Goal: Transaction & Acquisition: Book appointment/travel/reservation

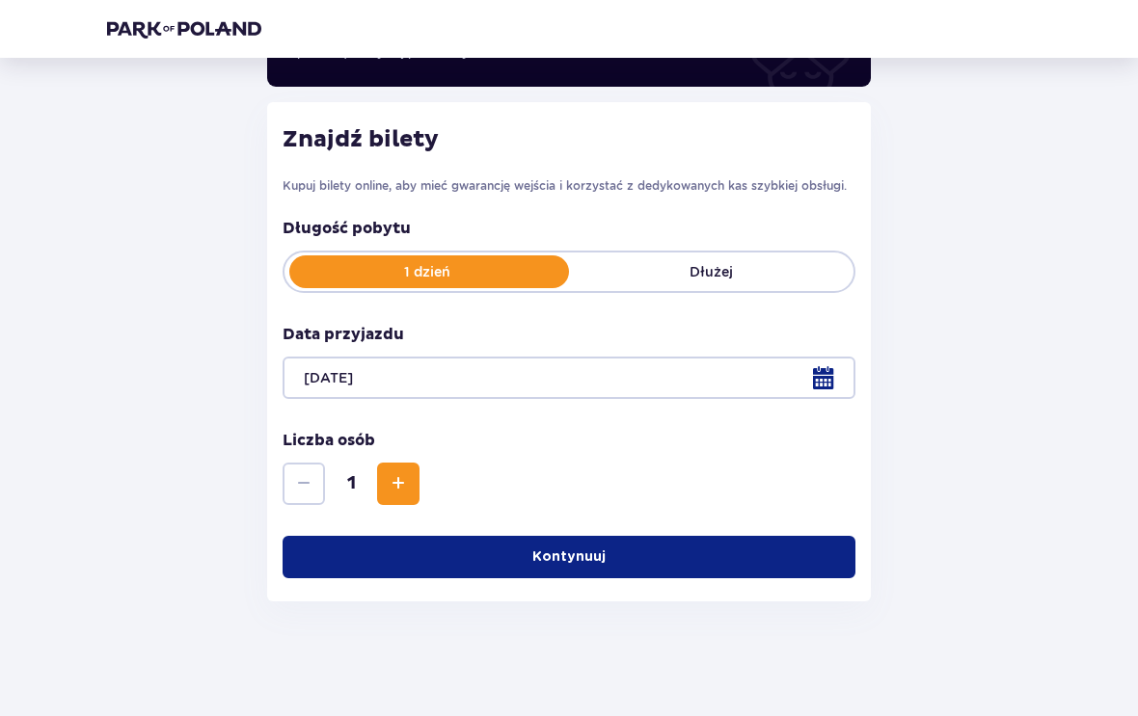
scroll to position [213, 0]
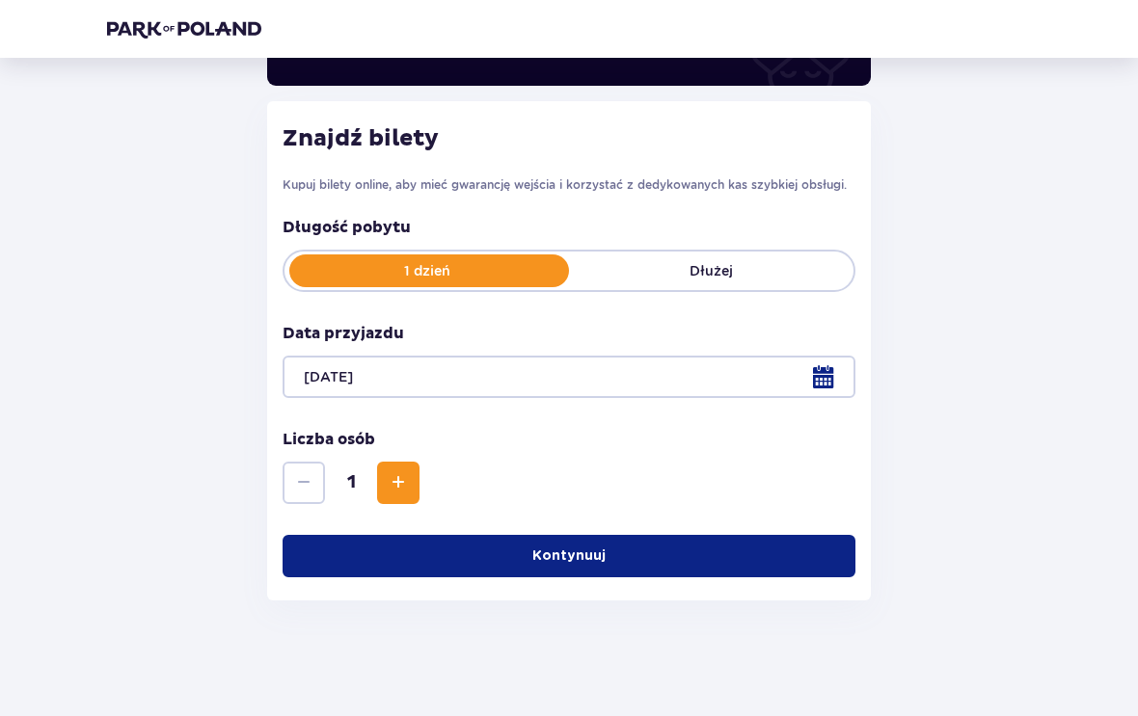
click at [403, 490] on span "Zwiększ" at bounding box center [398, 482] width 23 height 23
click at [402, 472] on span "Zwiększ" at bounding box center [398, 482] width 23 height 23
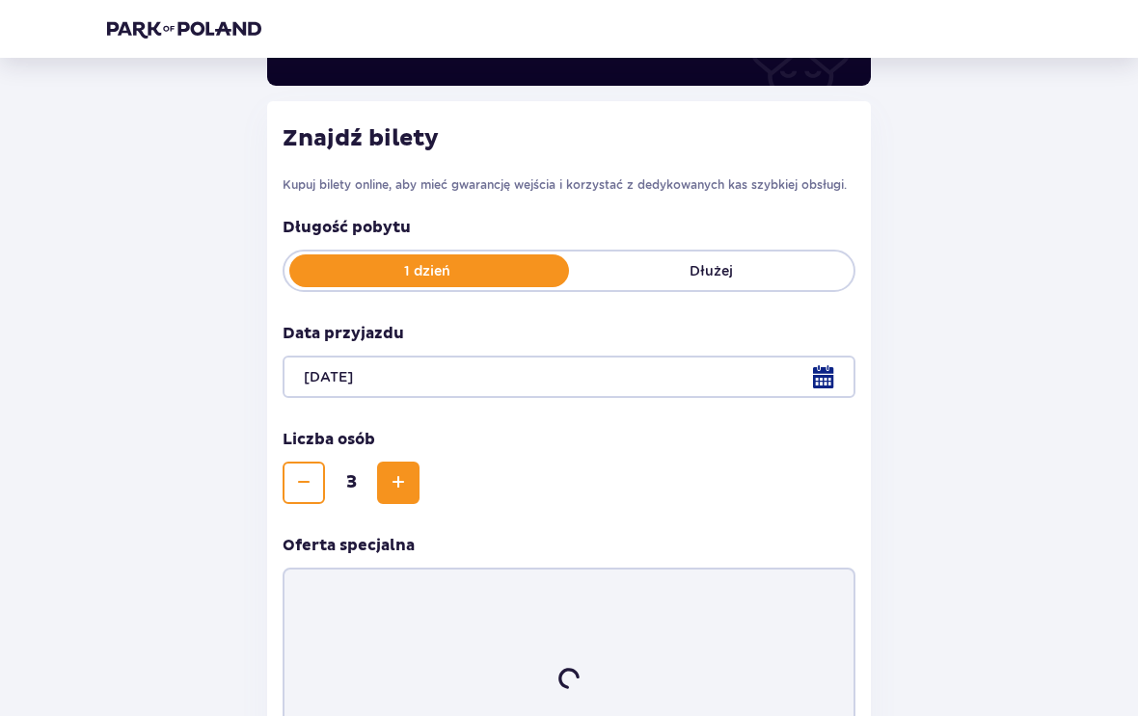
click at [401, 471] on span "Zwiększ" at bounding box center [398, 482] width 23 height 23
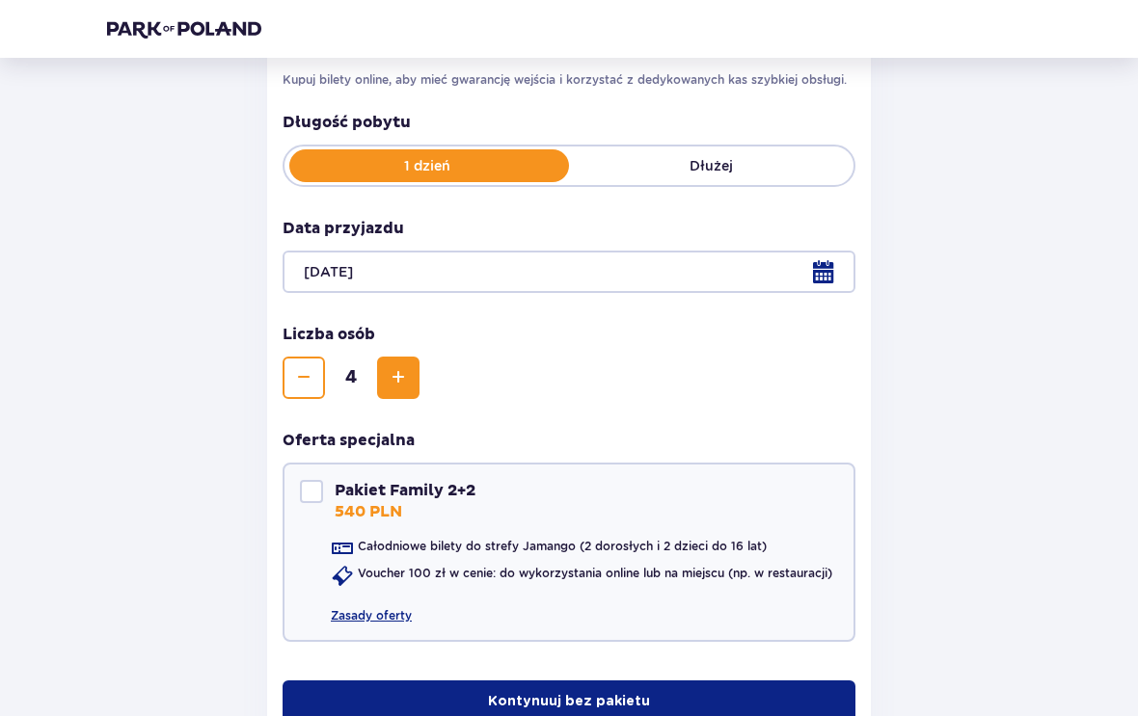
scroll to position [416, 0]
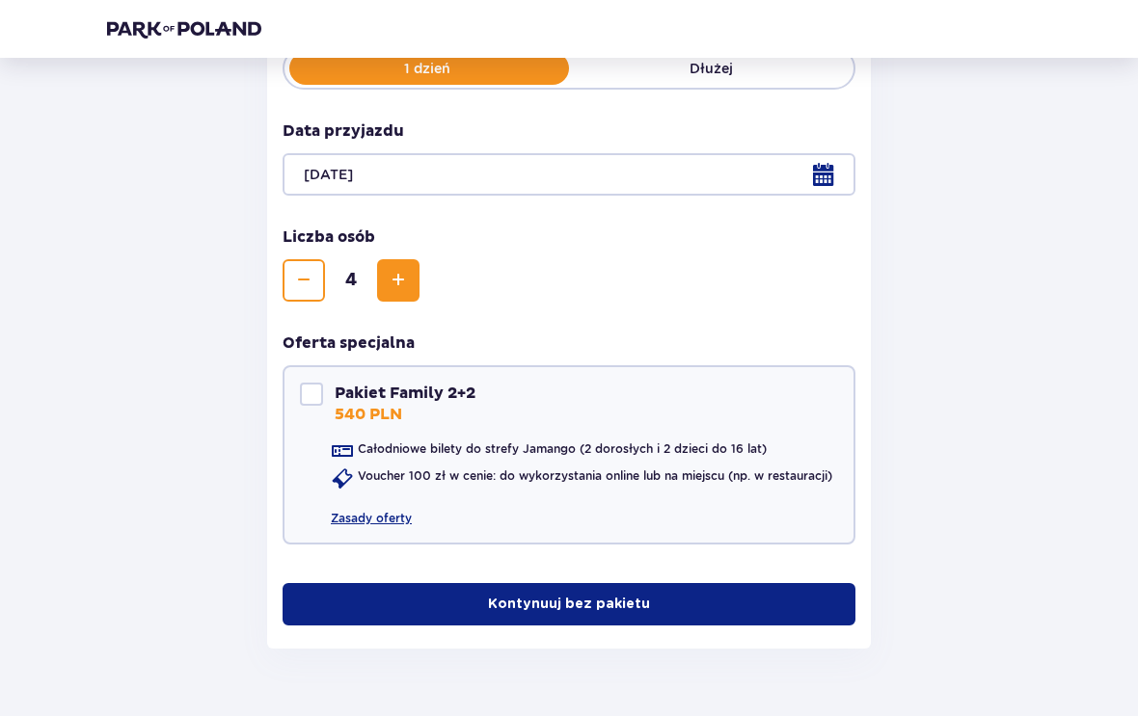
click at [644, 600] on span "button" at bounding box center [653, 604] width 19 height 19
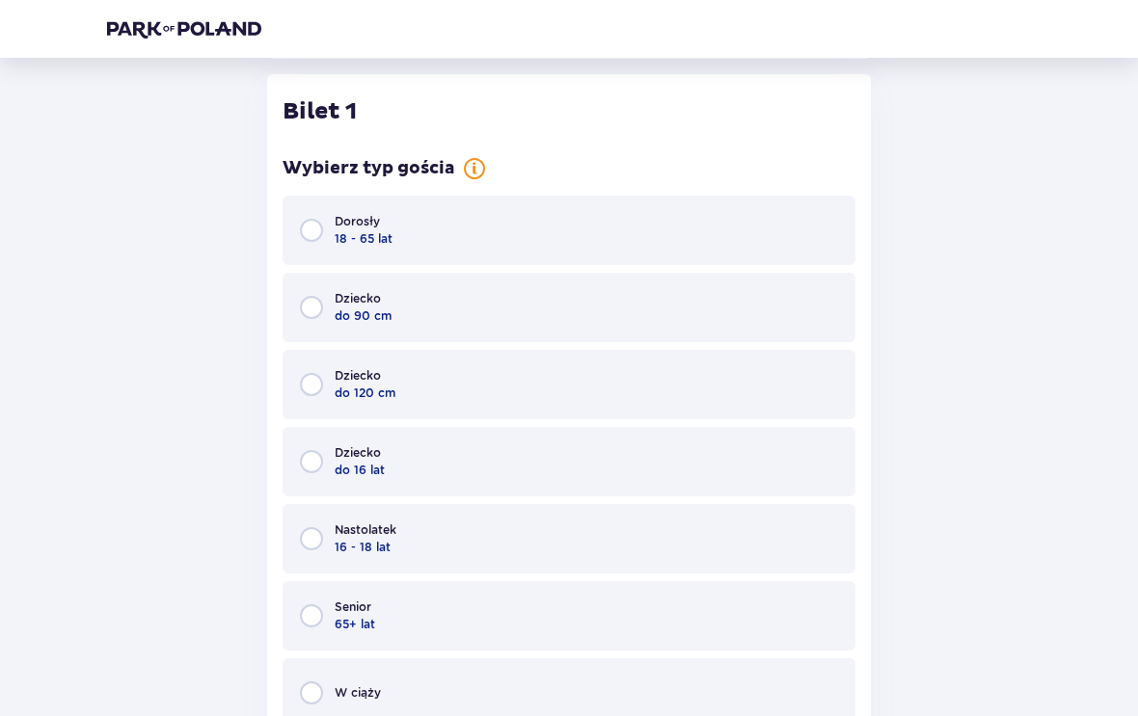
scroll to position [1006, 0]
click at [606, 231] on div "Dorosły 18 - 65 lat" at bounding box center [568, 229] width 573 height 69
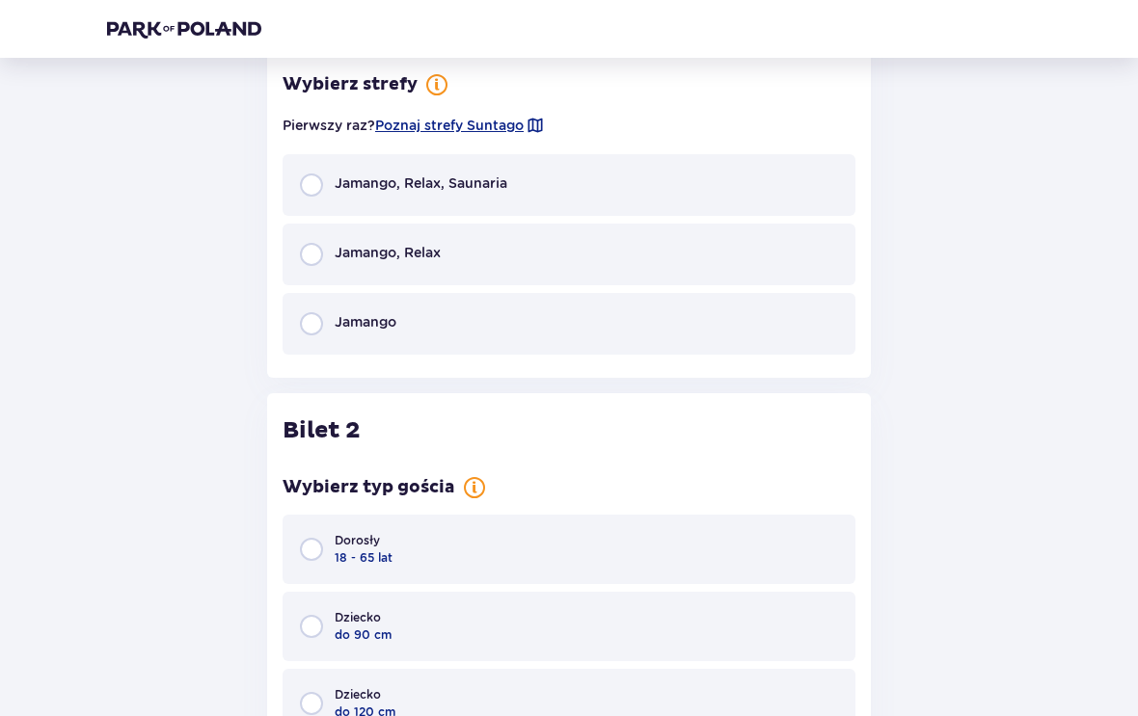
click at [618, 185] on div "Jamango, Relax, Saunaria" at bounding box center [568, 185] width 573 height 62
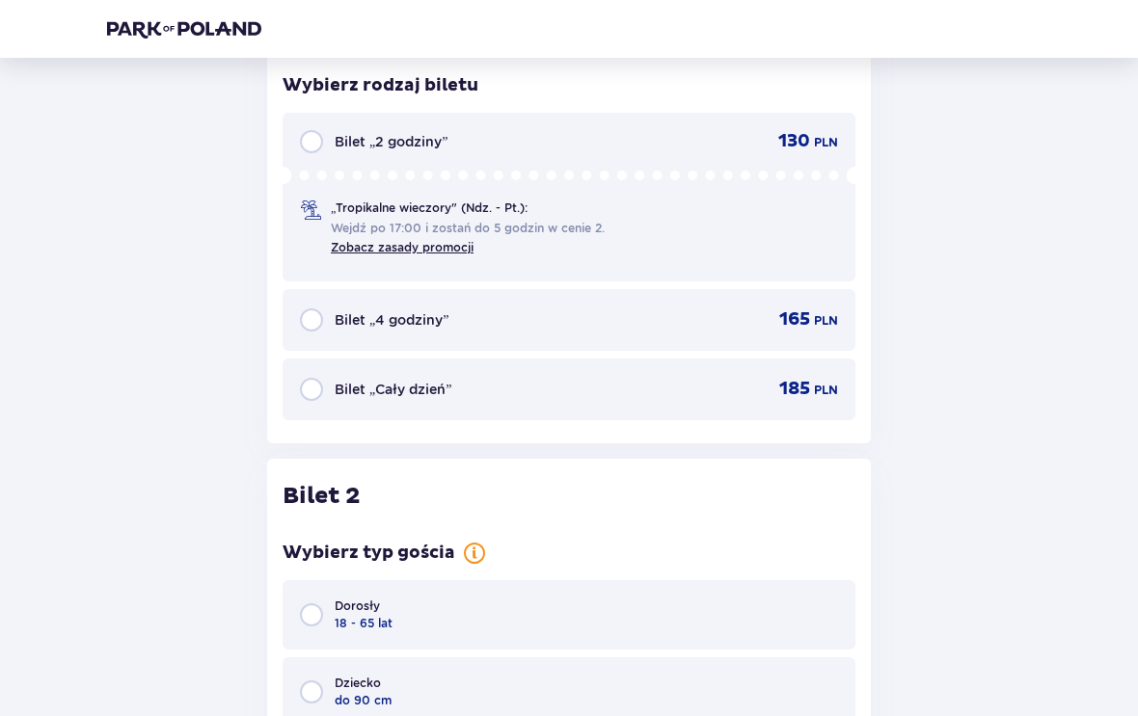
scroll to position [2080, 0]
click at [640, 389] on div "Bilet „Cały dzień” 185 PLN" at bounding box center [569, 388] width 538 height 23
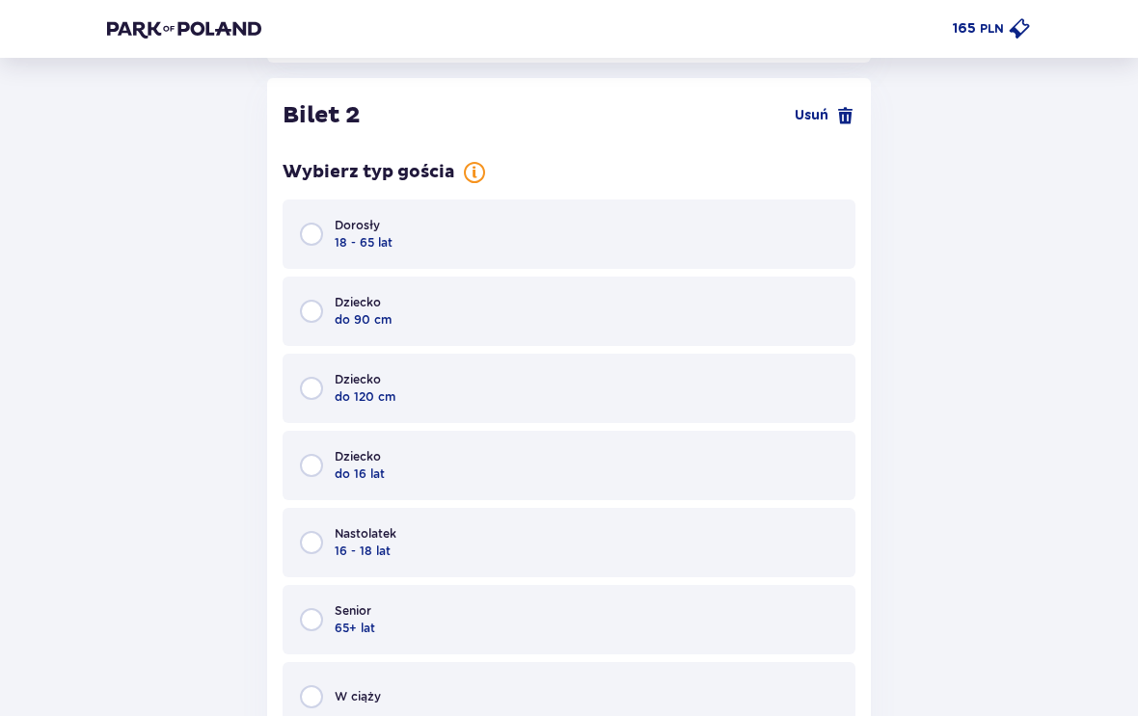
click at [347, 241] on span "18 - 65 lat" at bounding box center [364, 242] width 58 height 17
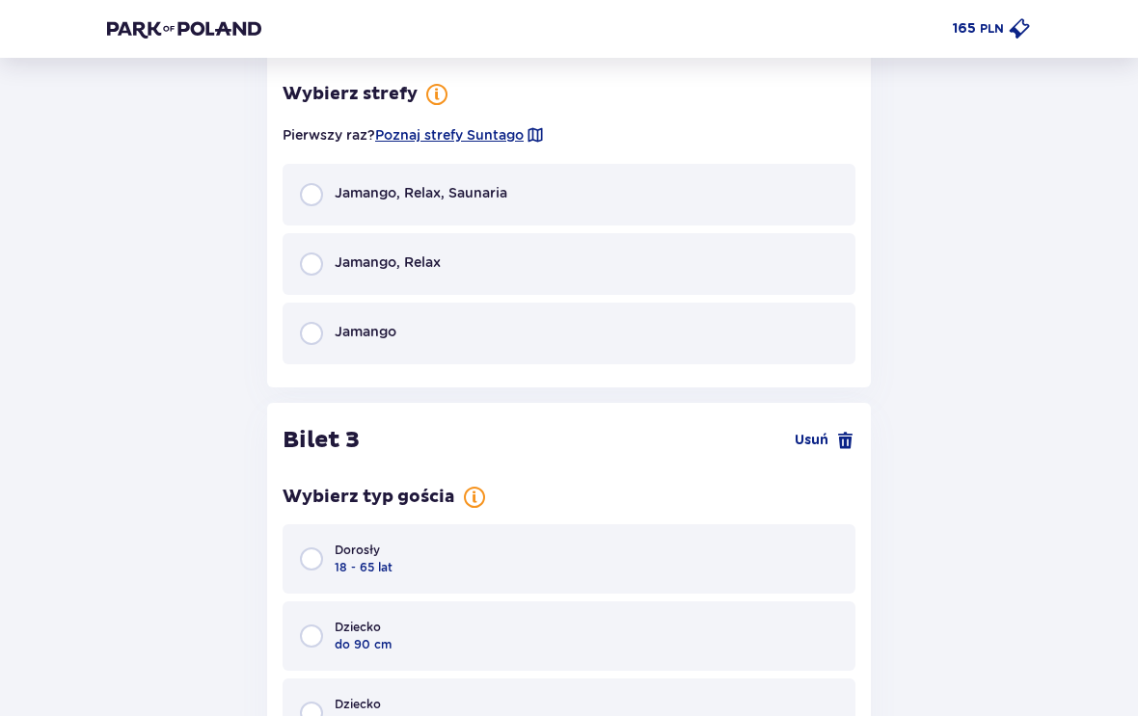
scroll to position [3222, 0]
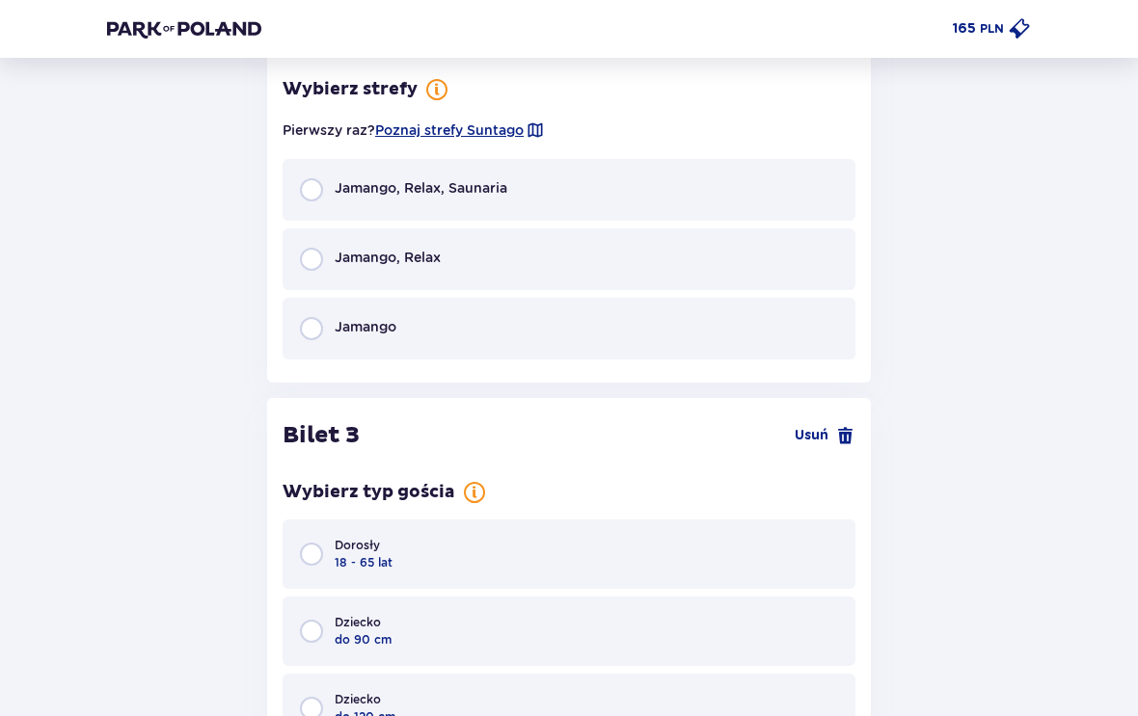
click at [358, 190] on span "Jamango, Relax, Saunaria" at bounding box center [421, 187] width 173 height 19
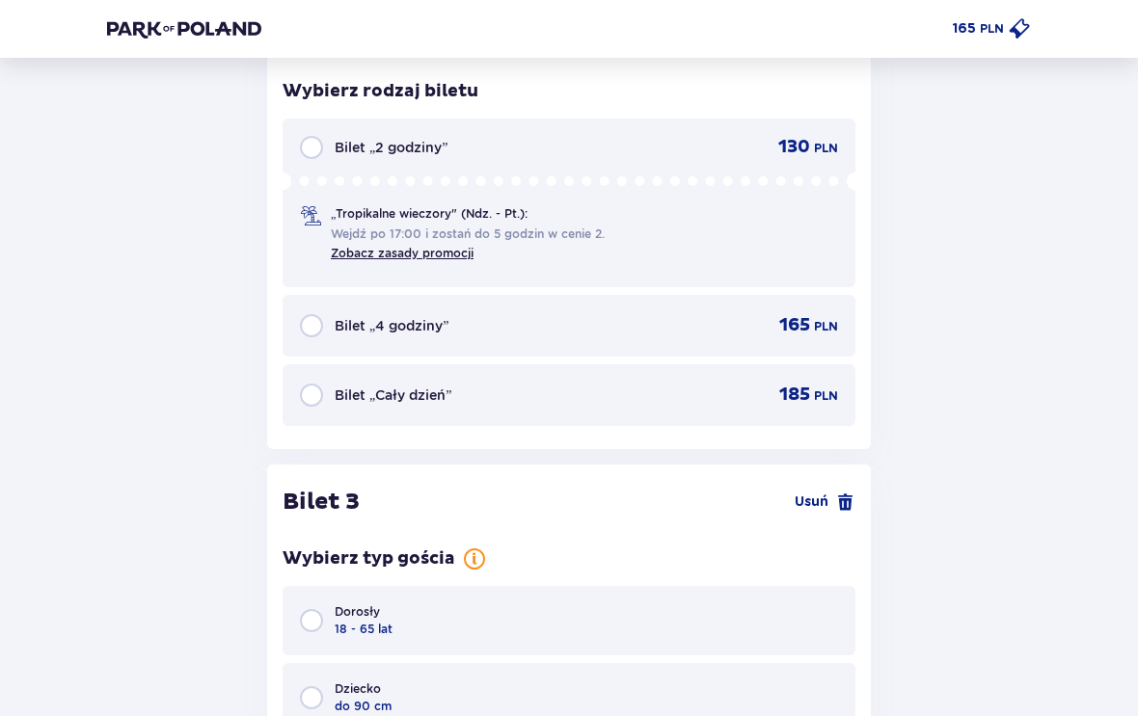
scroll to position [3534, 0]
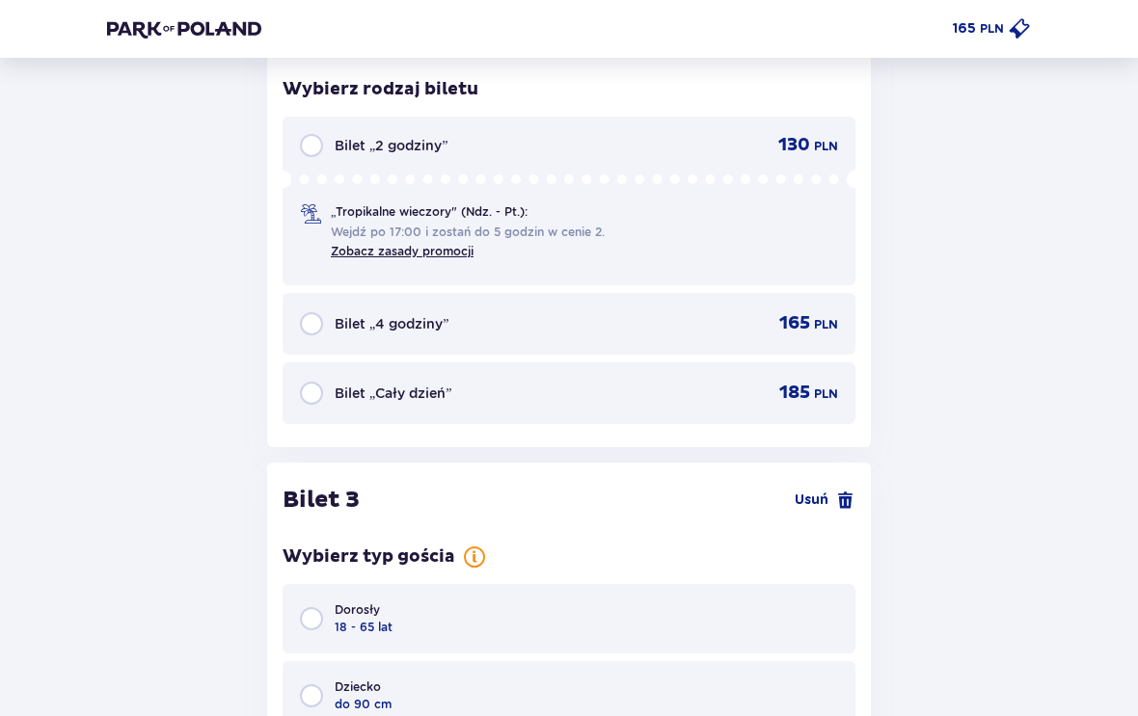
click at [354, 389] on span "Bilet „Cały dzień”" at bounding box center [393, 393] width 117 height 19
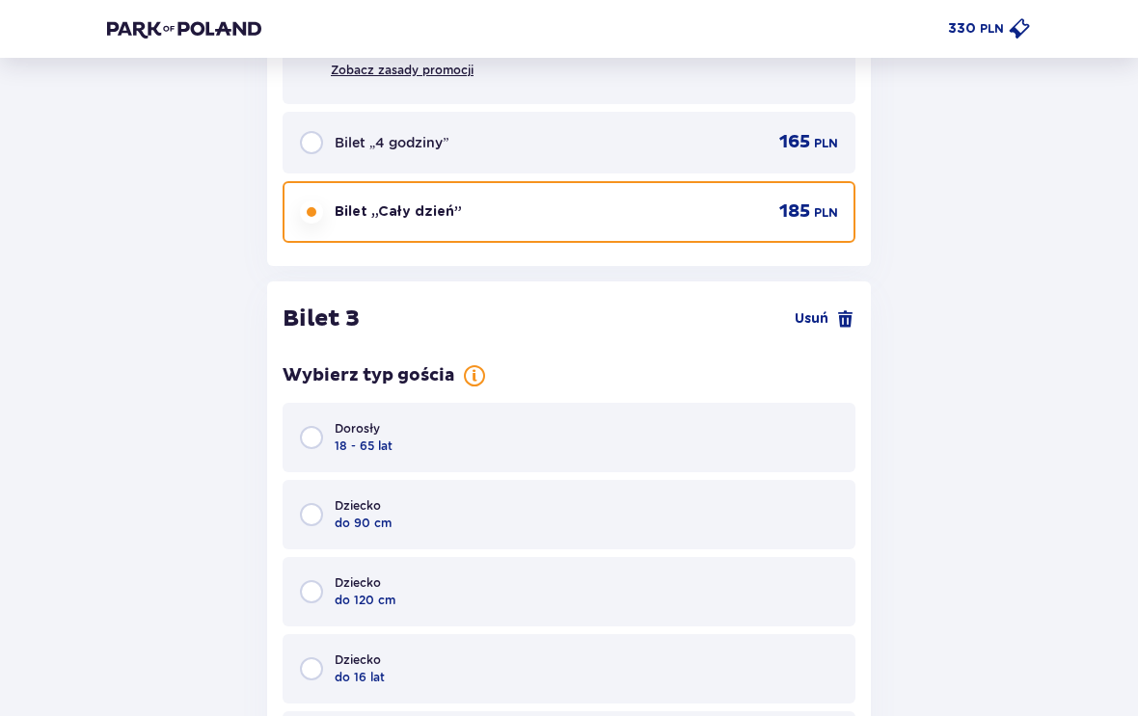
scroll to position [3915, 0]
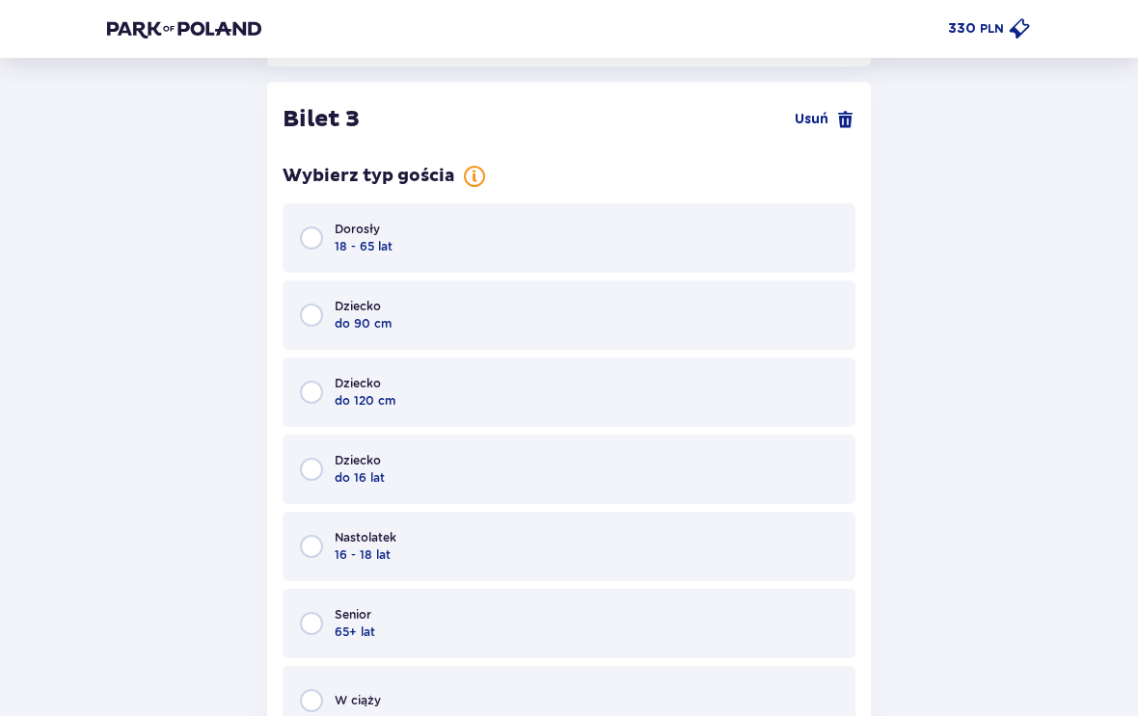
click at [351, 225] on span "Dorosły" at bounding box center [357, 229] width 45 height 17
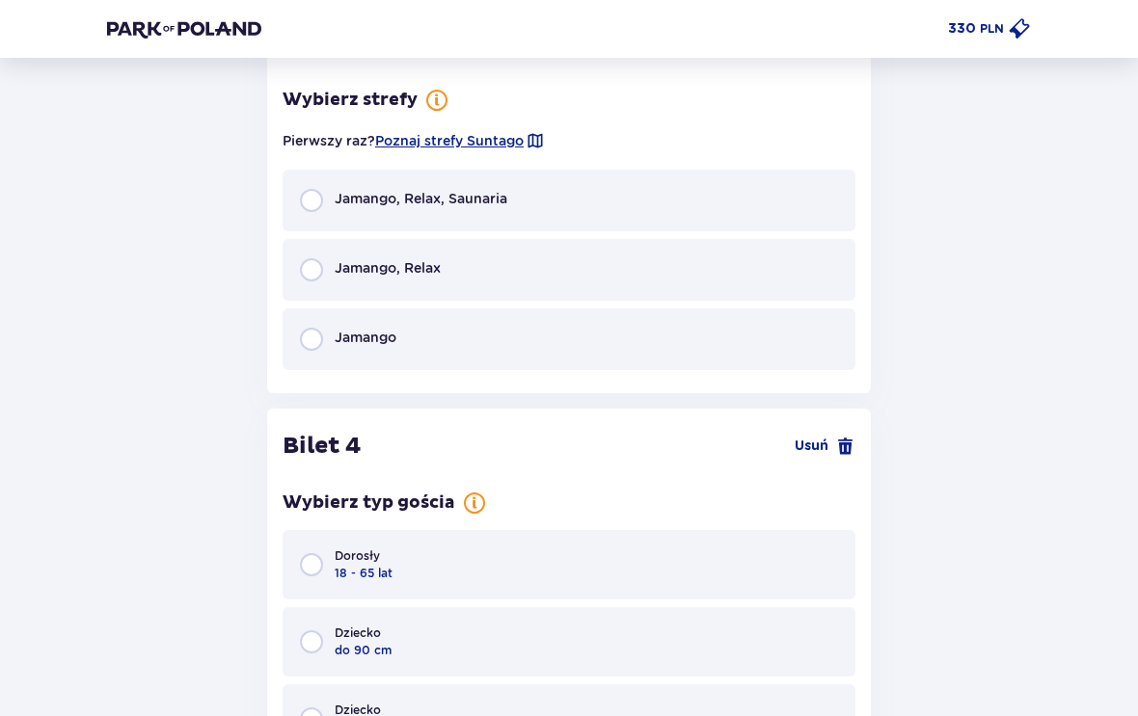
scroll to position [4677, 0]
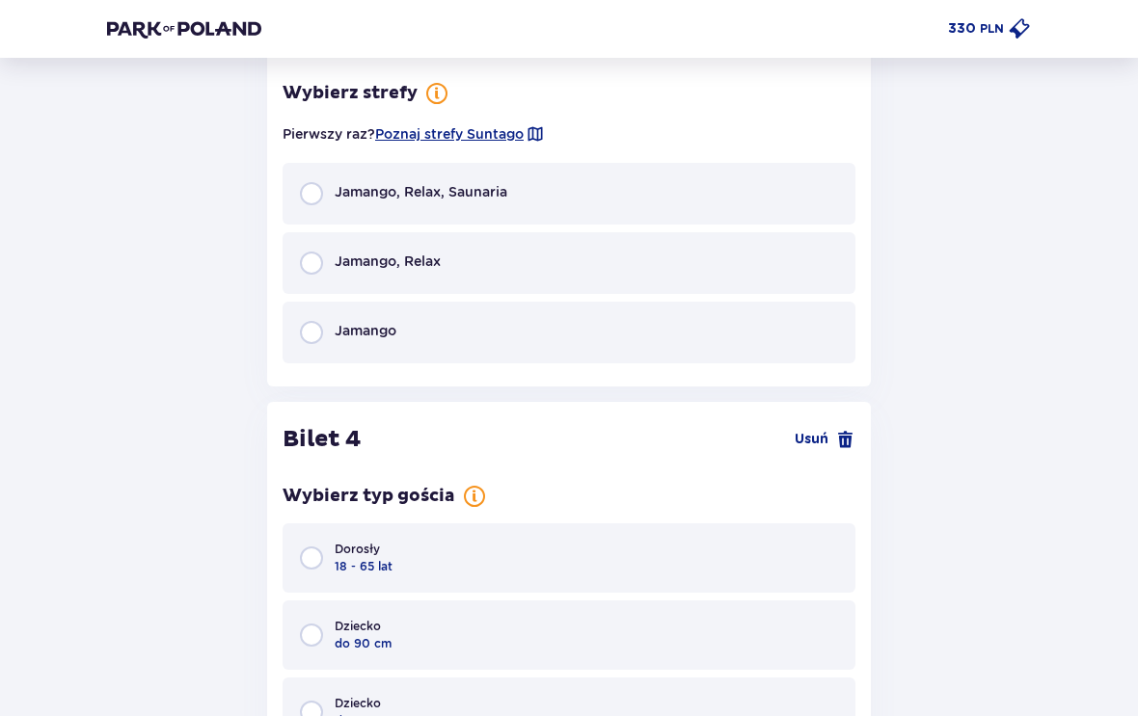
click at [368, 164] on div "Jamango, Relax, Saunaria" at bounding box center [568, 194] width 573 height 62
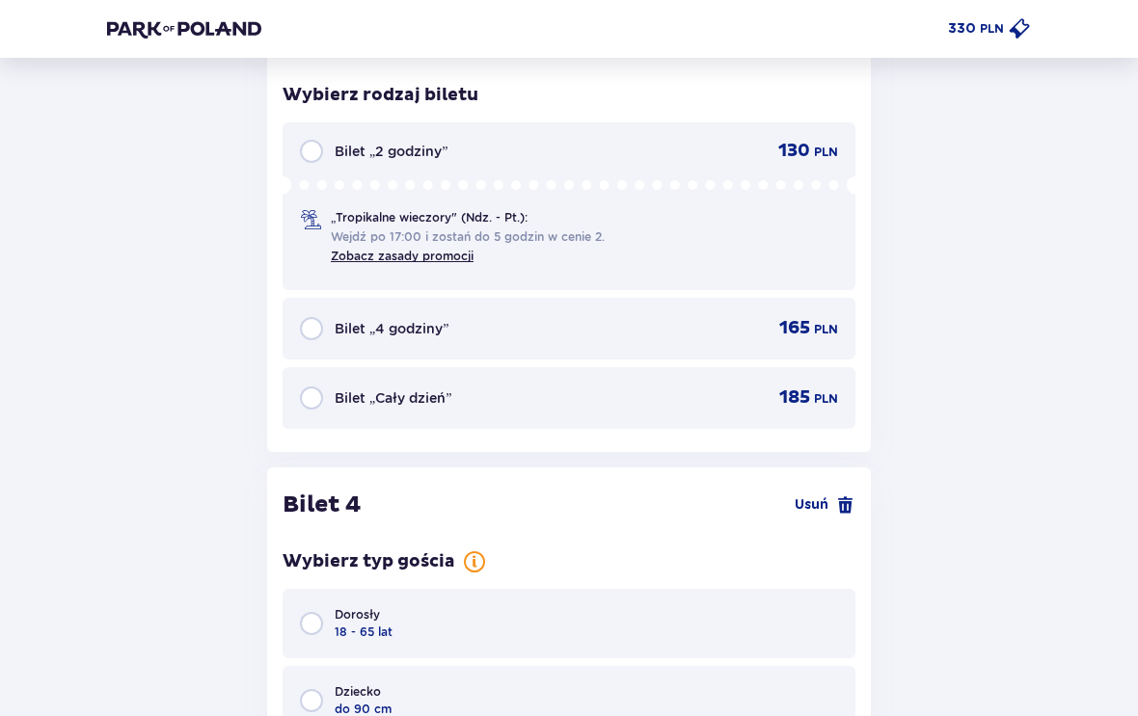
scroll to position [4989, 0]
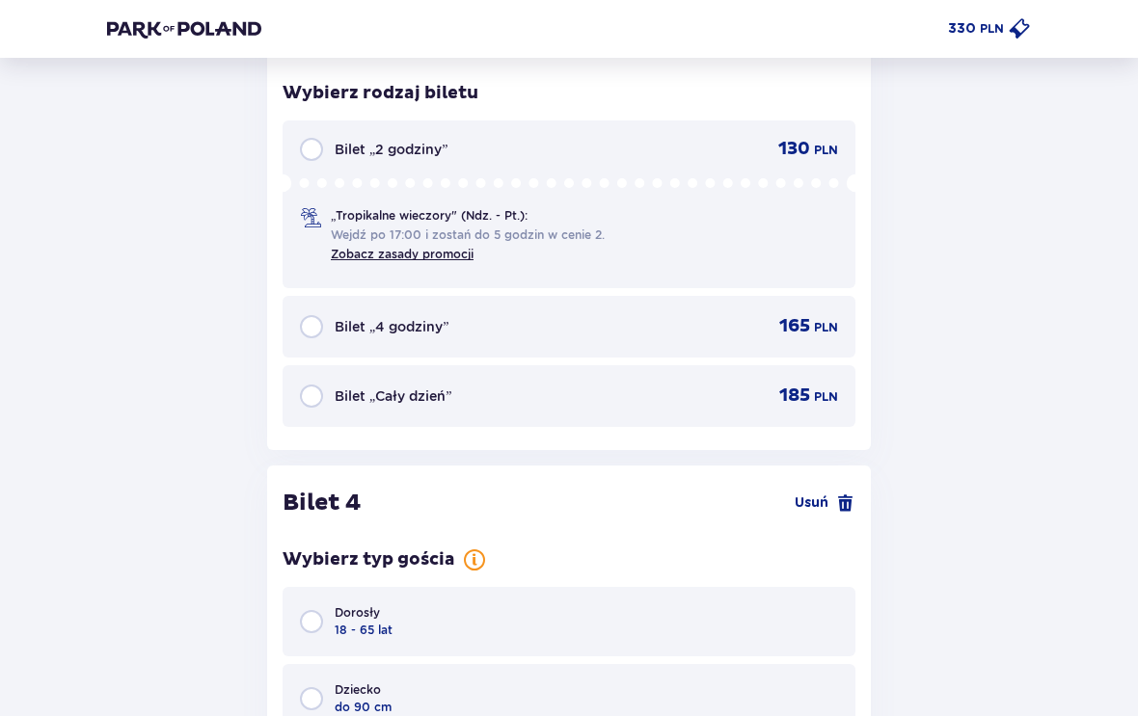
click at [559, 389] on div "Bilet „Cały dzień” 185 PLN" at bounding box center [569, 396] width 538 height 23
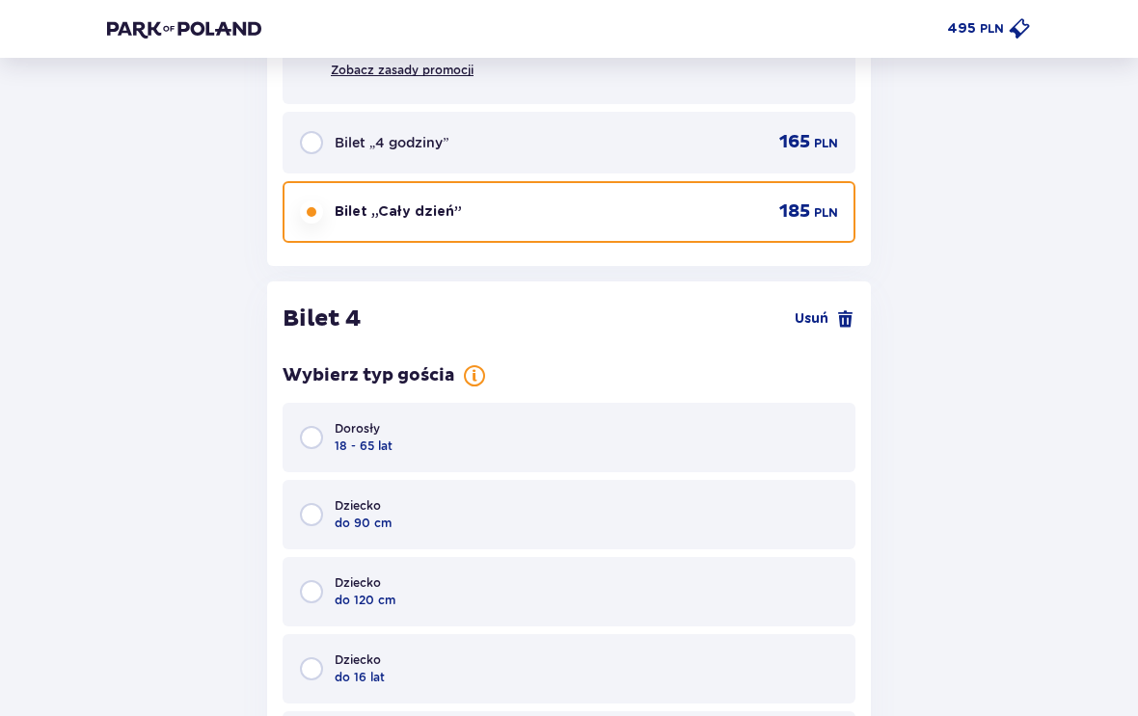
scroll to position [5370, 0]
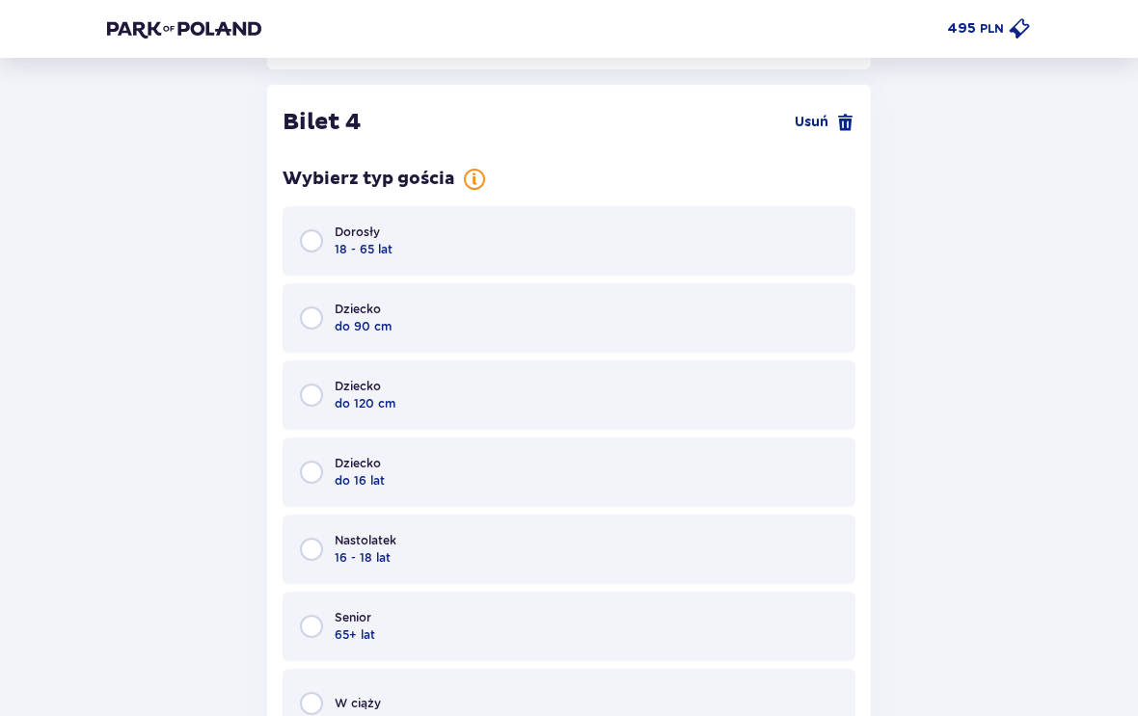
click at [611, 225] on div "Dorosły 18 - 65 lat" at bounding box center [568, 240] width 573 height 69
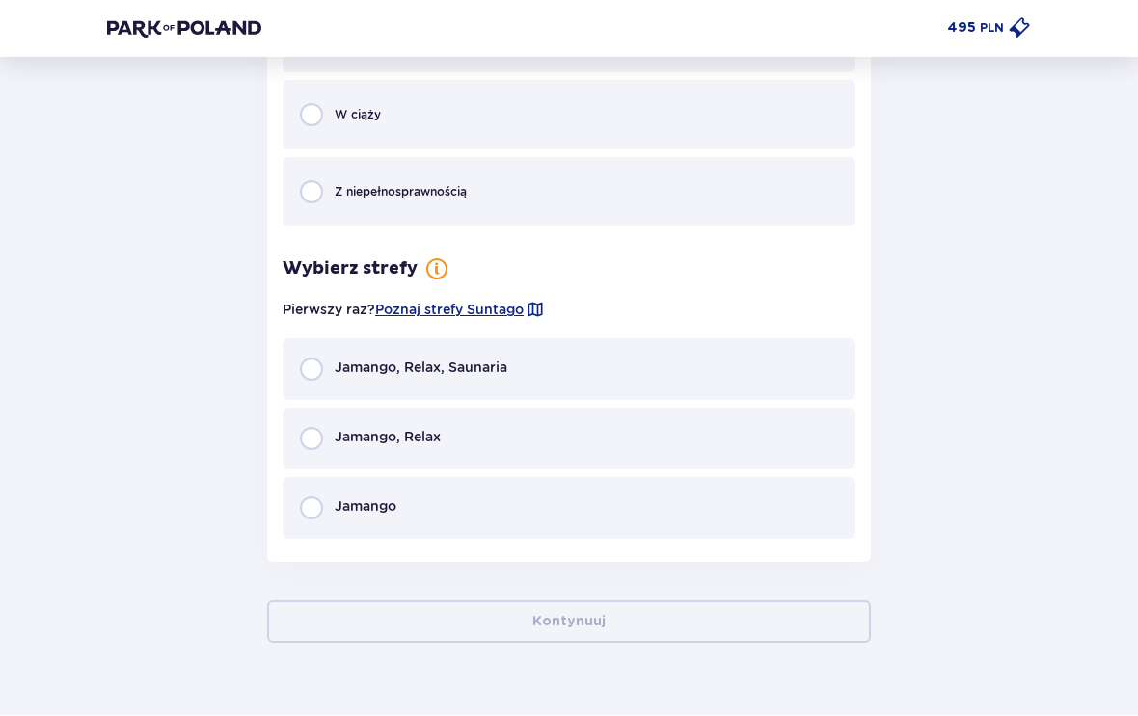
click at [545, 376] on div "Jamango, Relax, Saunaria" at bounding box center [568, 370] width 573 height 62
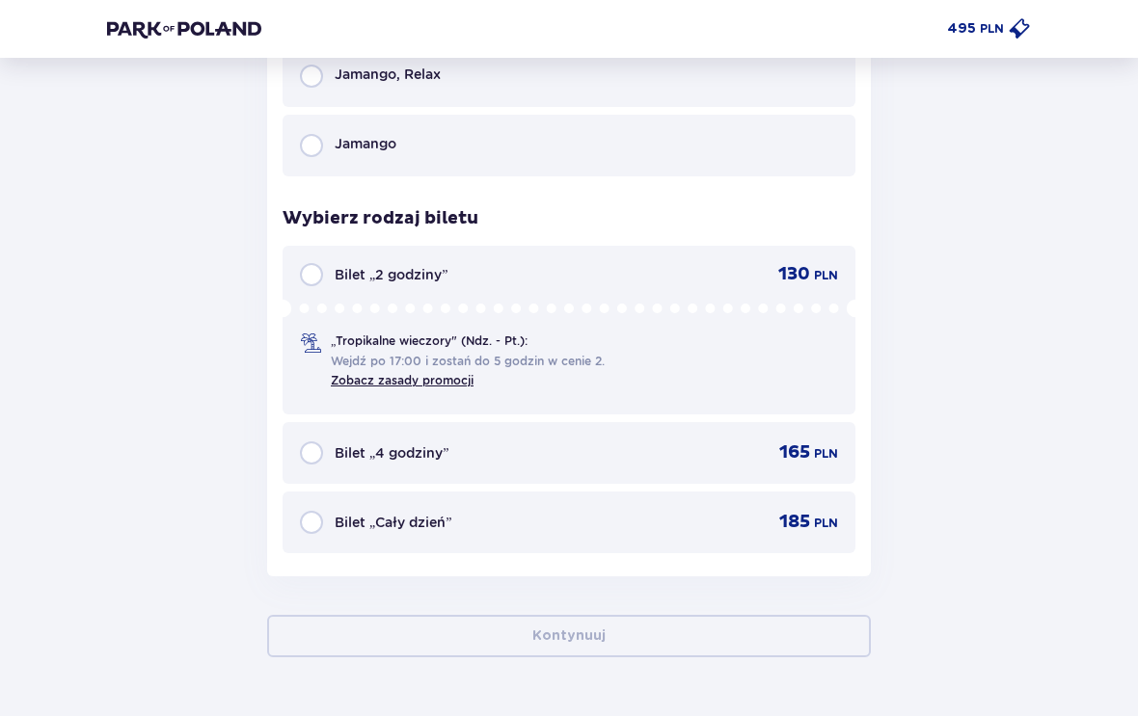
scroll to position [6331, 0]
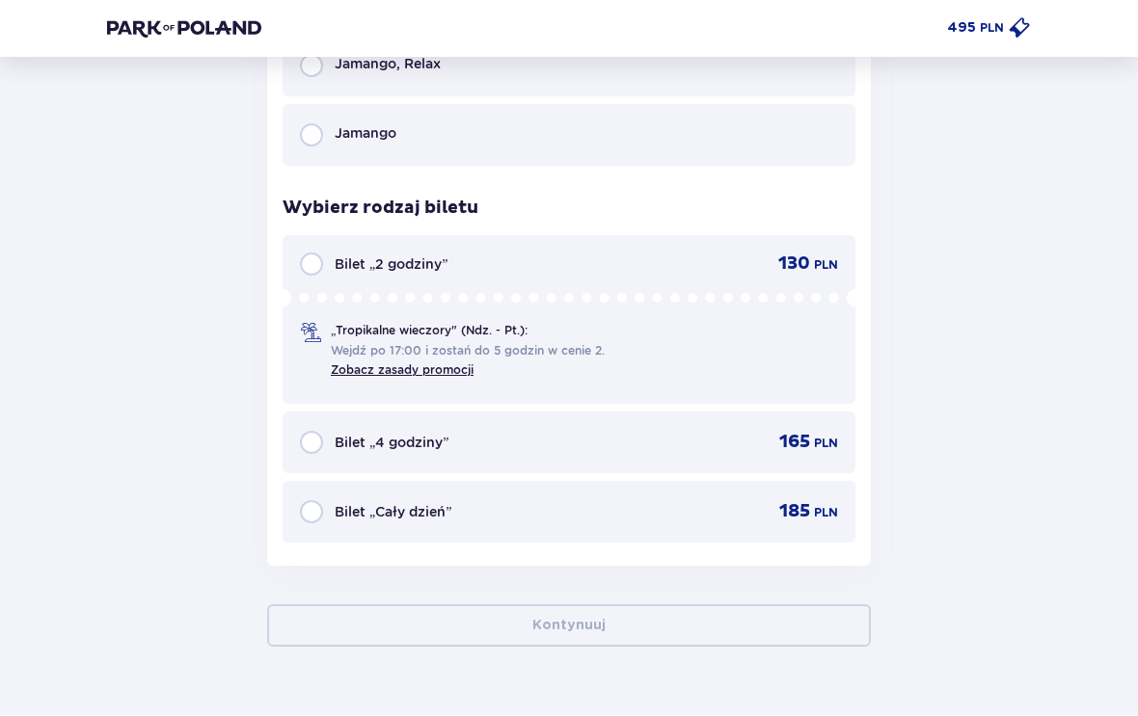
click at [548, 501] on div "Bilet „Cały dzień” 185 PLN" at bounding box center [569, 512] width 538 height 23
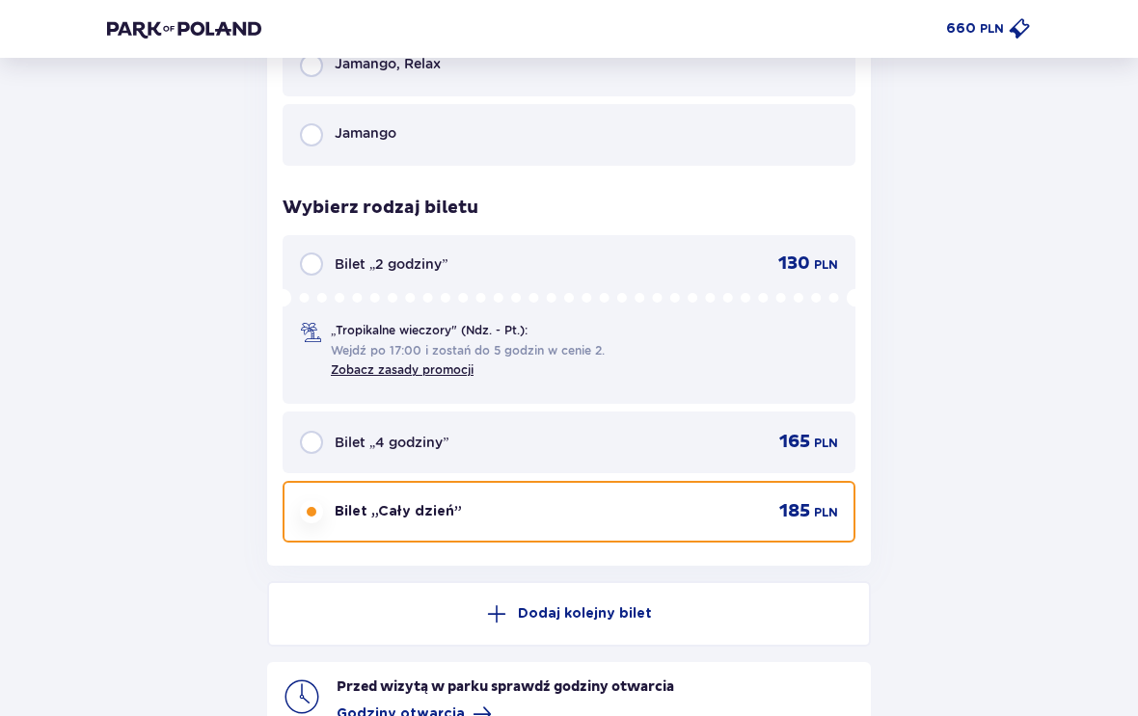
scroll to position [6489, 0]
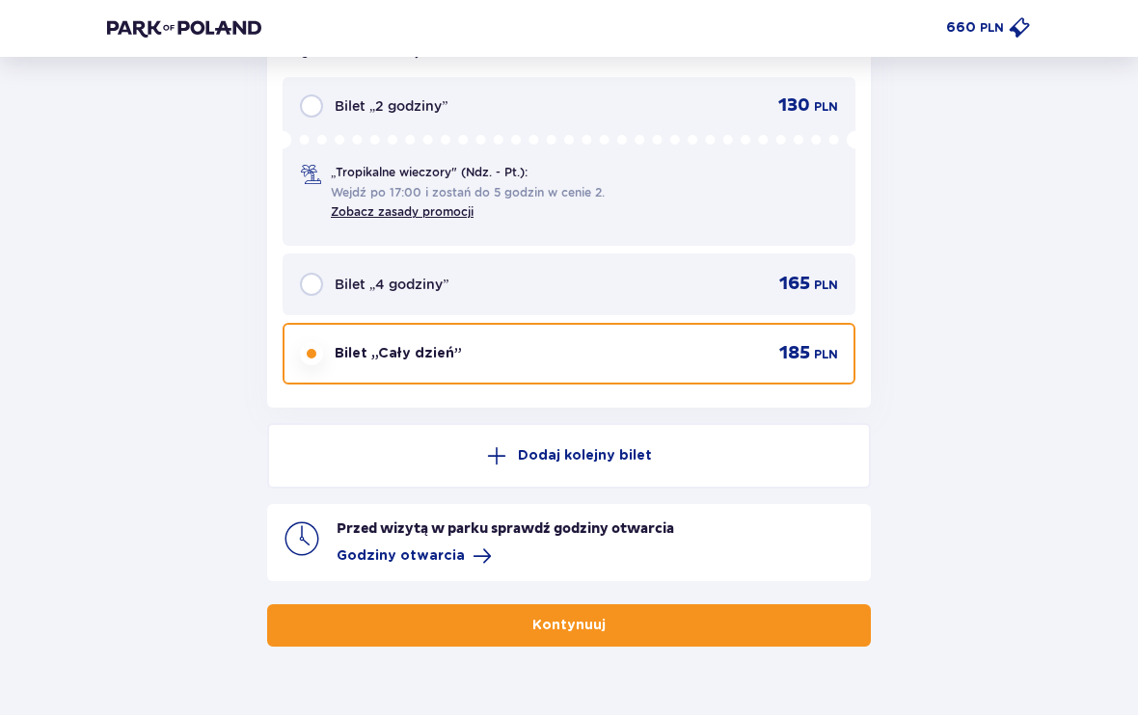
click at [710, 605] on button "Kontynuuj" at bounding box center [568, 626] width 603 height 42
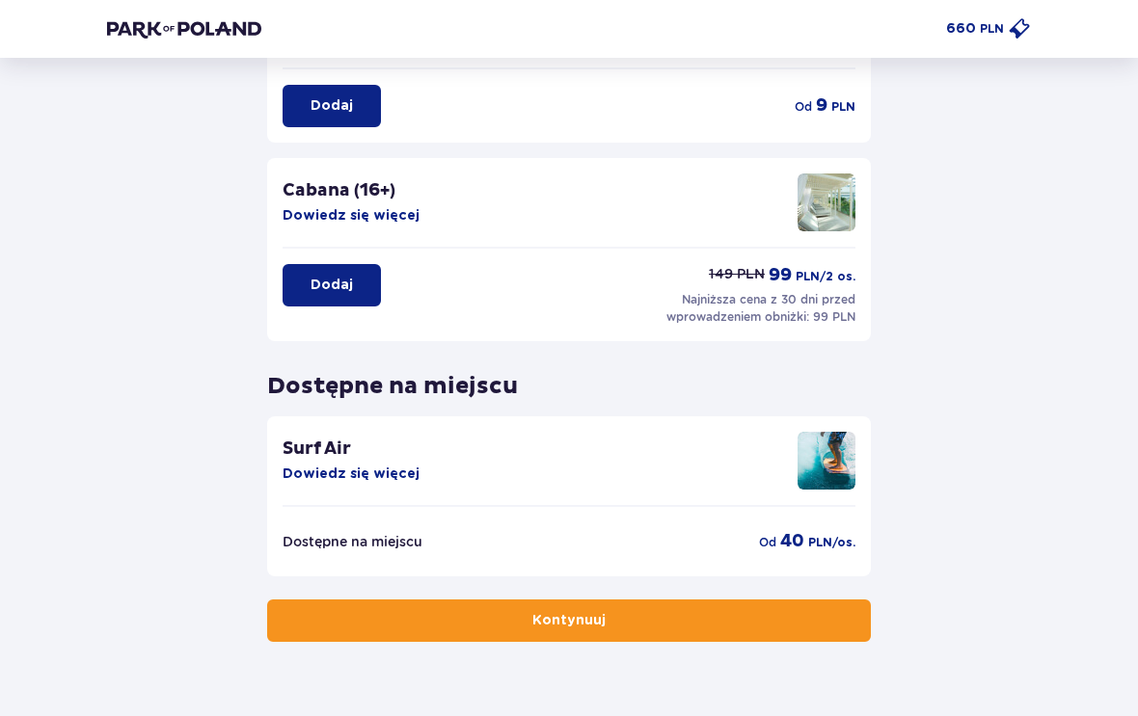
scroll to position [415, 0]
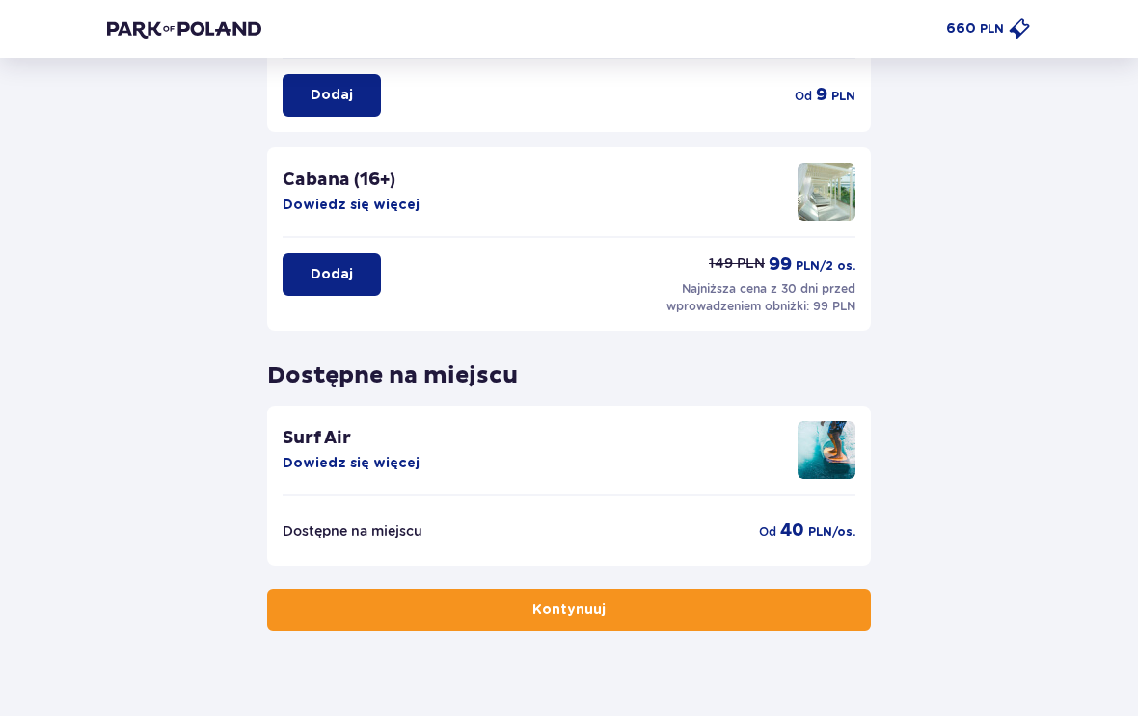
click at [612, 607] on span "button" at bounding box center [609, 611] width 19 height 19
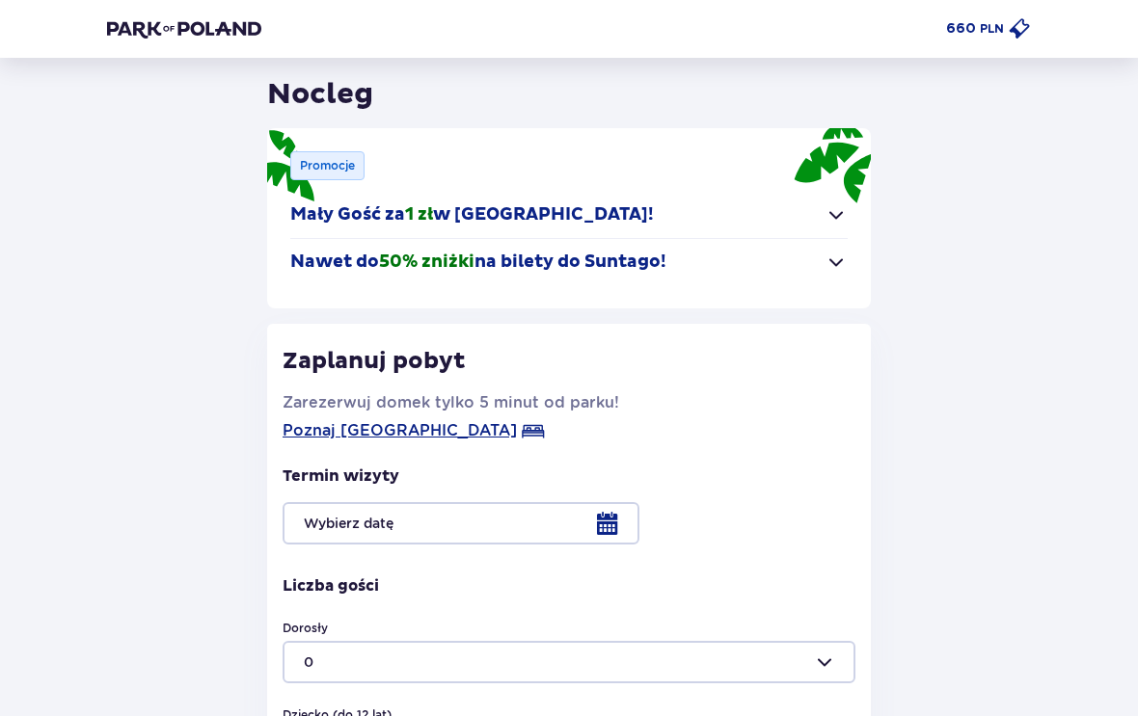
scroll to position [114, 0]
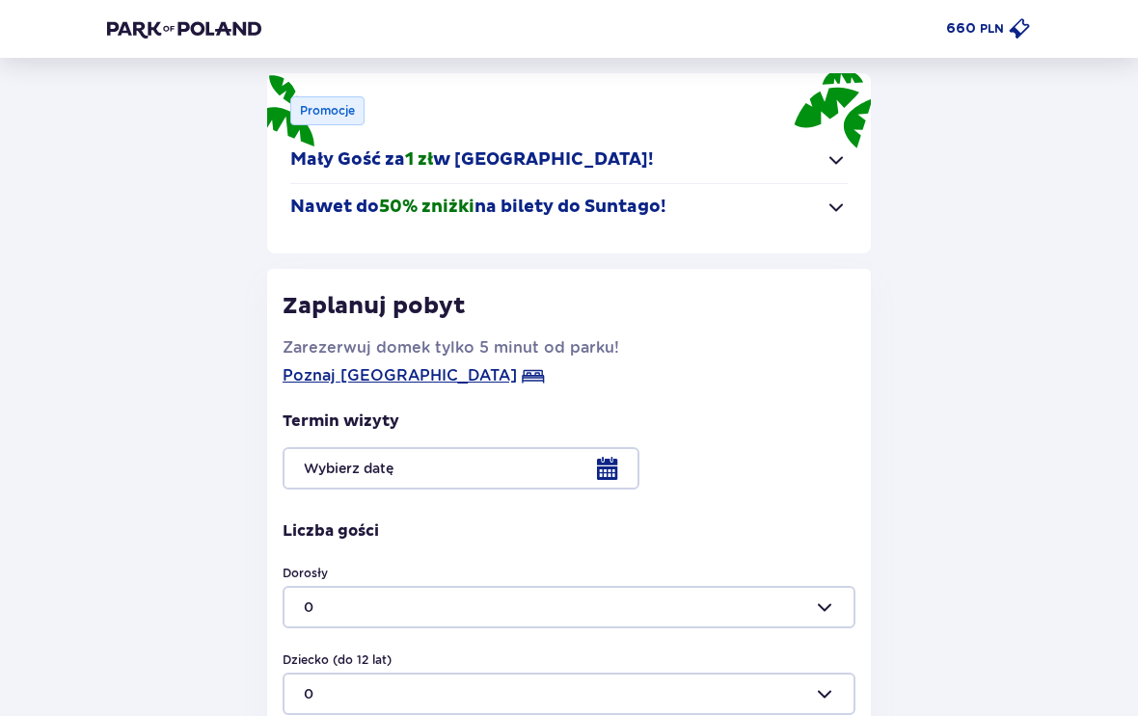
click at [614, 463] on div at bounding box center [568, 468] width 573 height 42
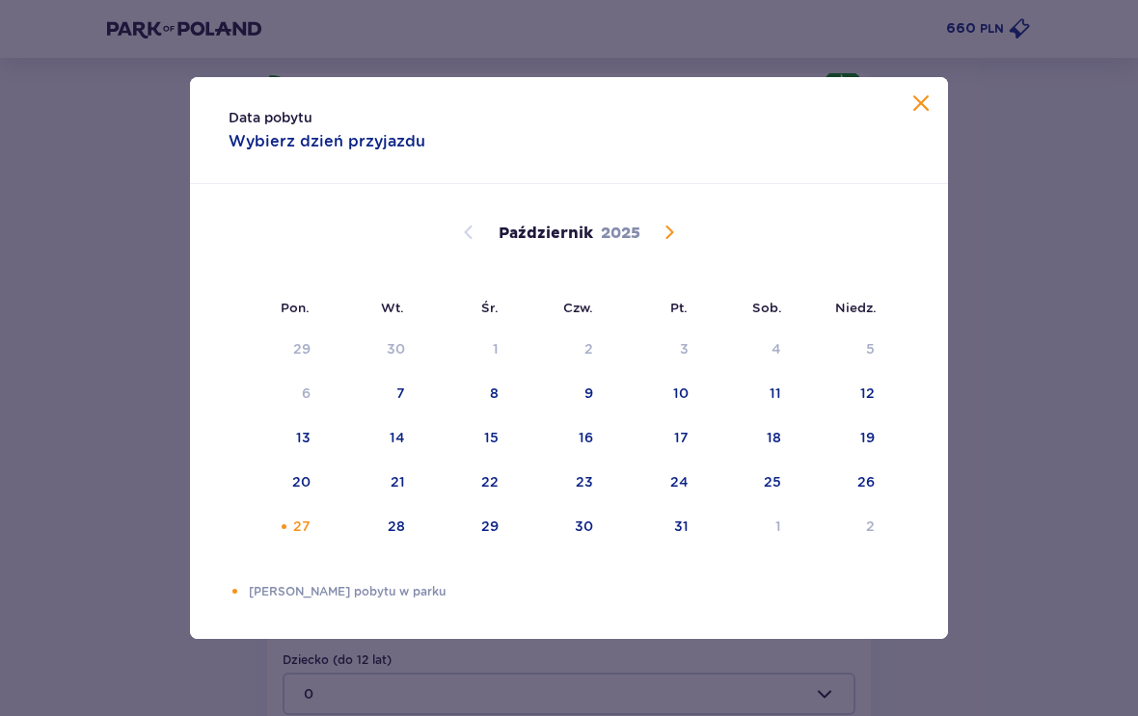
click at [306, 536] on div "27" at bounding box center [301, 526] width 17 height 19
click at [395, 549] on div "28" at bounding box center [371, 527] width 95 height 42
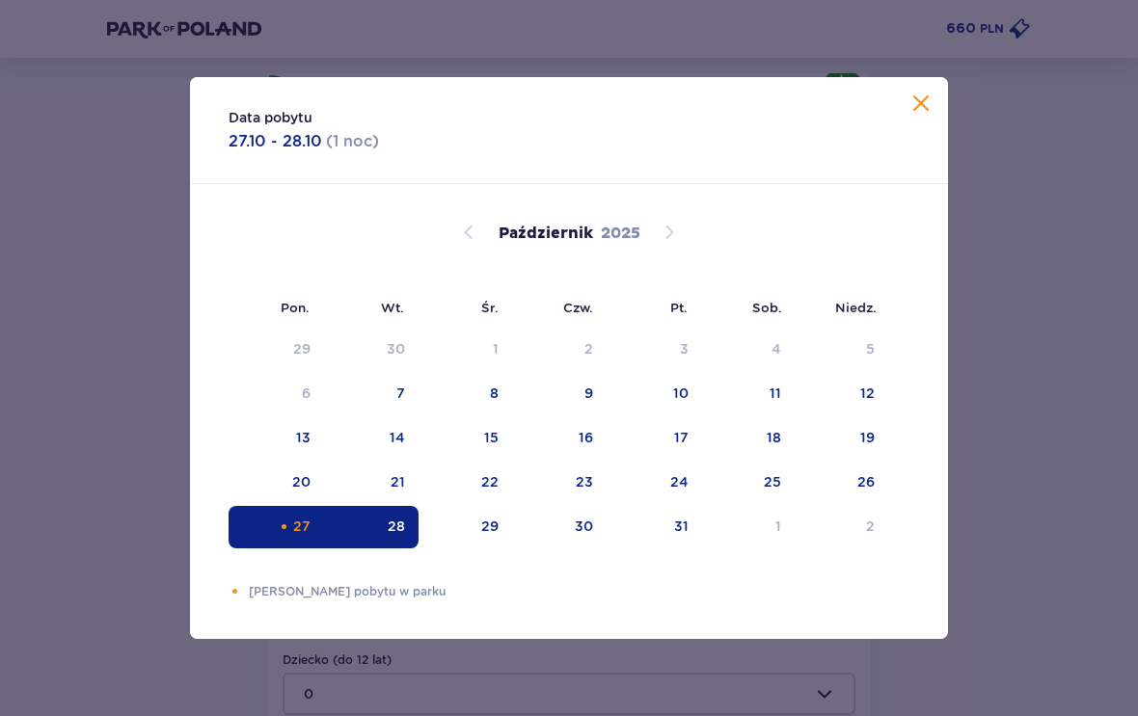
type input "[DATE] - [DATE]"
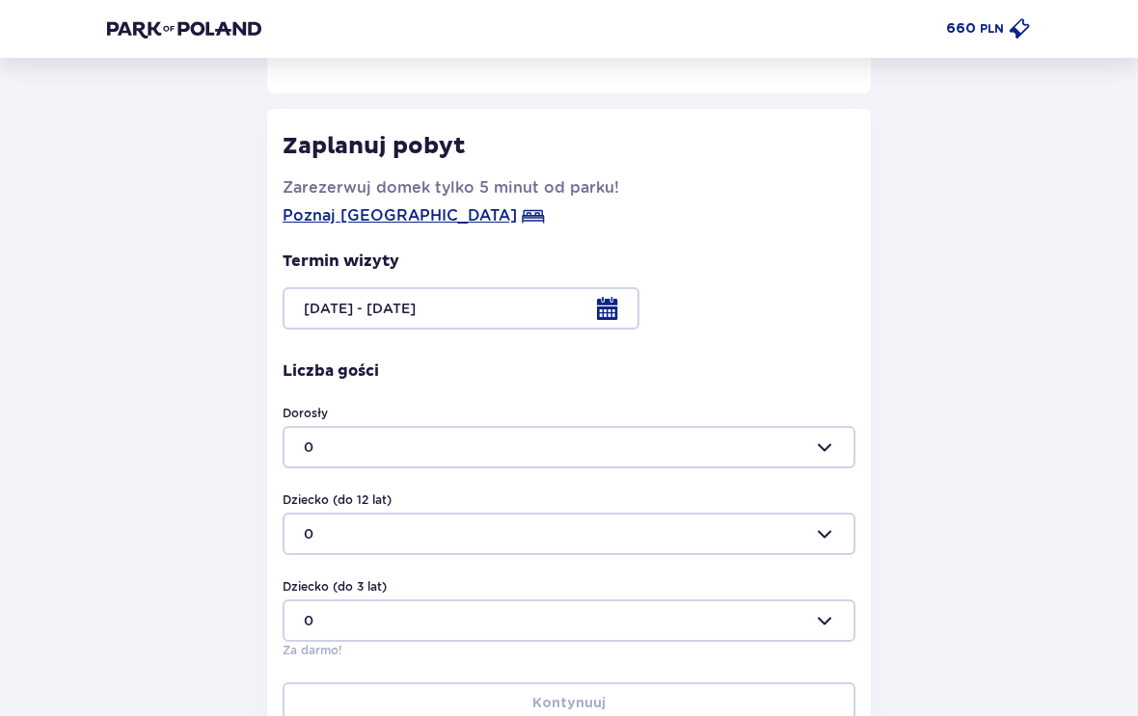
scroll to position [286, 0]
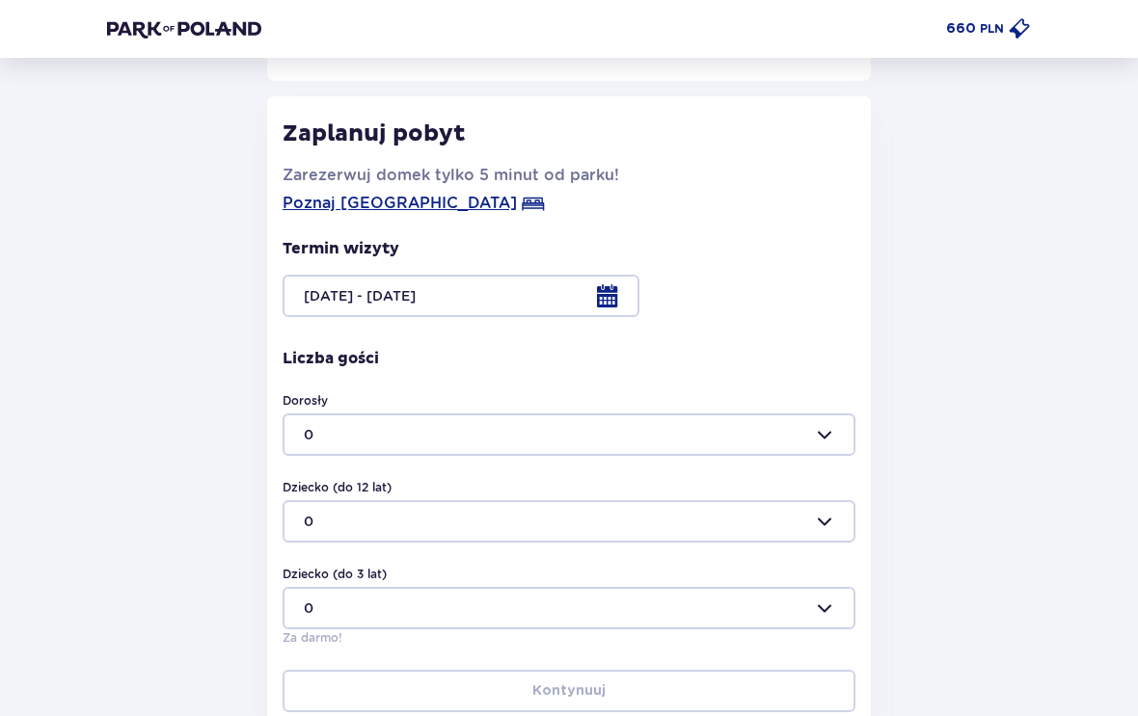
click at [831, 434] on div at bounding box center [568, 435] width 573 height 42
click at [331, 635] on div "4" at bounding box center [569, 644] width 530 height 19
type input "4"
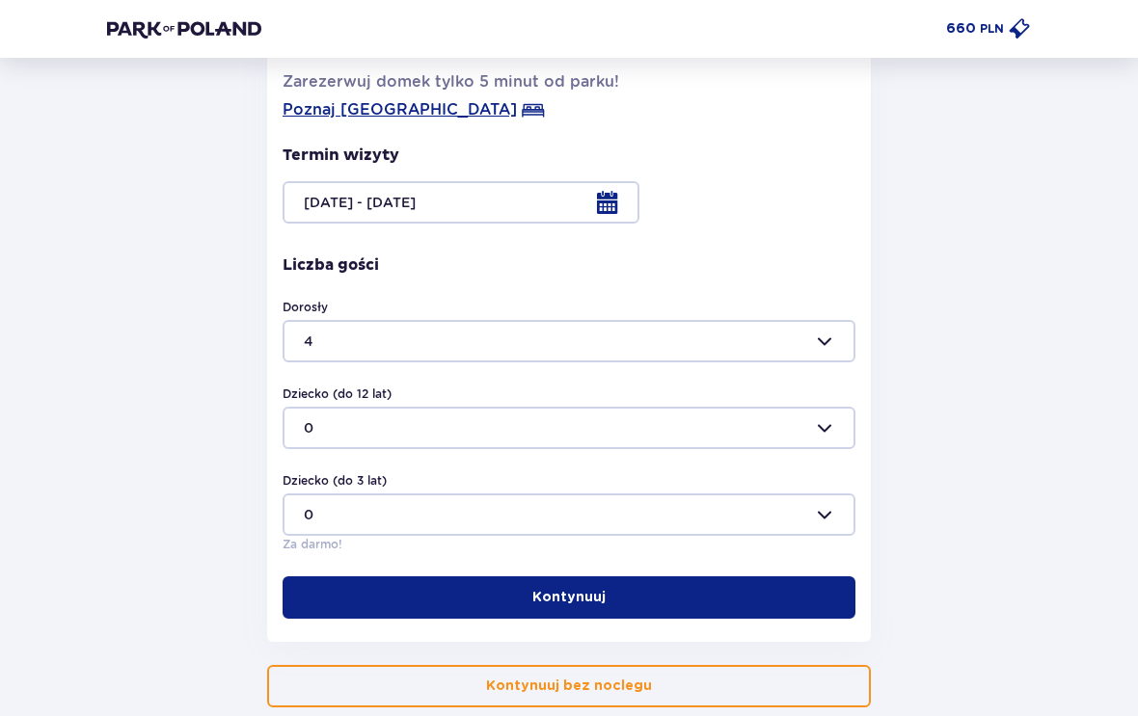
click at [706, 593] on button "Kontynuuj" at bounding box center [568, 598] width 573 height 42
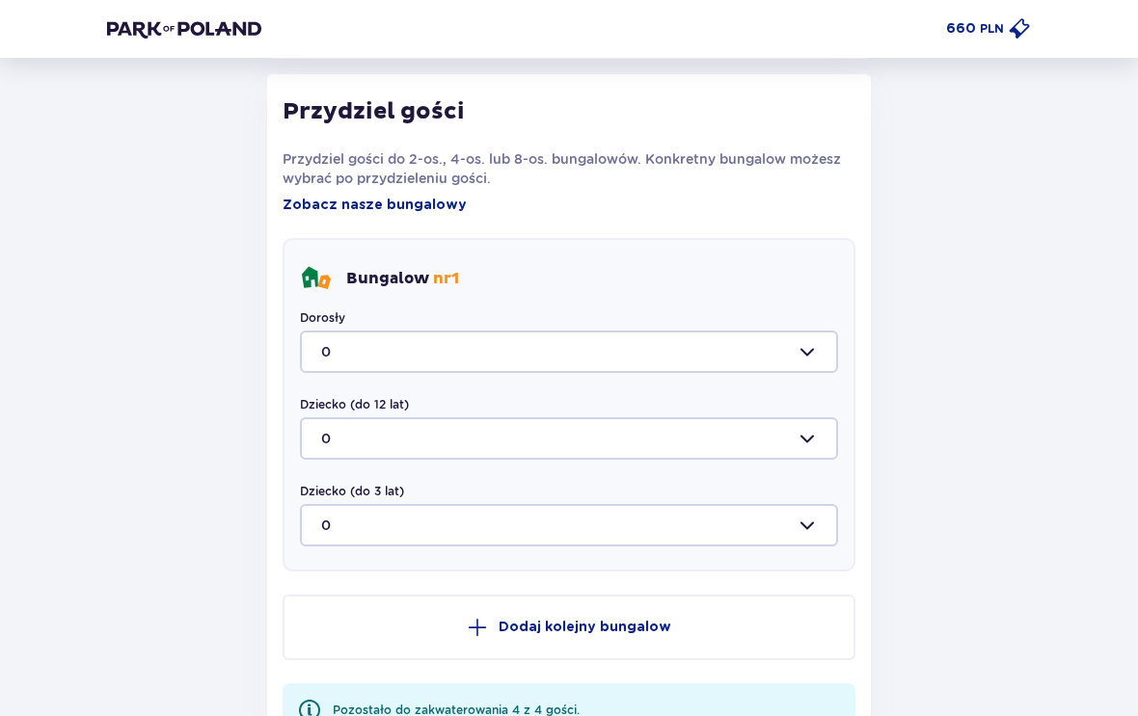
scroll to position [964, 0]
click at [773, 351] on div at bounding box center [569, 351] width 538 height 42
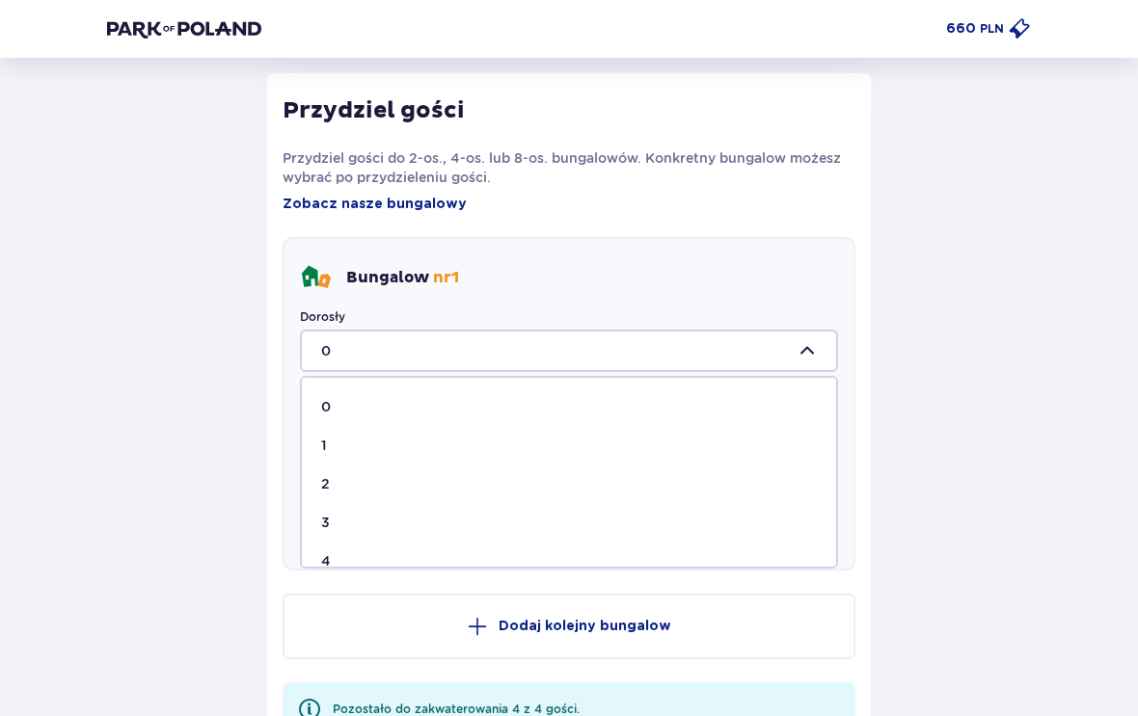
click at [356, 560] on div "4" at bounding box center [569, 560] width 496 height 19
type input "4"
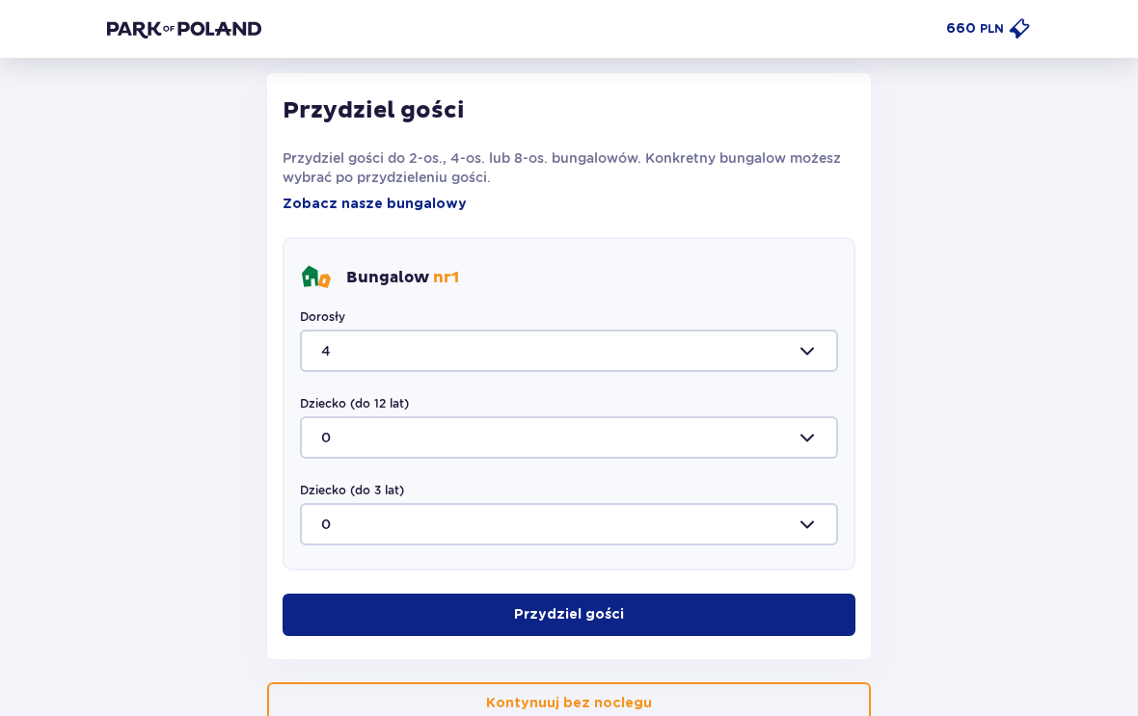
click at [657, 619] on button "Przydziel gości" at bounding box center [568, 615] width 573 height 42
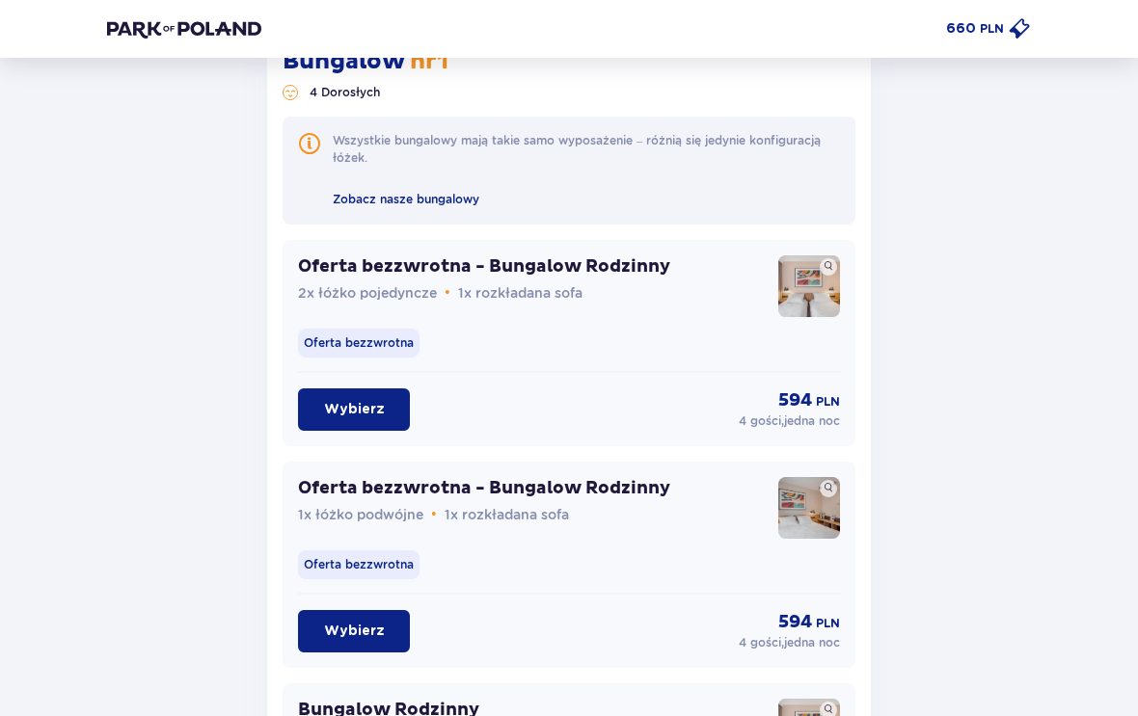
scroll to position [1616, 0]
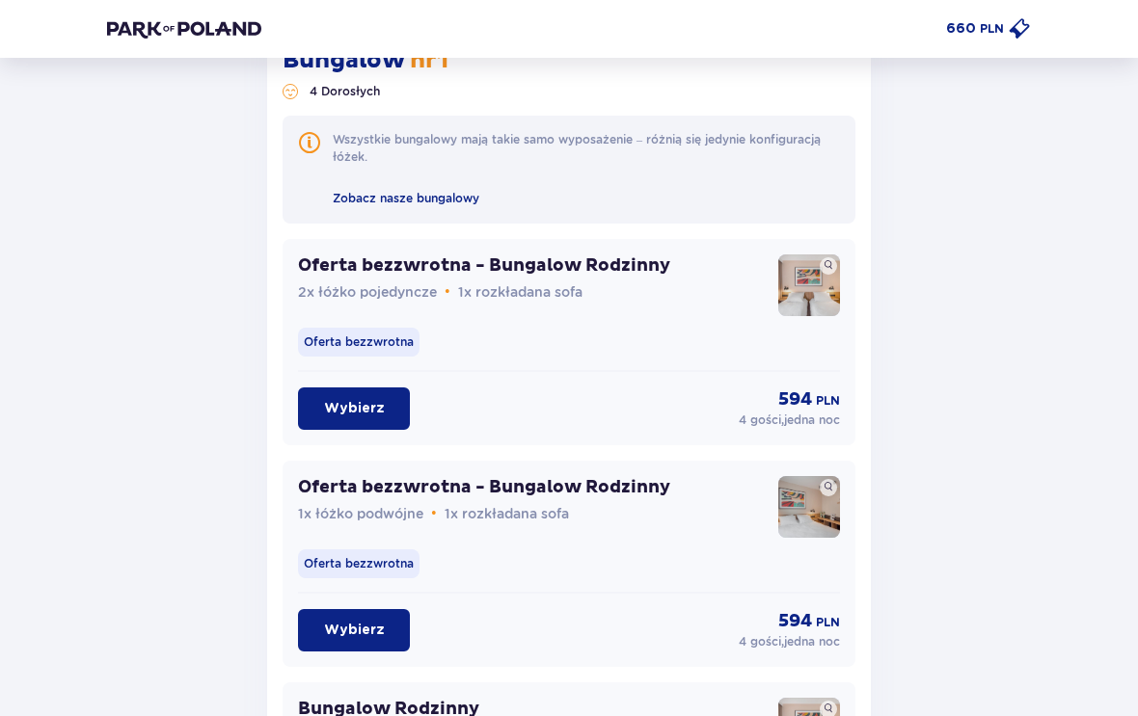
click at [374, 412] on p "Wybierz" at bounding box center [354, 408] width 61 height 19
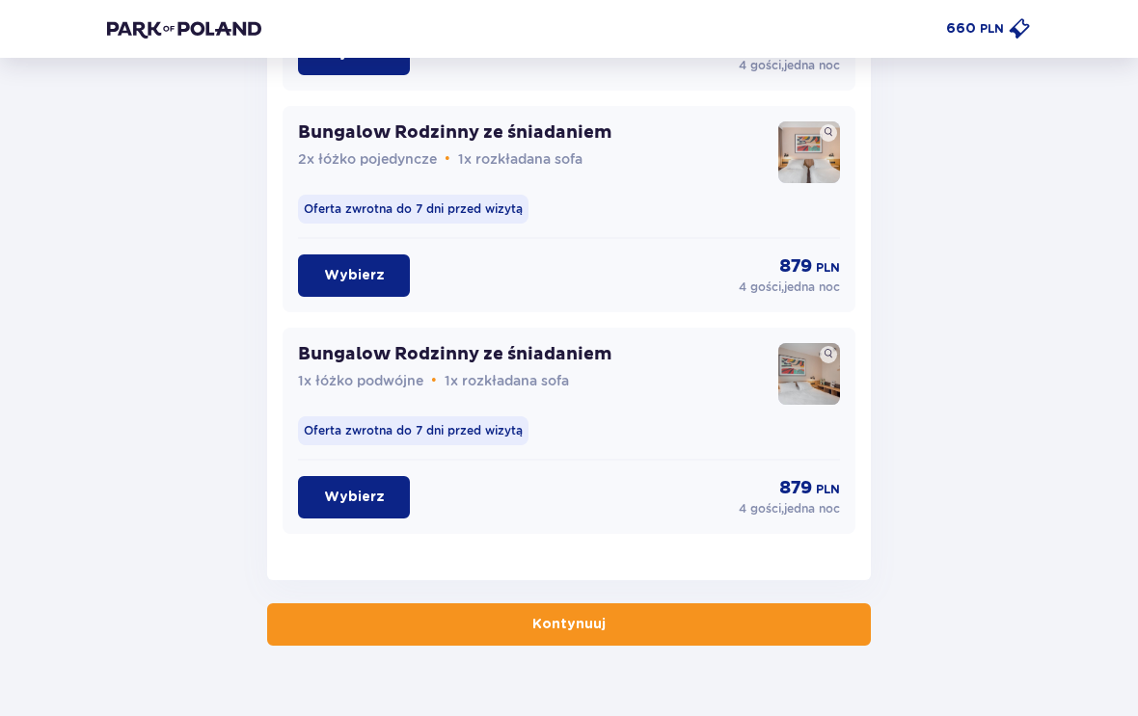
scroll to position [3112, 0]
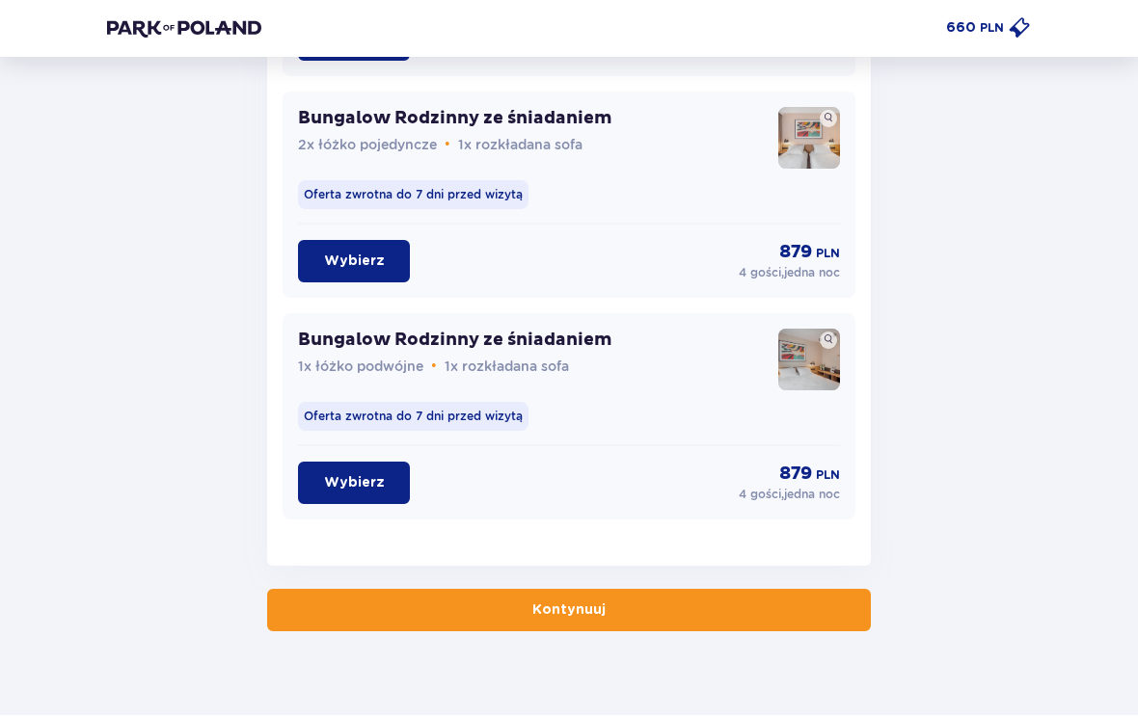
click at [795, 611] on button "Kontynuuj" at bounding box center [568, 611] width 603 height 42
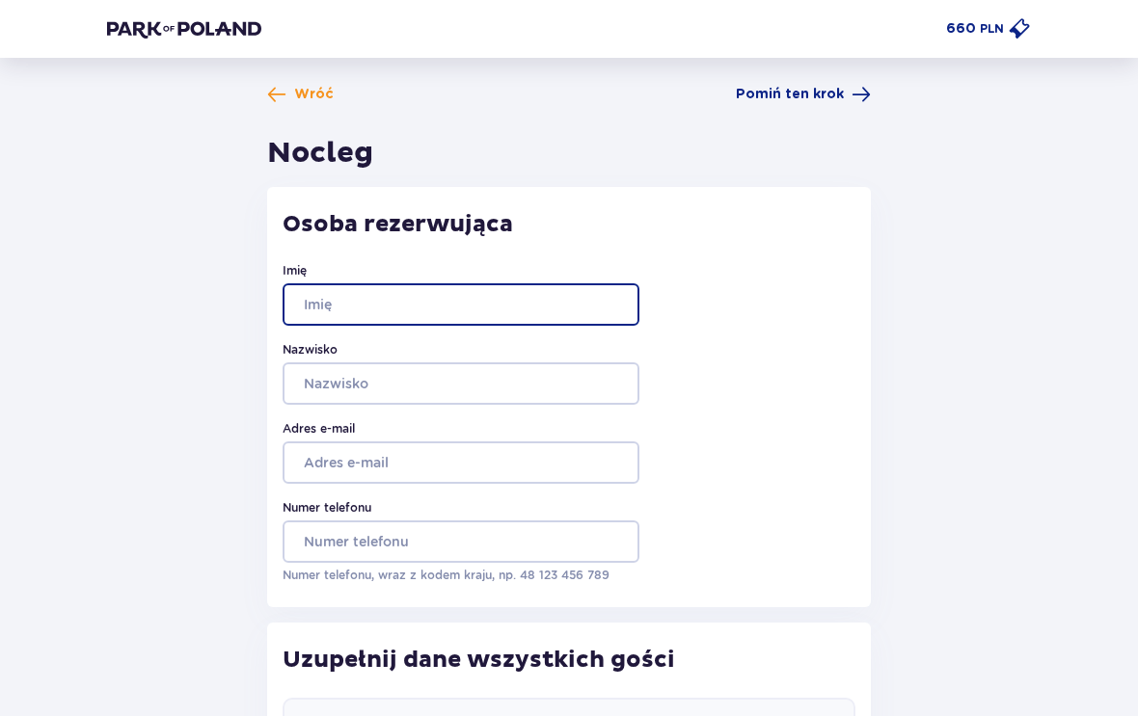
click at [469, 285] on input "Imię" at bounding box center [460, 304] width 357 height 42
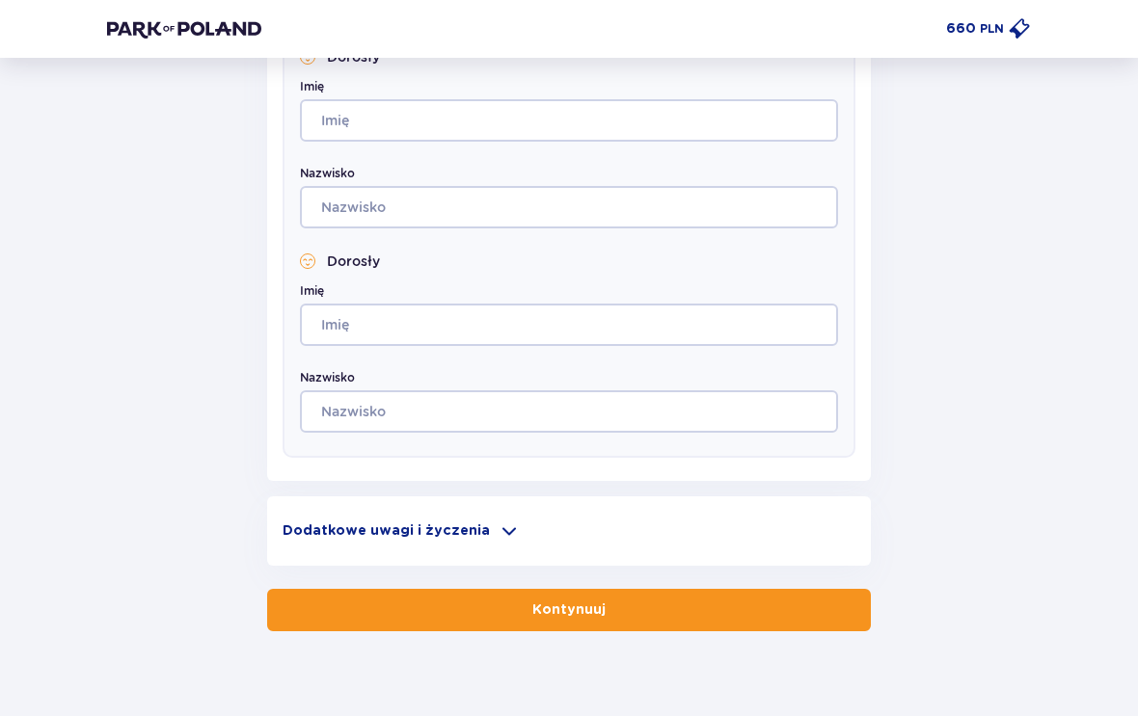
click at [654, 619] on button "Kontynuuj" at bounding box center [568, 611] width 603 height 42
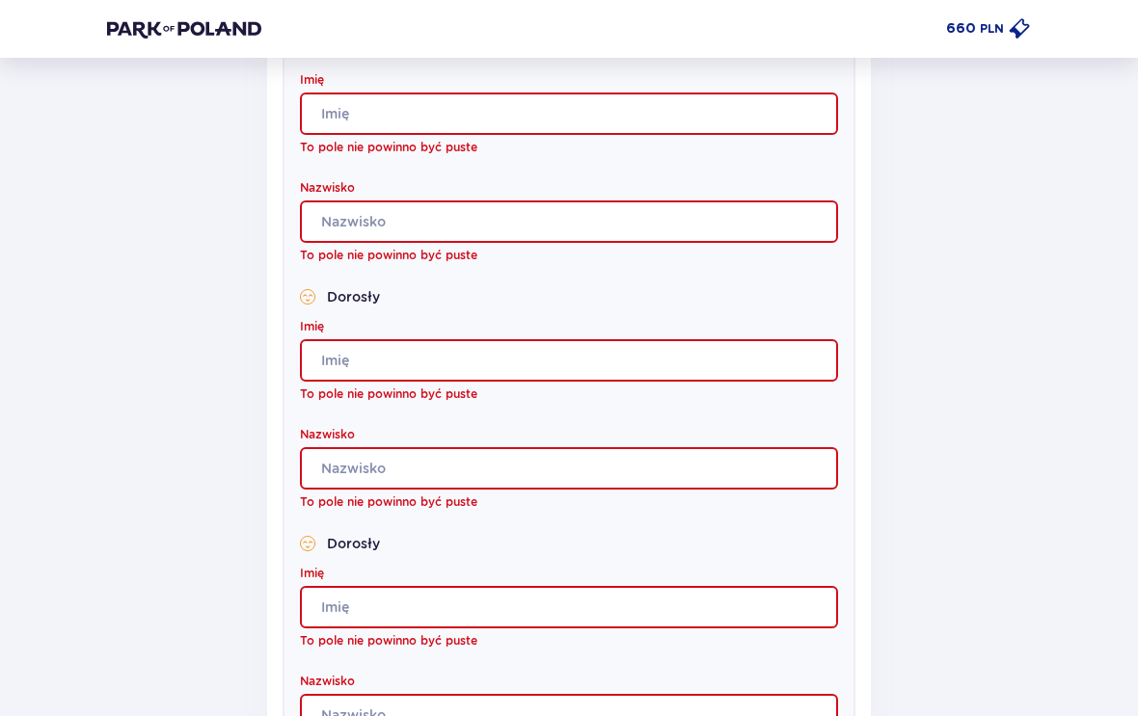
scroll to position [733, 0]
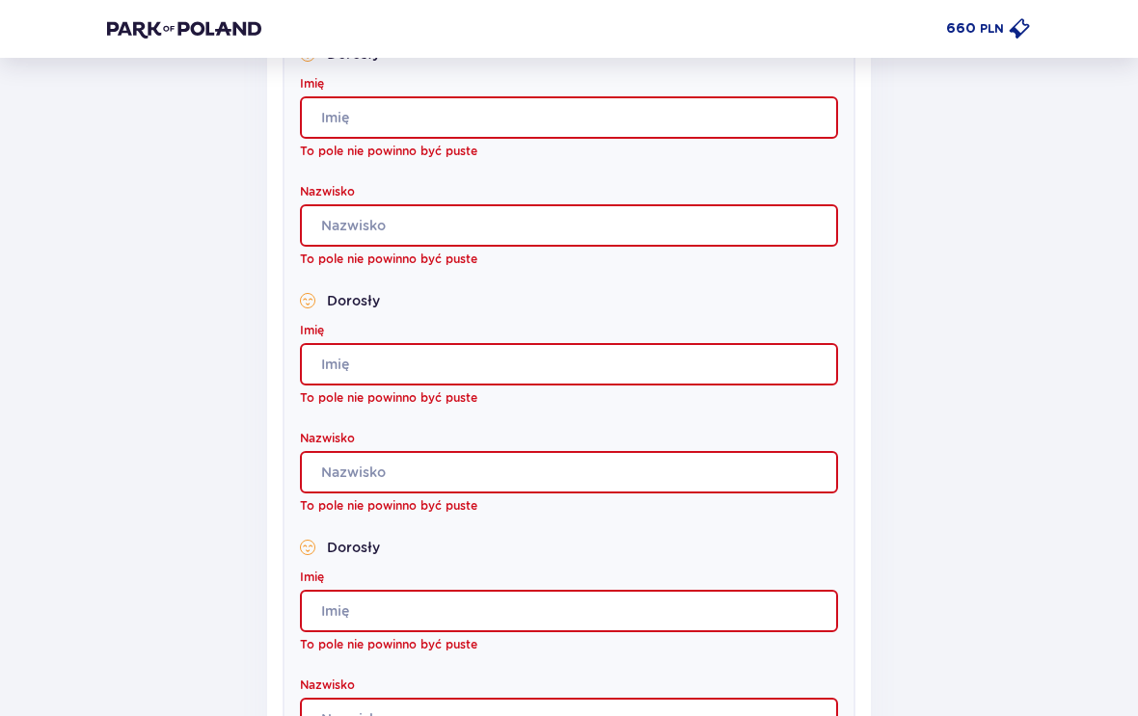
click at [490, 123] on input "Imię" at bounding box center [569, 117] width 538 height 42
click at [983, 235] on div "Wróć Pomiń ten krok Nocleg Osoba rezerwująca Imię Nazwisko Adres e-mail Numer t…" at bounding box center [569, 279] width 954 height 1855
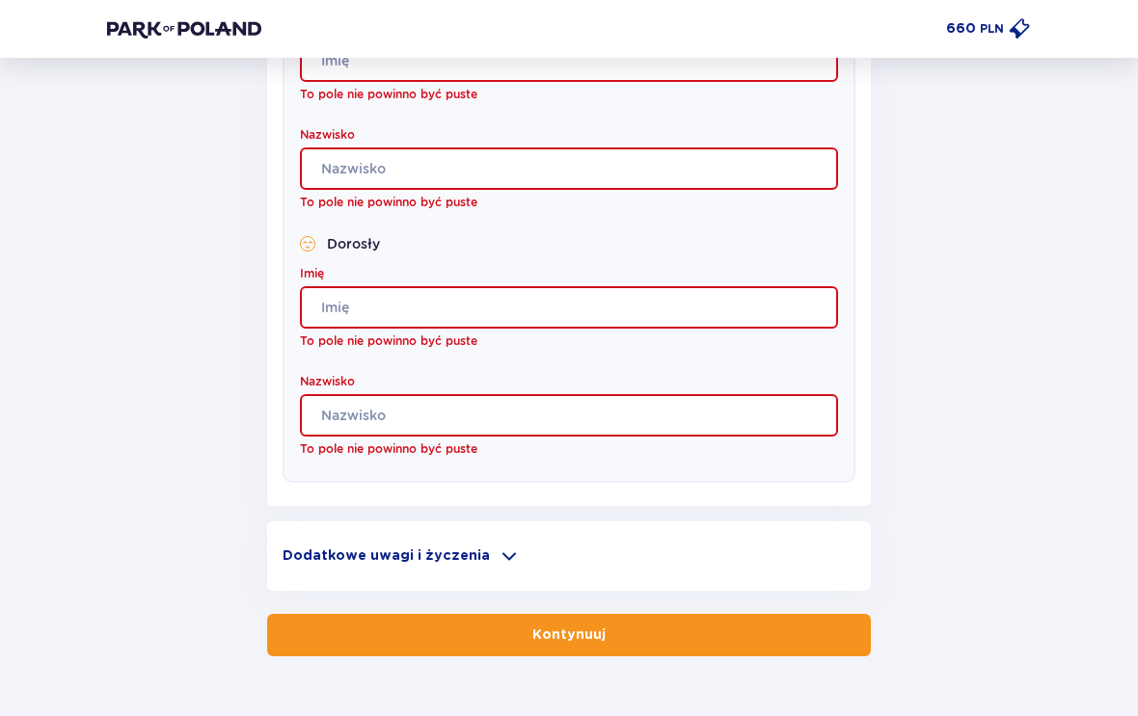
click at [553, 565] on div "Dodatkowe uwagi i życzenia" at bounding box center [568, 557] width 573 height 23
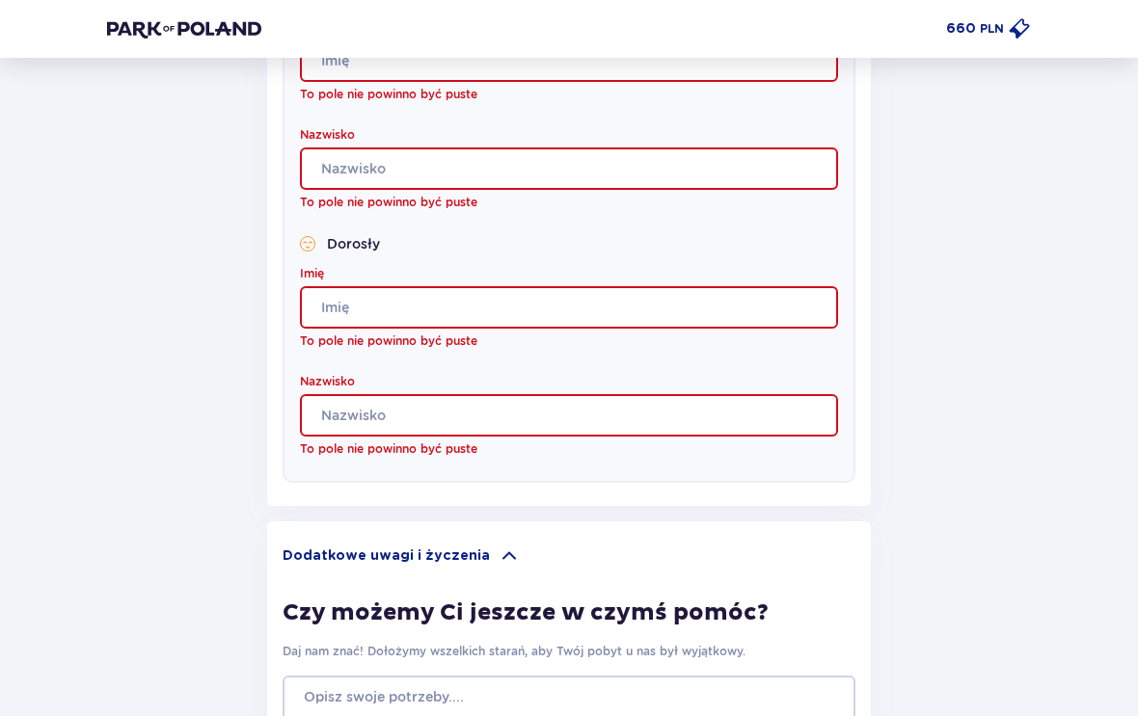
scroll to position [1283, 0]
click at [515, 554] on div "Dodatkowe uwagi i życzenia" at bounding box center [568, 556] width 573 height 23
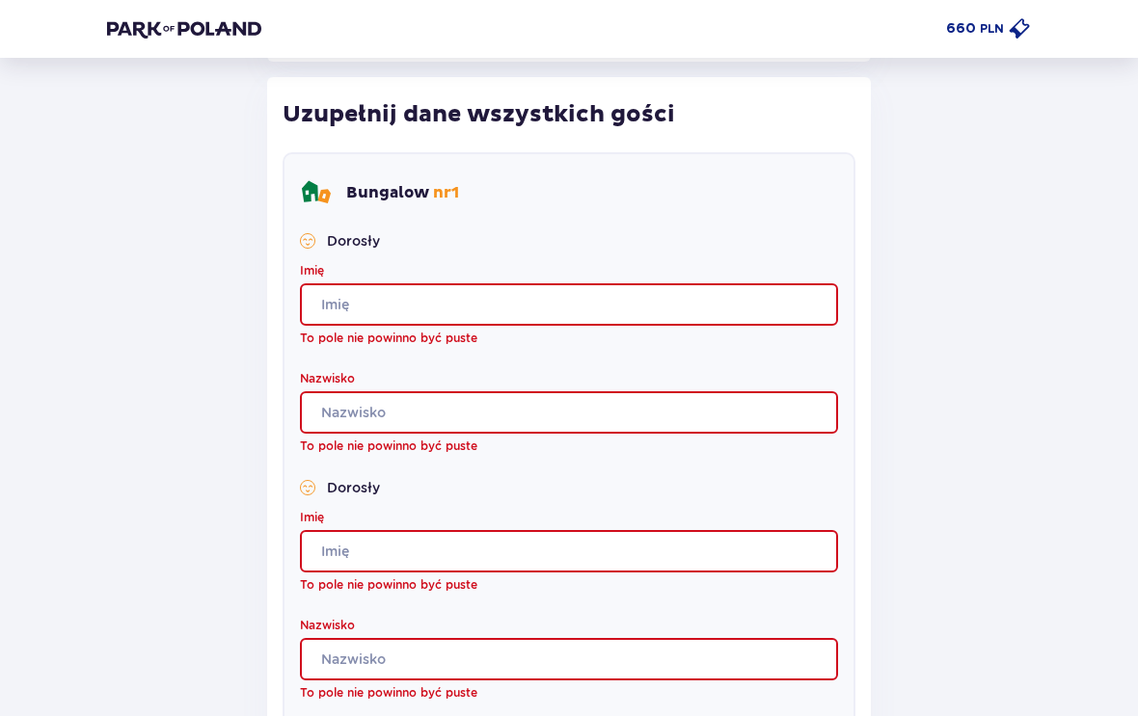
scroll to position [541, 0]
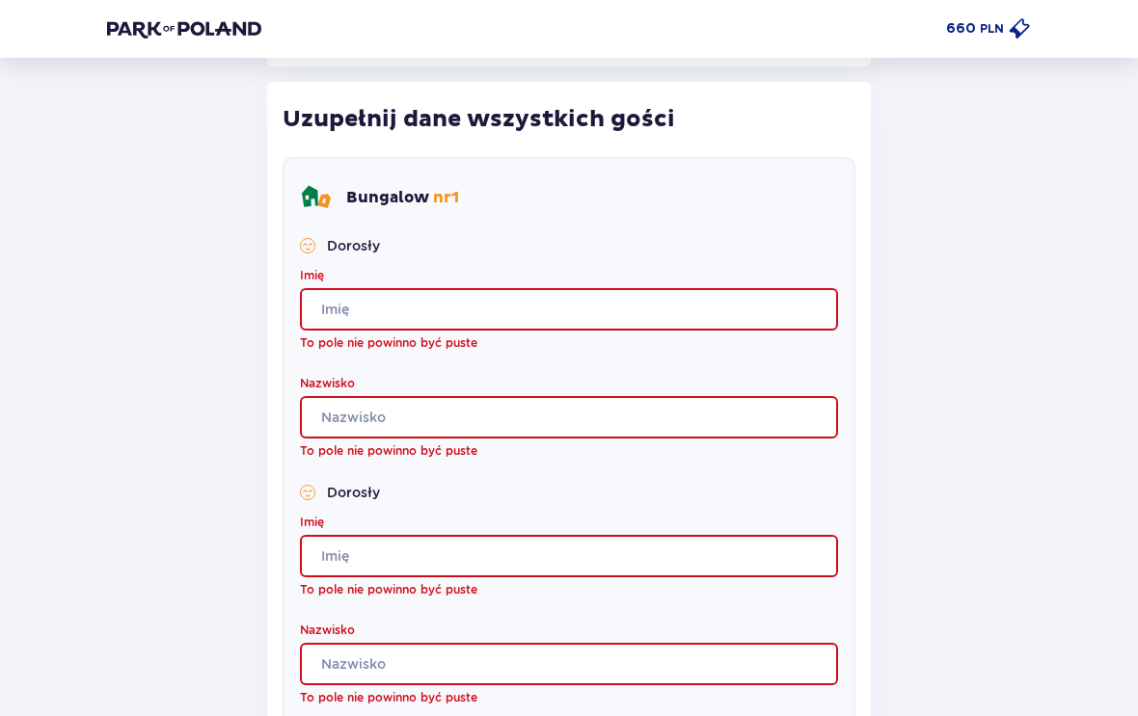
click at [676, 323] on input "Imię" at bounding box center [569, 309] width 538 height 42
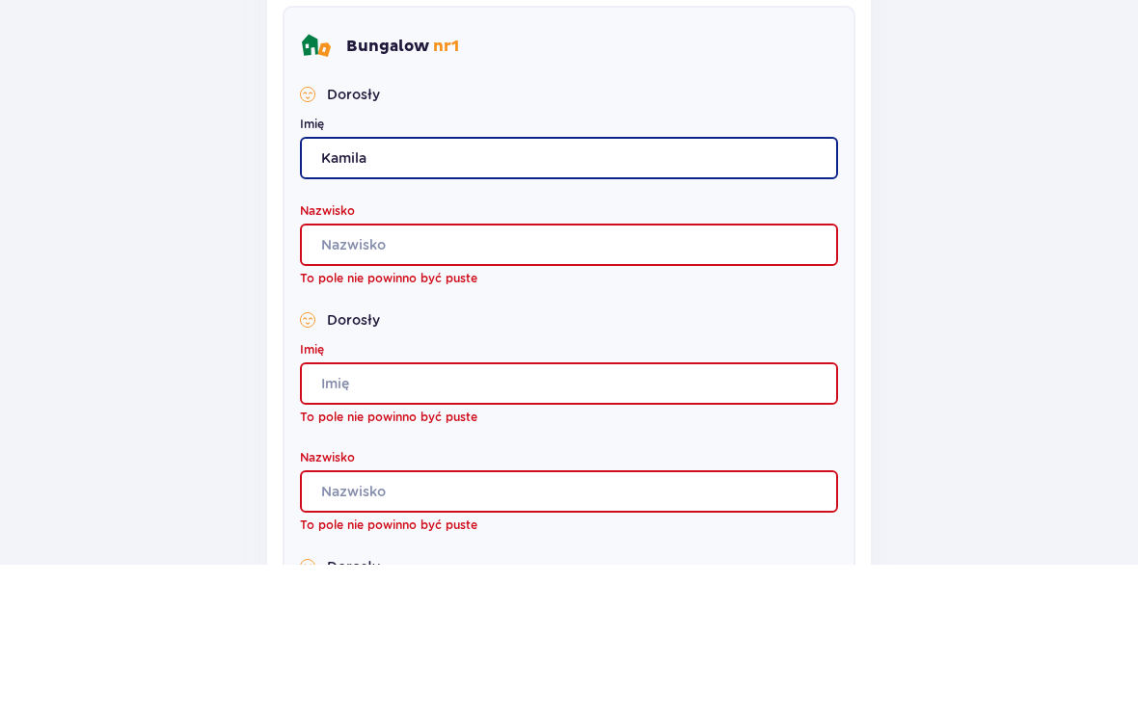
type input "Kamila"
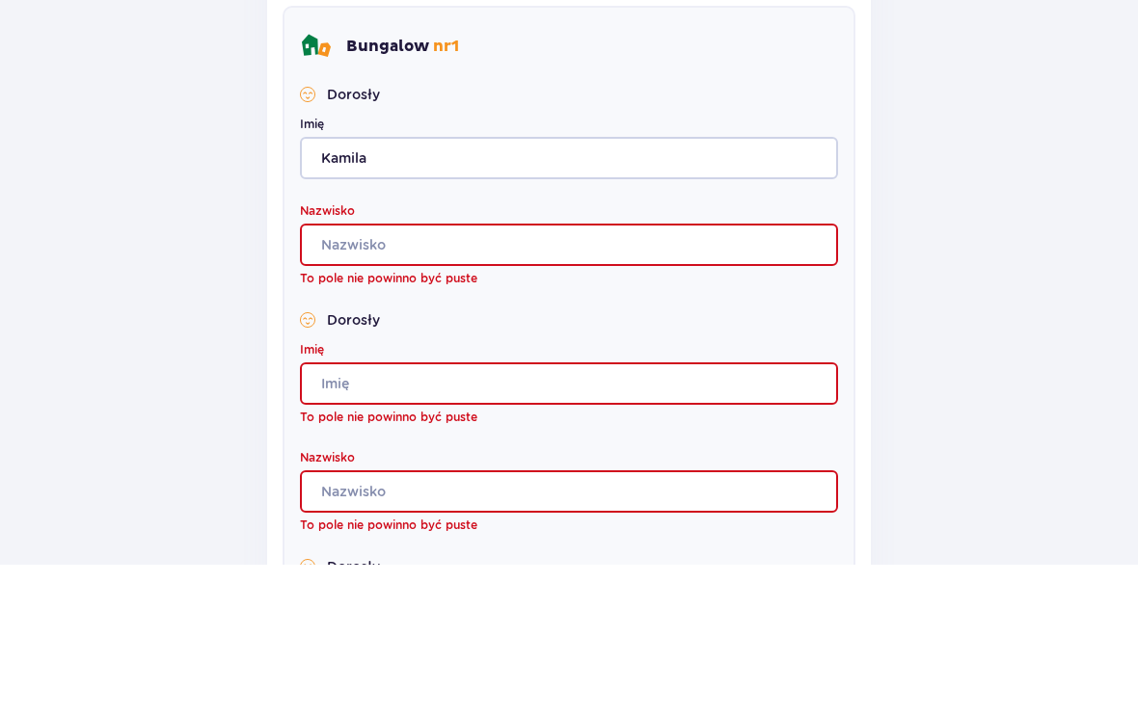
click at [659, 375] on input "Nazwisko" at bounding box center [569, 396] width 538 height 42
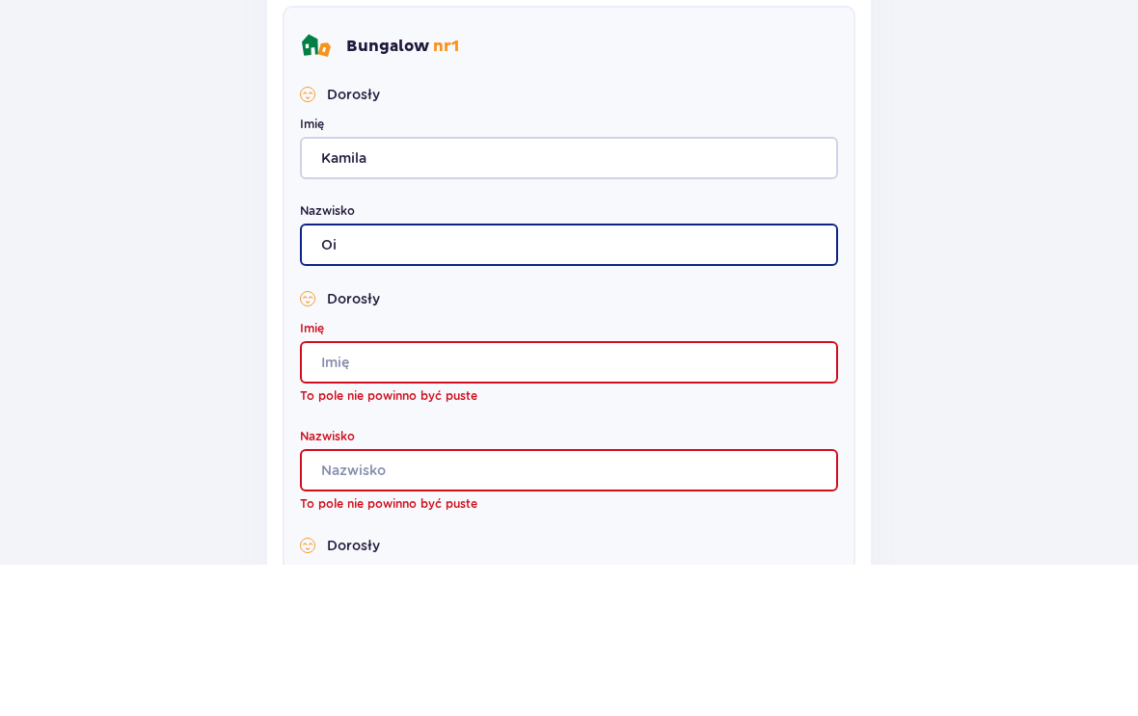
type input "O"
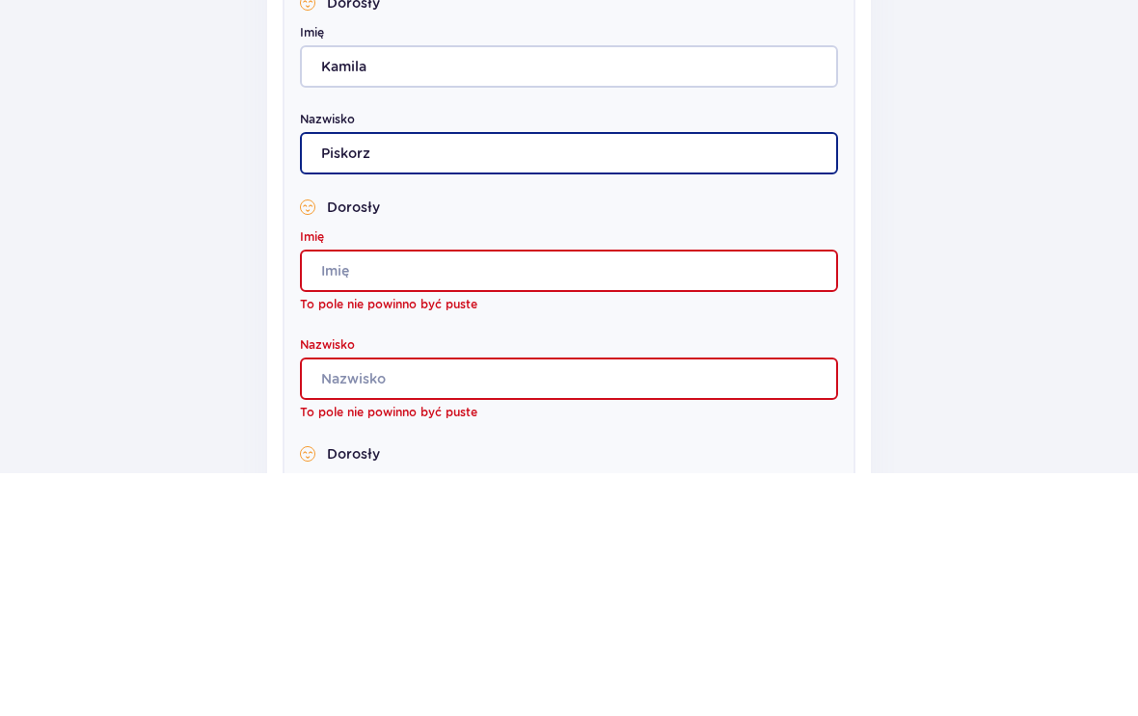
type input "Piskorz"
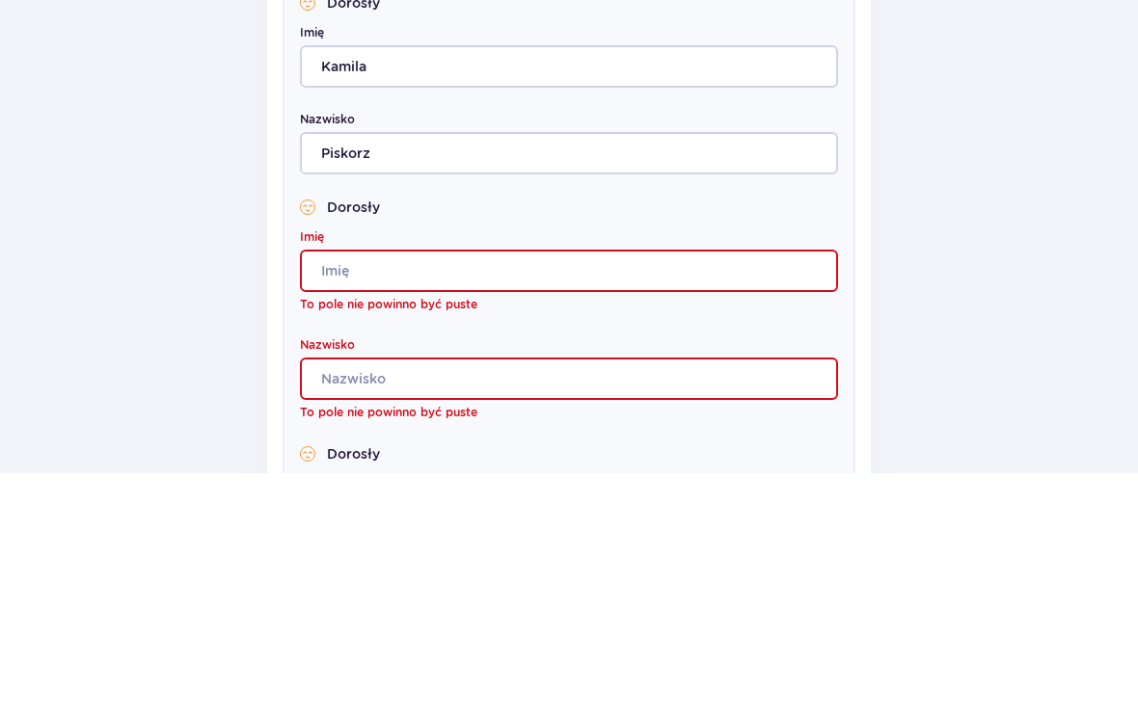
click at [634, 493] on input "Imię" at bounding box center [569, 514] width 538 height 42
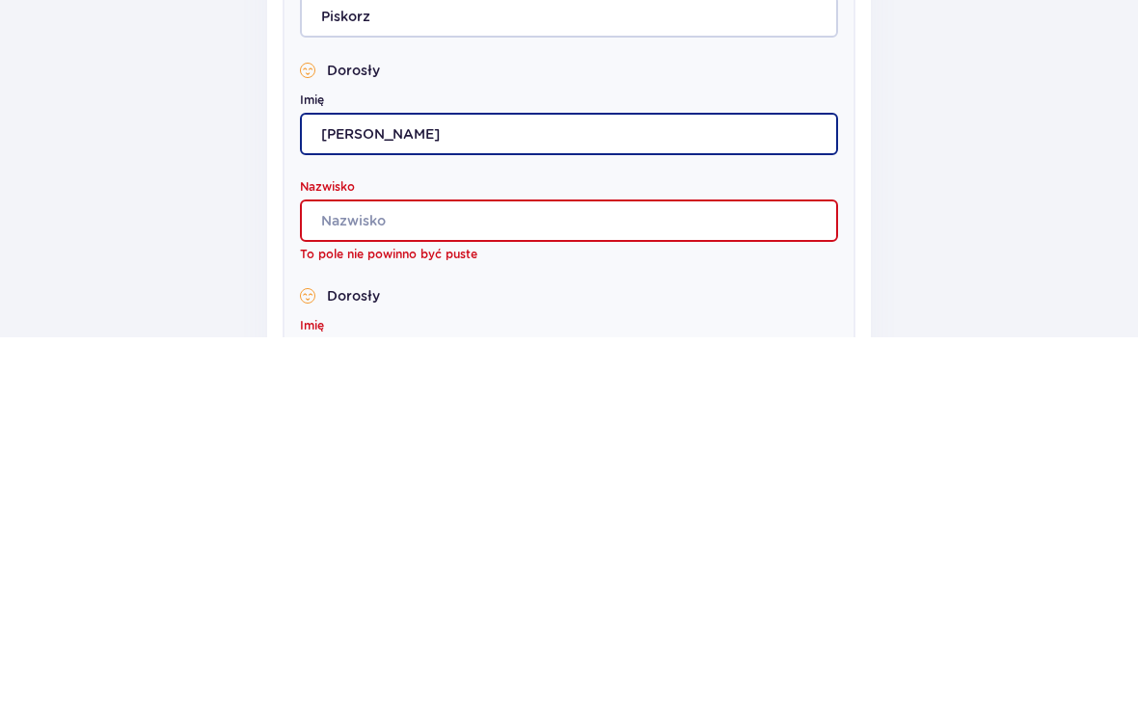
type input "[PERSON_NAME]"
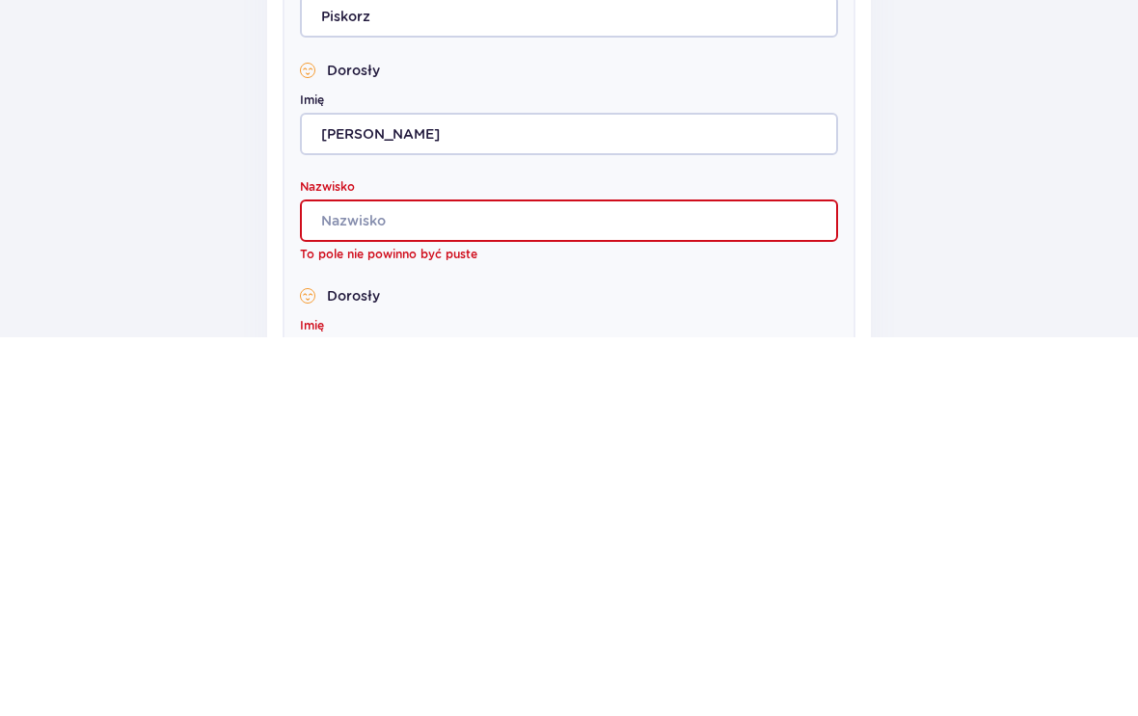
click at [340, 579] on input "Nazwisko" at bounding box center [569, 600] width 538 height 42
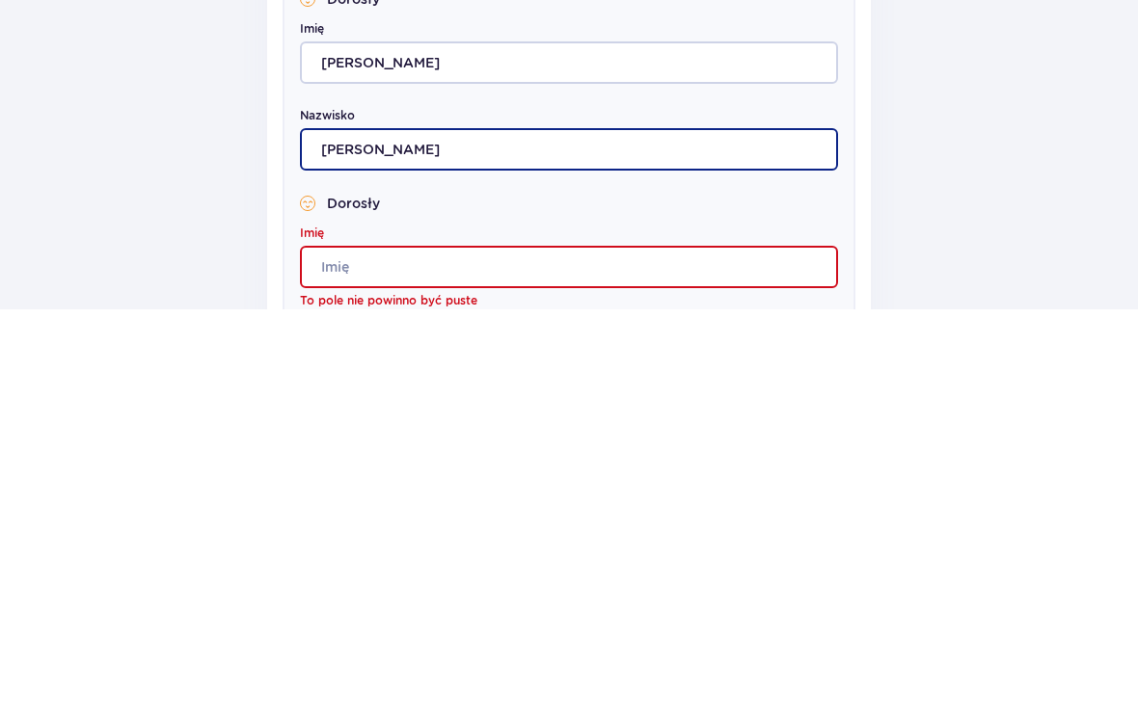
scroll to position [659, 0]
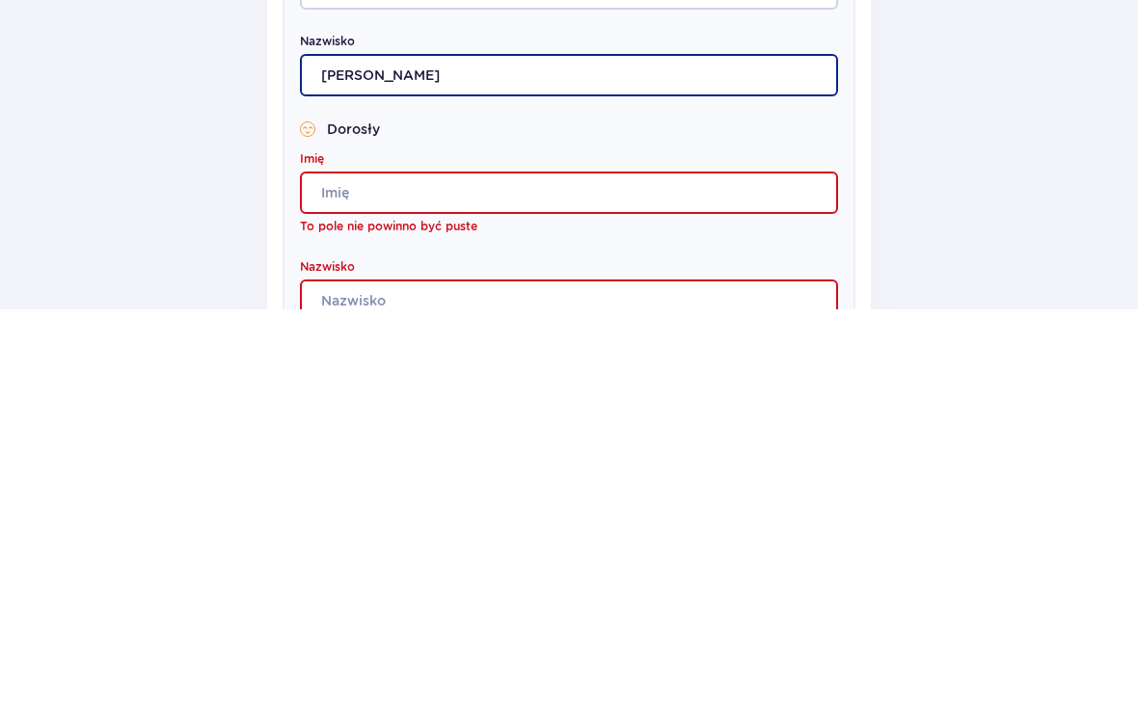
type input "[PERSON_NAME]"
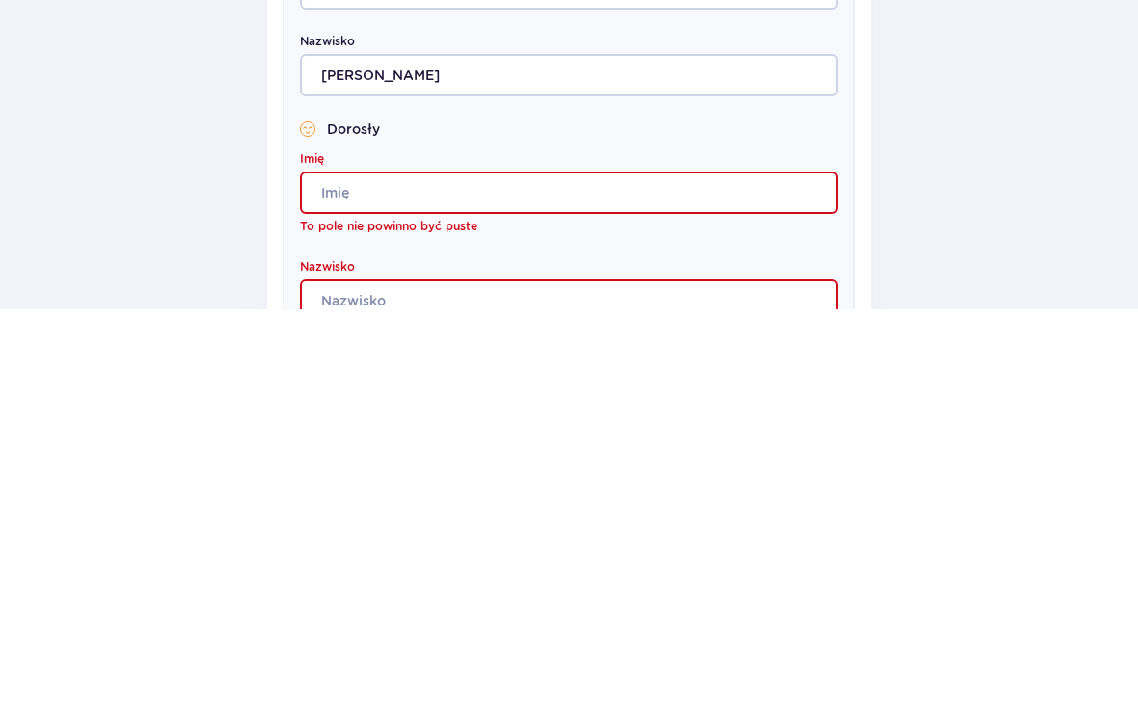
click at [335, 578] on input "Imię" at bounding box center [569, 599] width 538 height 42
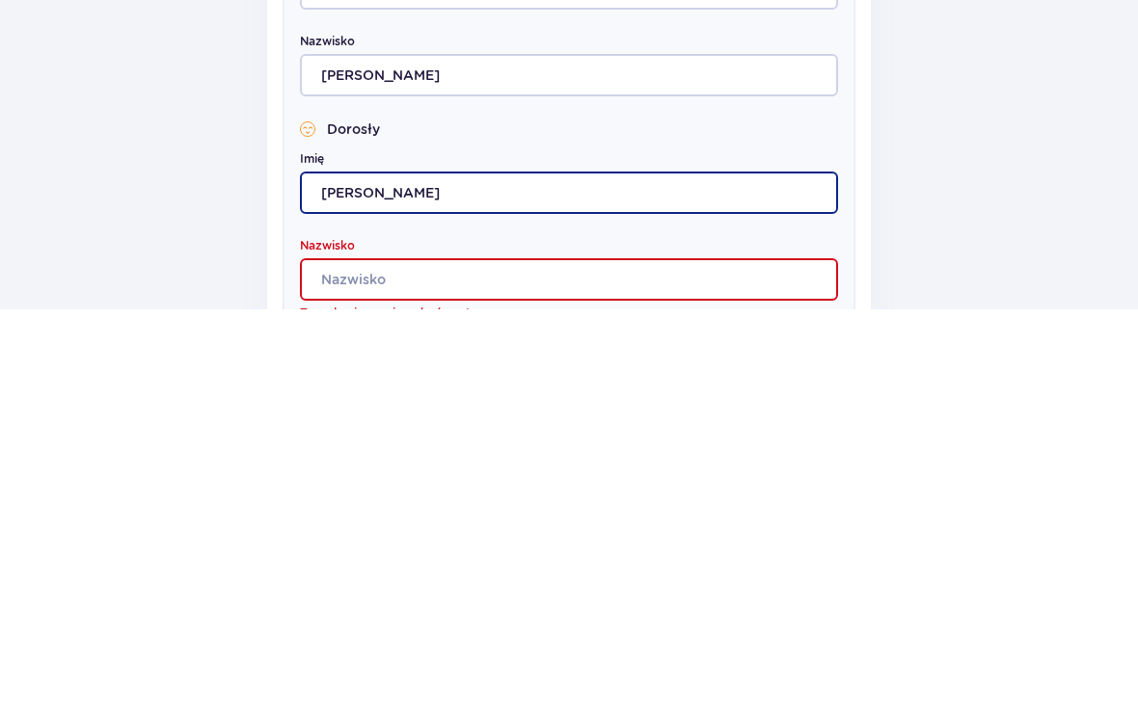
type input "[PERSON_NAME]"
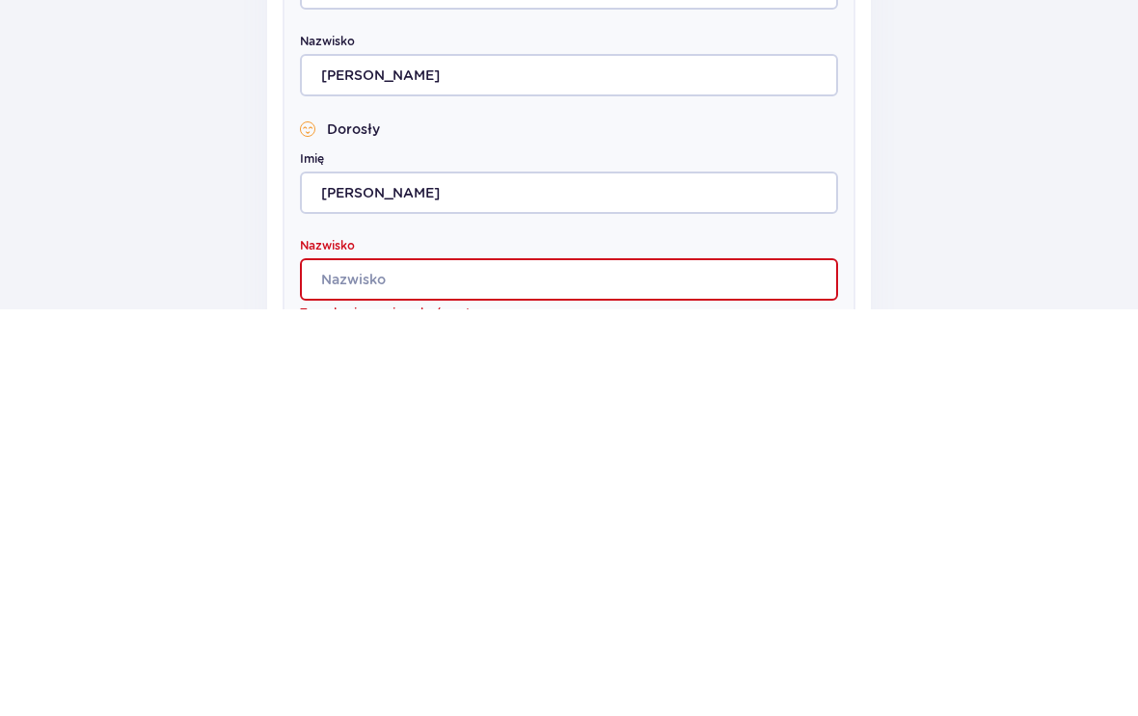
click at [373, 665] on input "Nazwisko" at bounding box center [569, 686] width 538 height 42
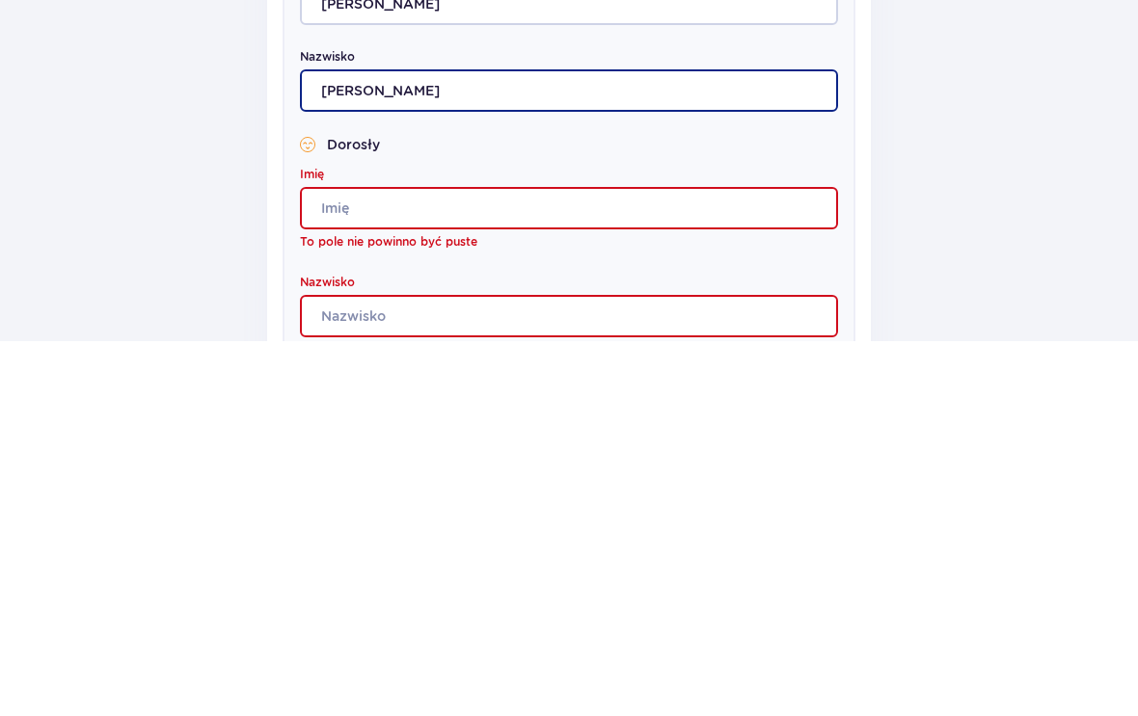
scroll to position [879, 0]
type input "[PERSON_NAME]"
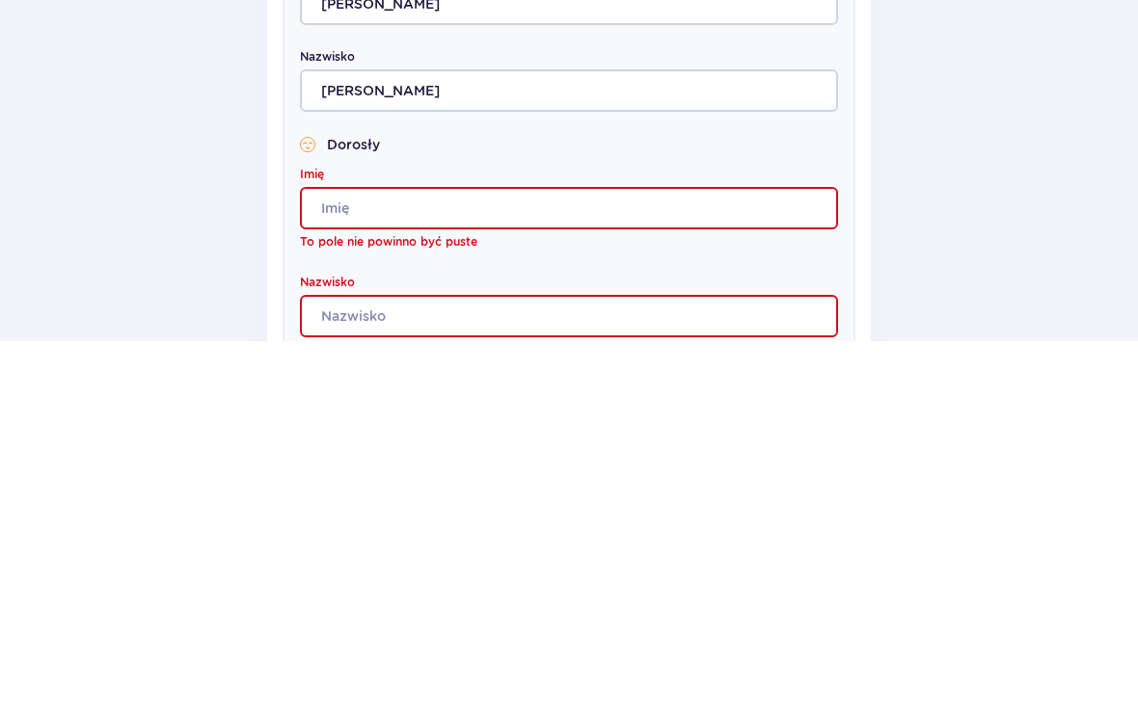
click at [341, 563] on input "Imię" at bounding box center [569, 584] width 538 height 42
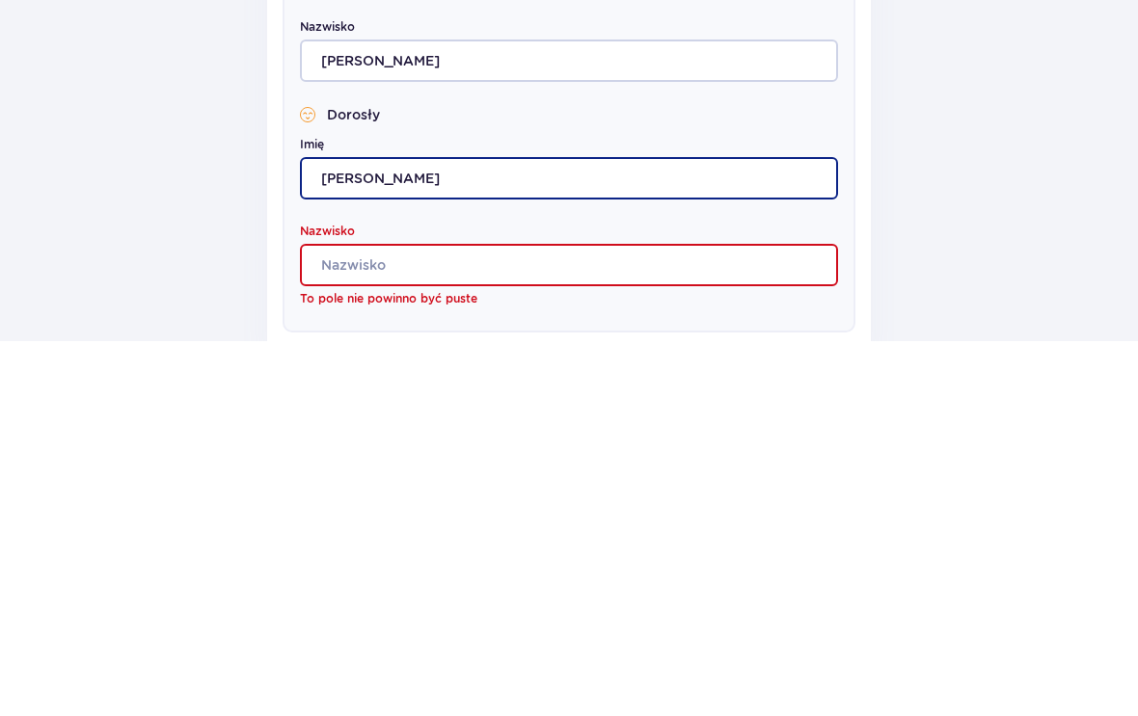
scroll to position [959, 0]
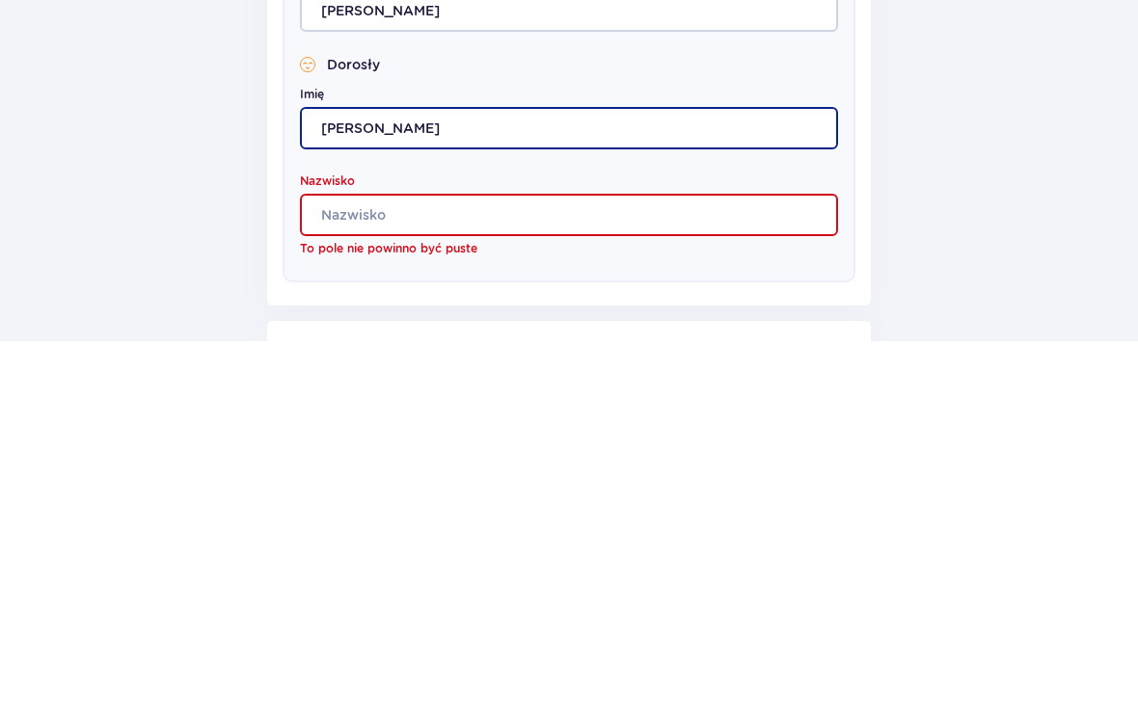
type input "[PERSON_NAME]"
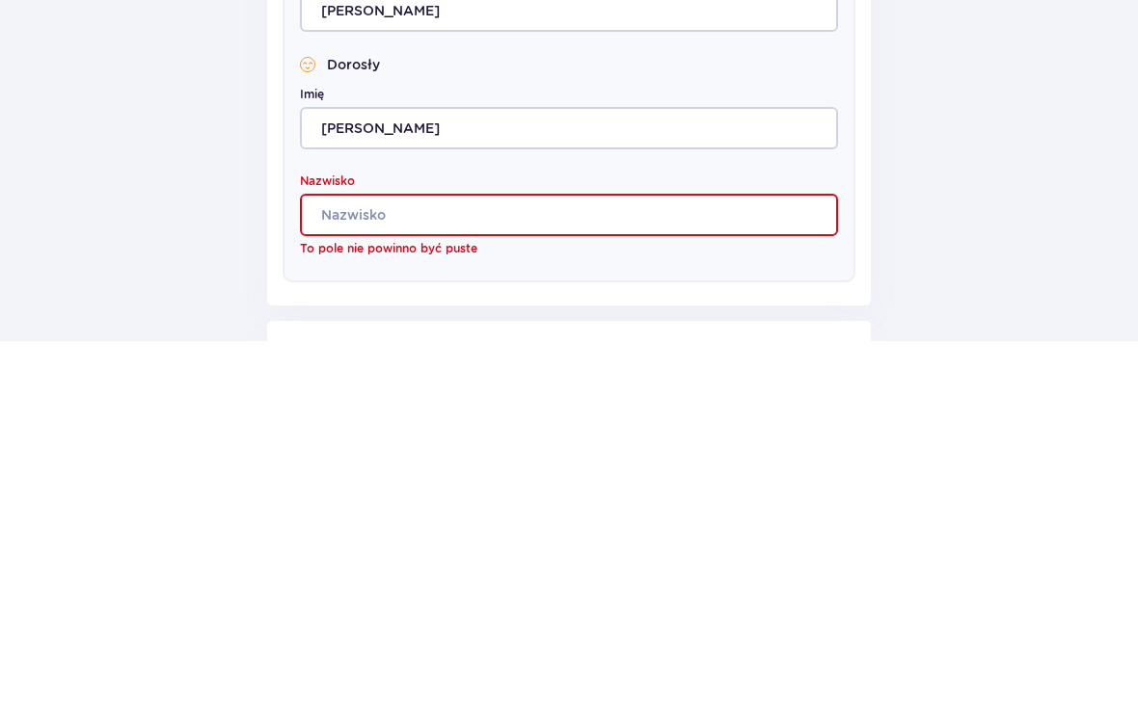
click at [746, 570] on input "Nazwisko" at bounding box center [569, 591] width 538 height 42
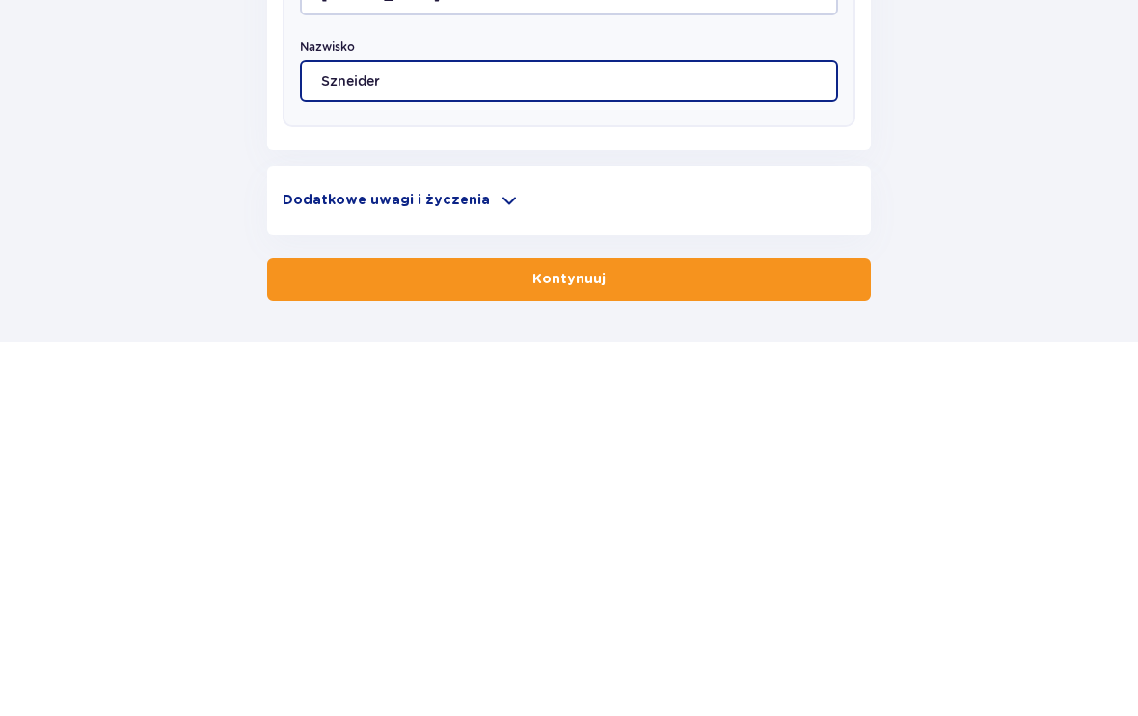
type input "Szneider"
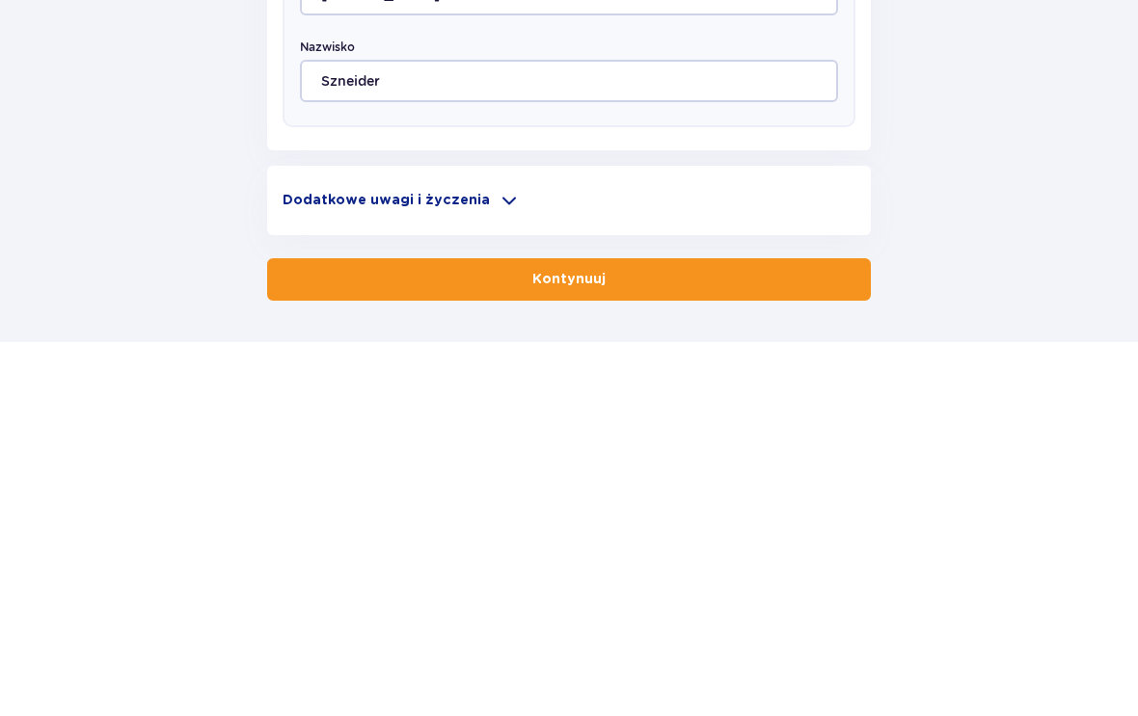
click at [681, 633] on button "Kontynuuj" at bounding box center [568, 654] width 603 height 42
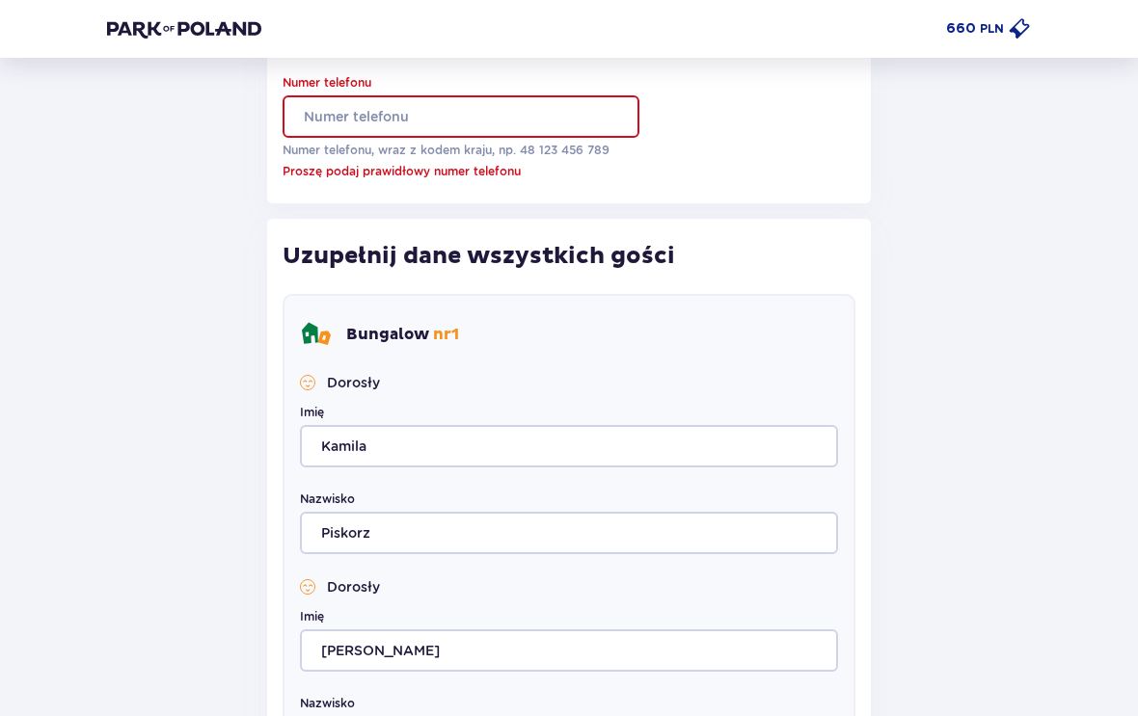
scroll to position [488, 0]
click at [517, 106] on input "Numer telefonu" at bounding box center [460, 117] width 357 height 42
type input "606112215"
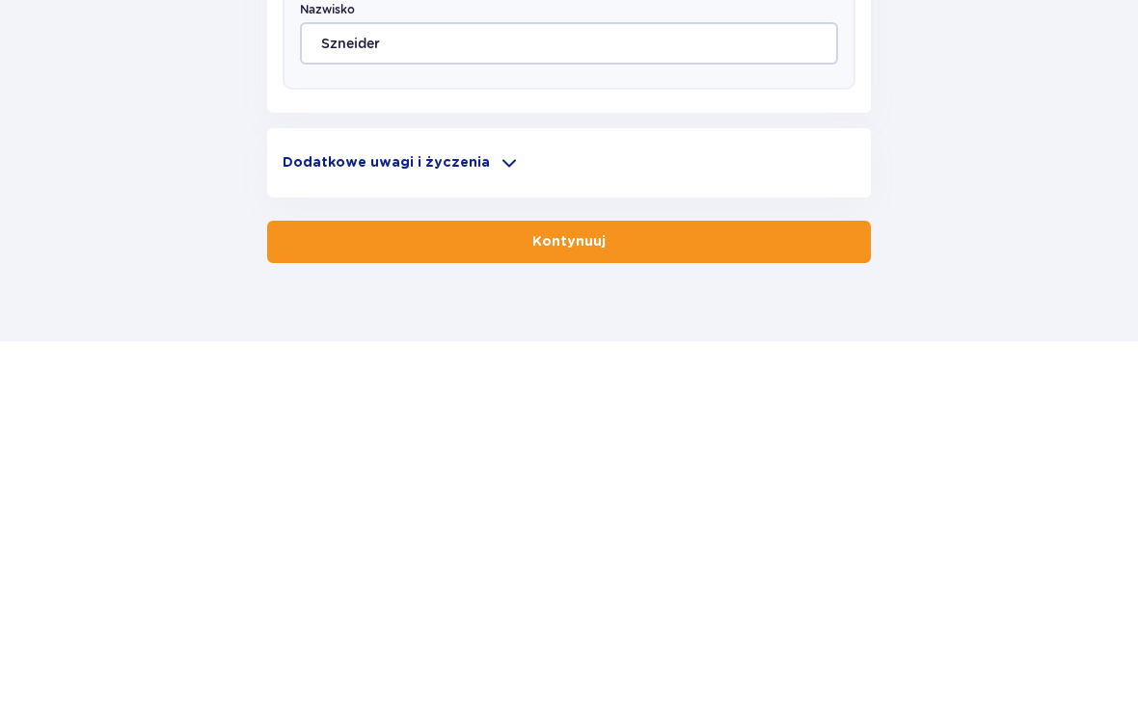
scroll to position [1254, 0]
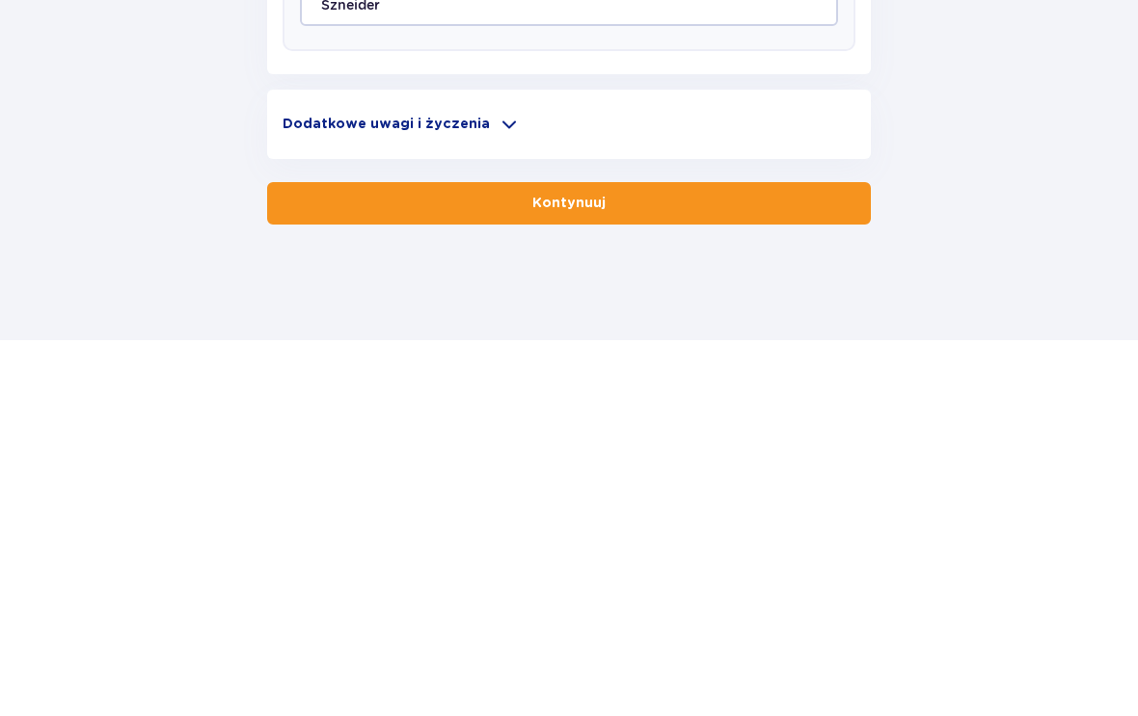
click at [745, 558] on button "Kontynuuj" at bounding box center [568, 579] width 603 height 42
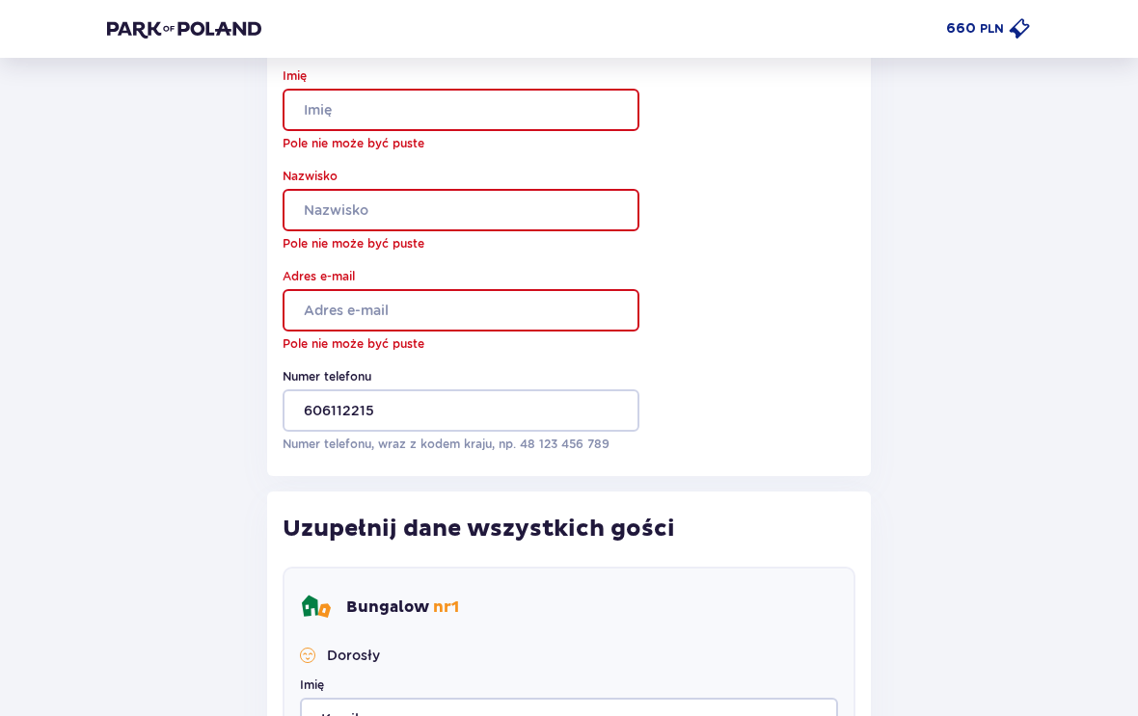
scroll to position [187, 0]
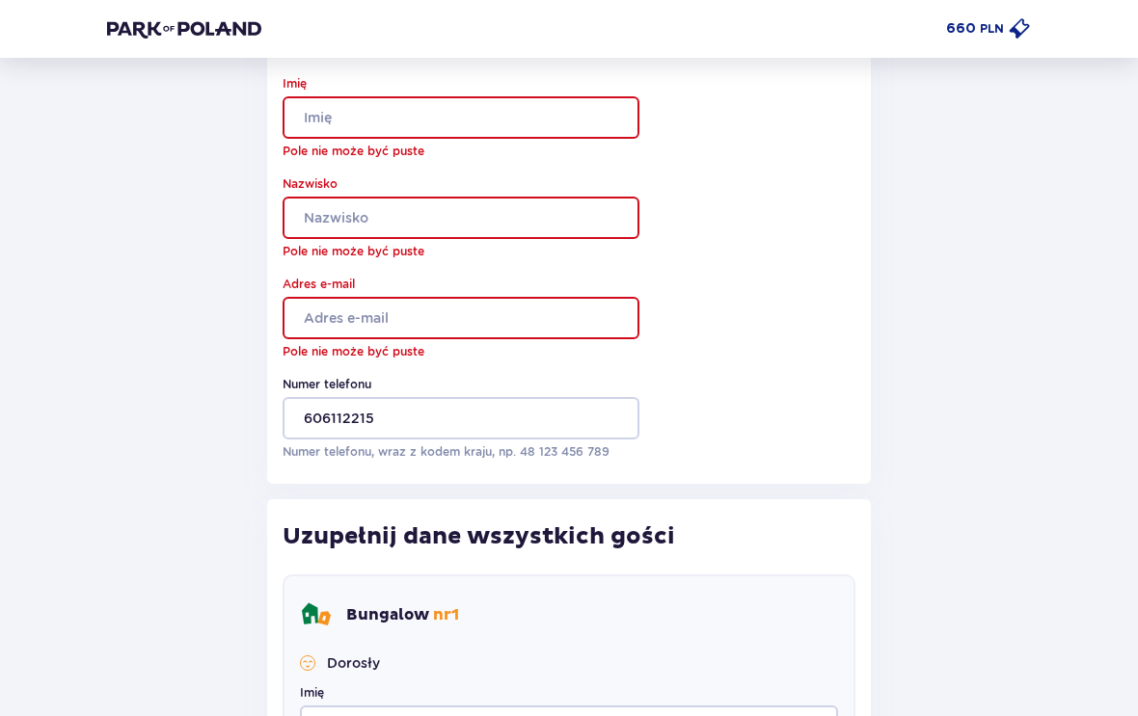
click at [520, 134] on input "Imię" at bounding box center [460, 117] width 357 height 42
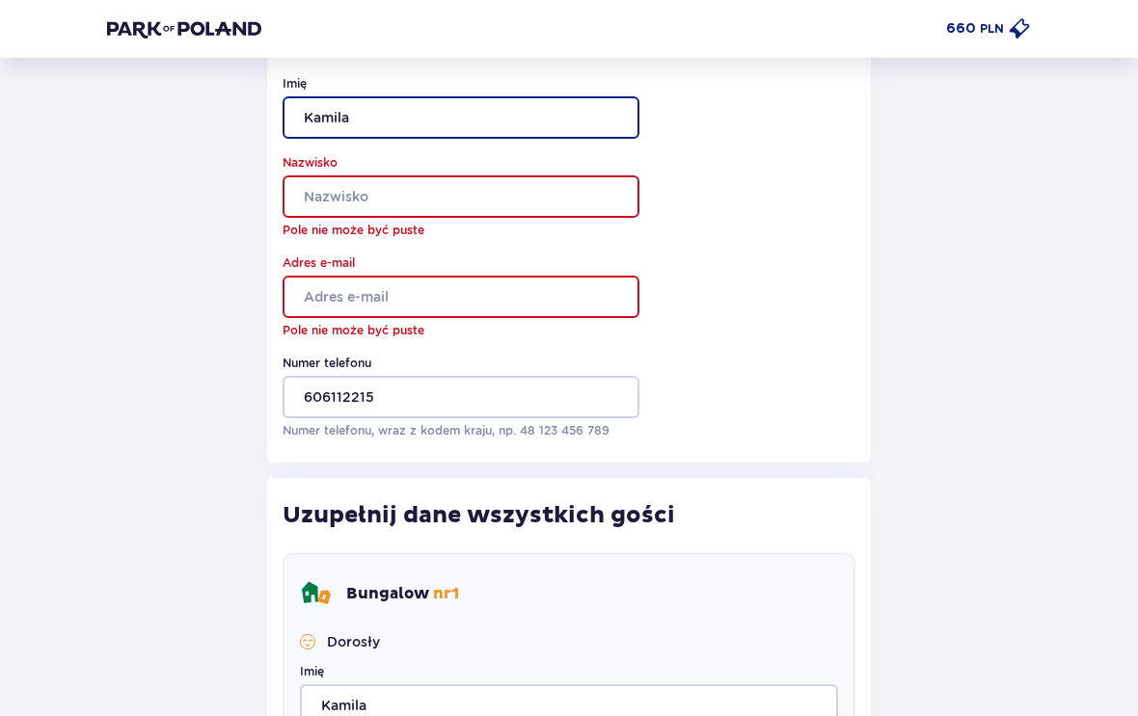
type input "Kamila"
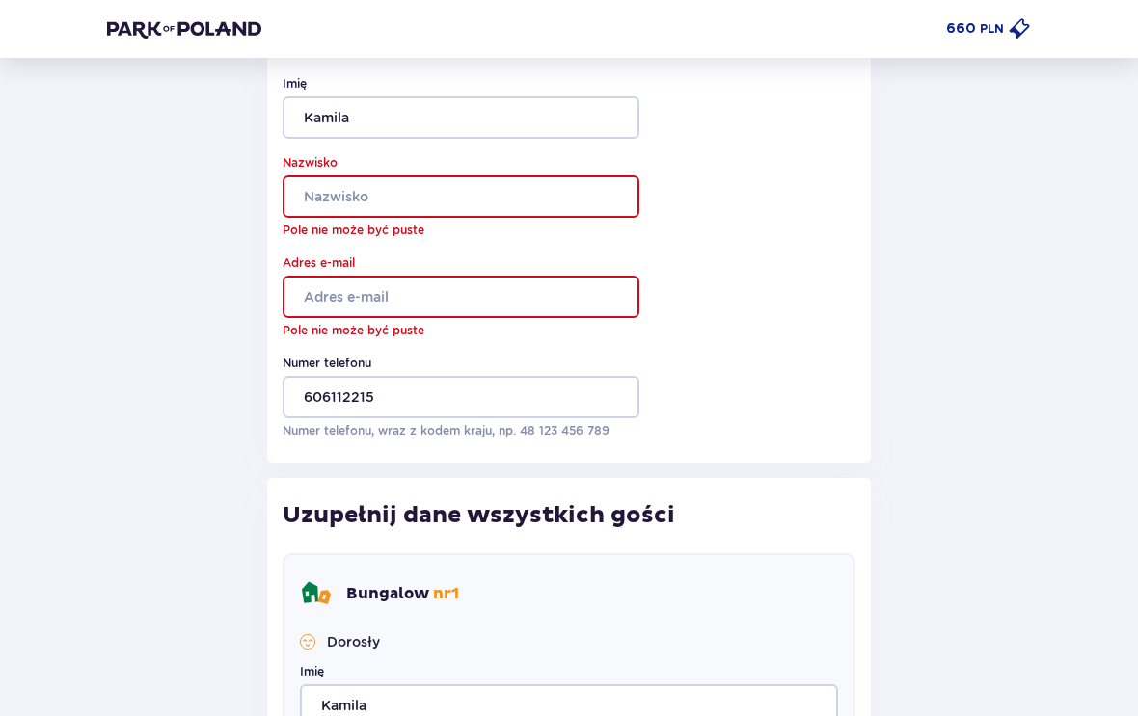
click at [352, 194] on input "Nazwisko" at bounding box center [460, 196] width 357 height 42
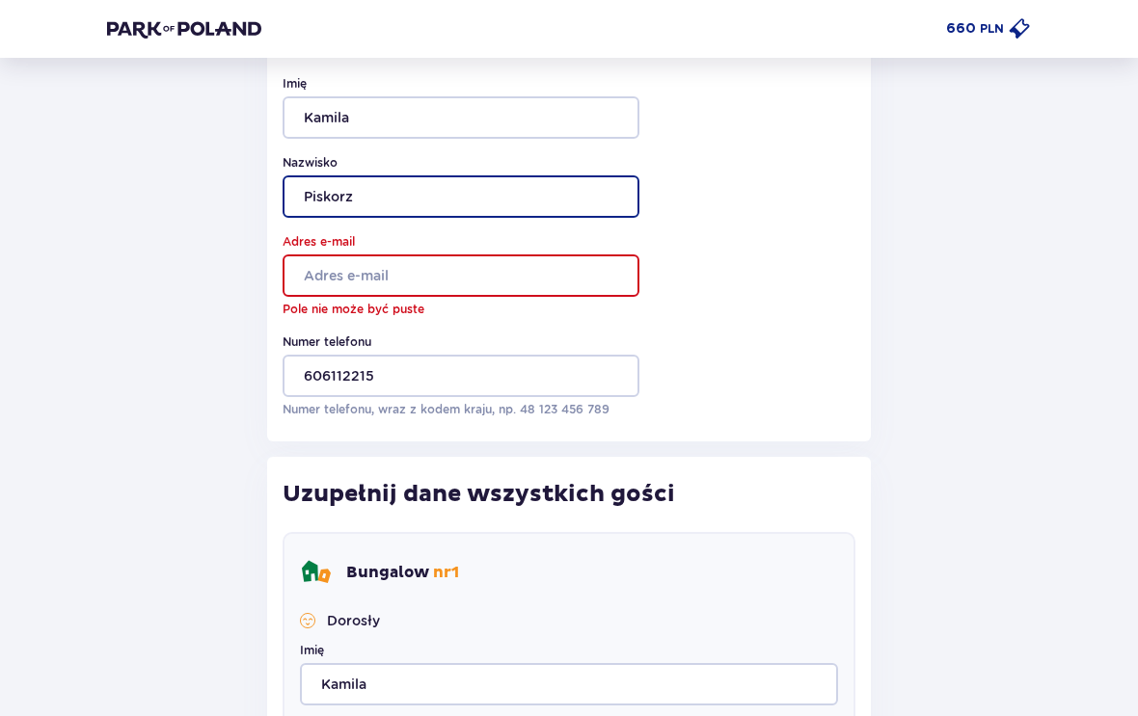
type input "Piskorz"
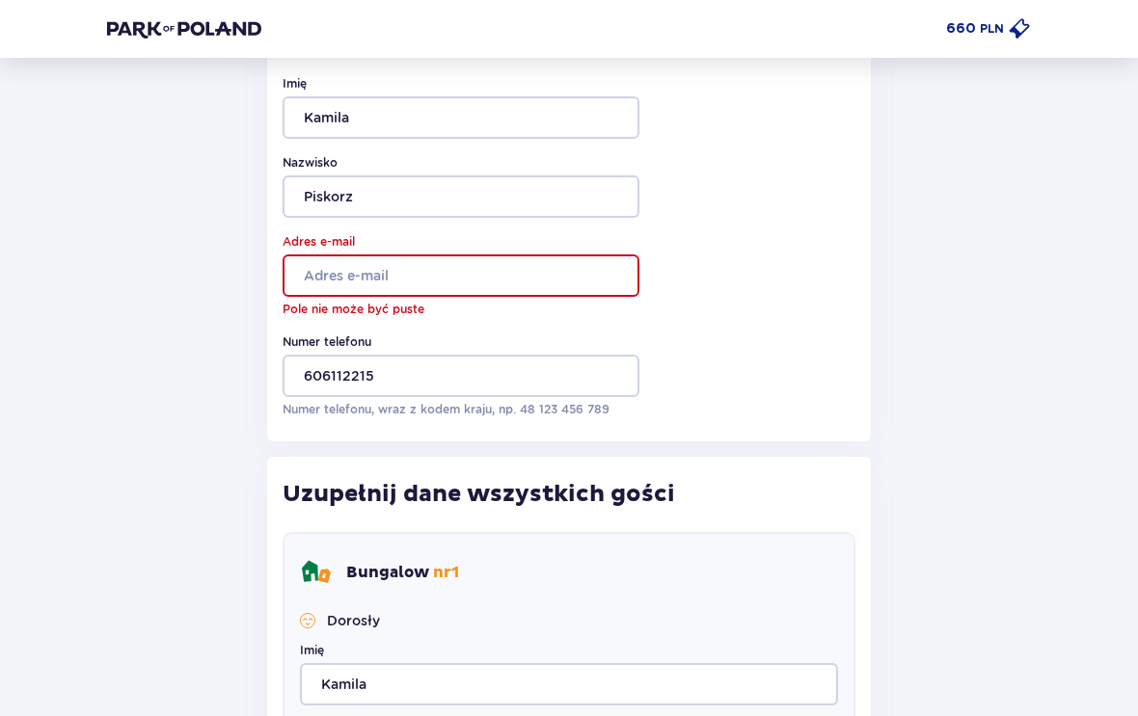
click at [496, 272] on input "Adres e-mail" at bounding box center [460, 276] width 357 height 42
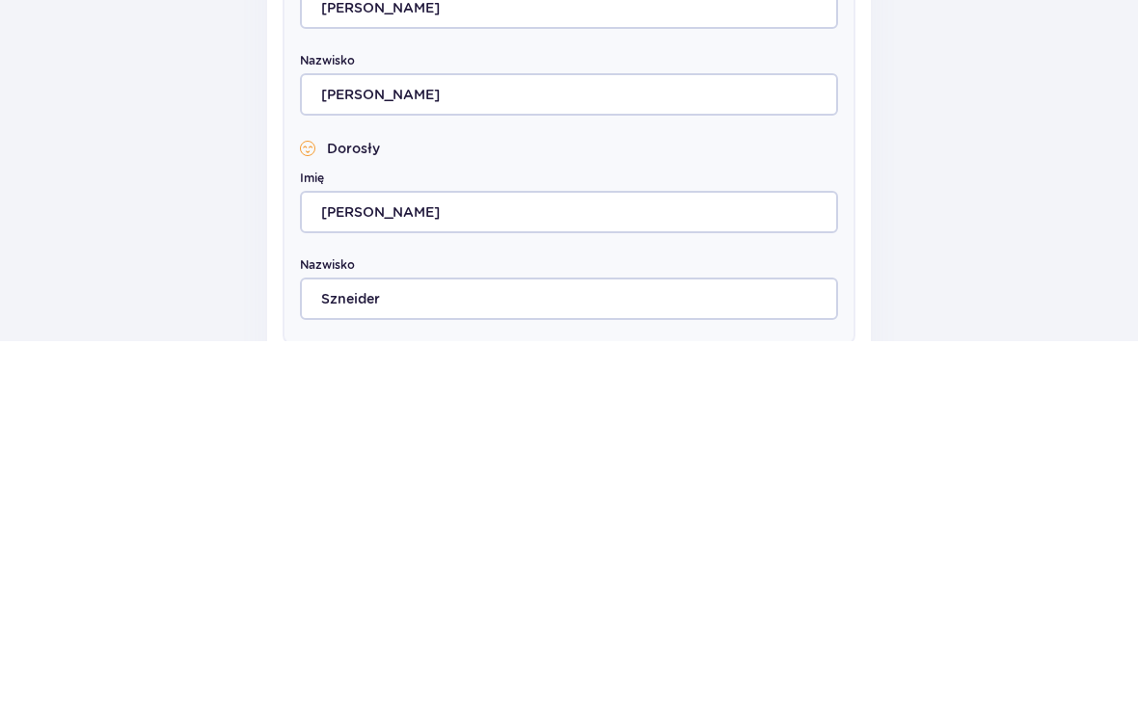
scroll to position [1169, 0]
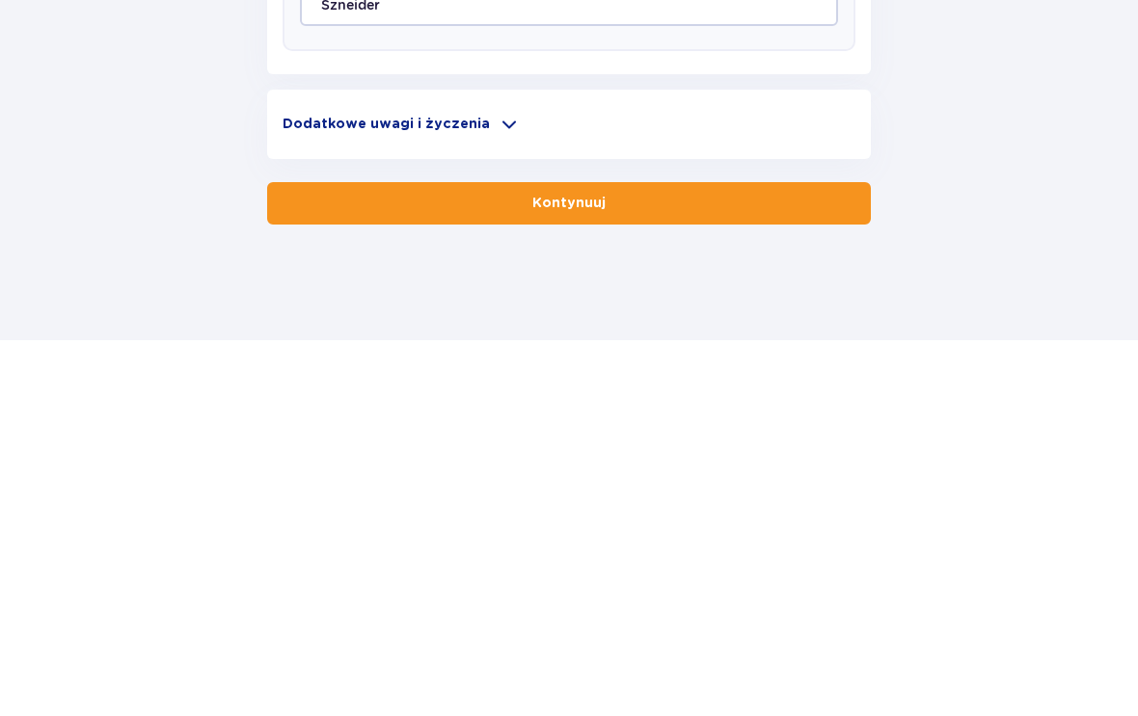
type input "[EMAIL_ADDRESS][DOMAIN_NAME]"
click at [637, 558] on button "Kontynuuj" at bounding box center [568, 579] width 603 height 42
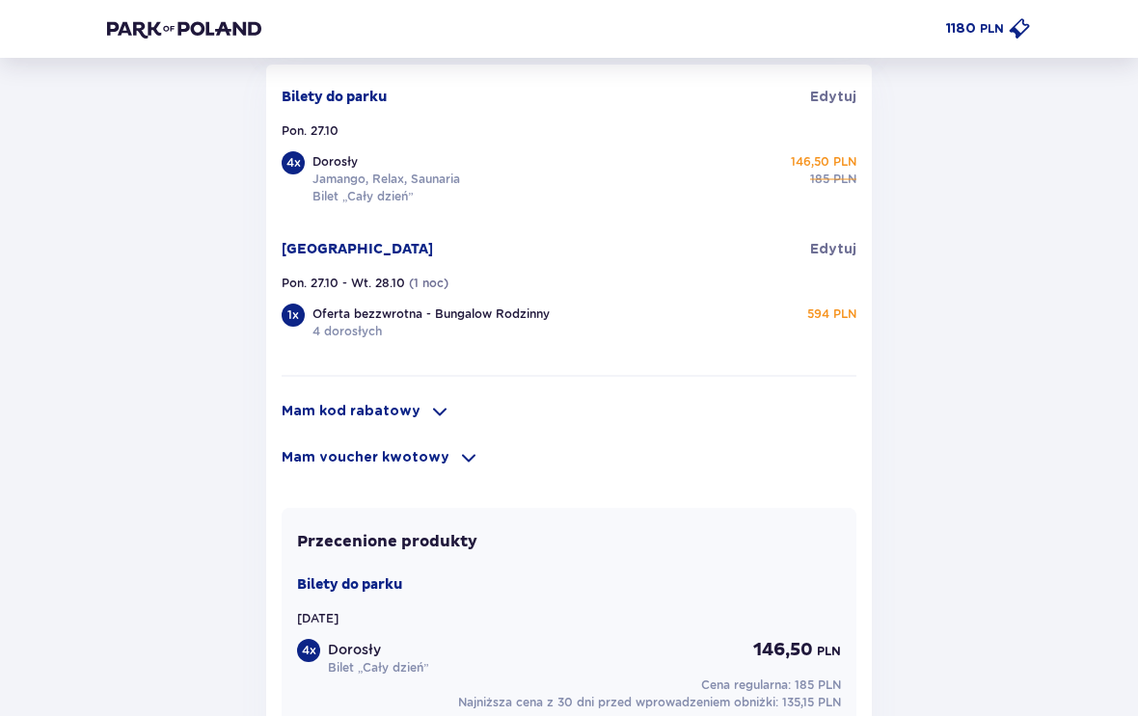
scroll to position [1290, 0]
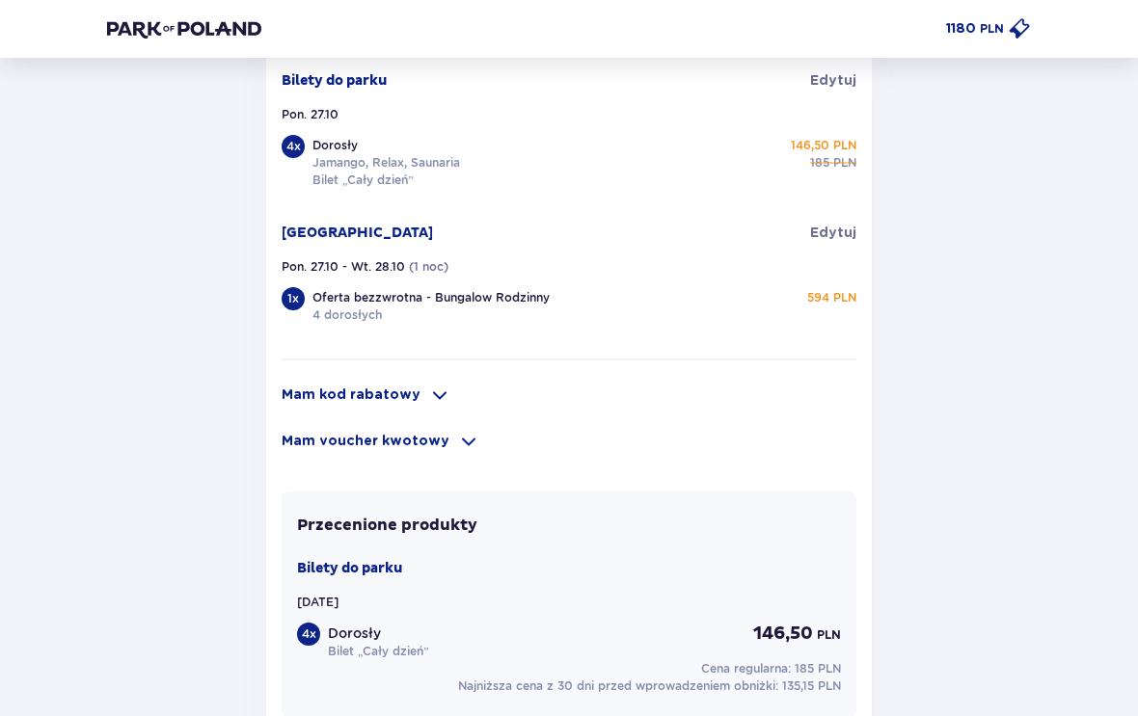
click at [392, 391] on p "Mam kod rabatowy" at bounding box center [351, 395] width 139 height 19
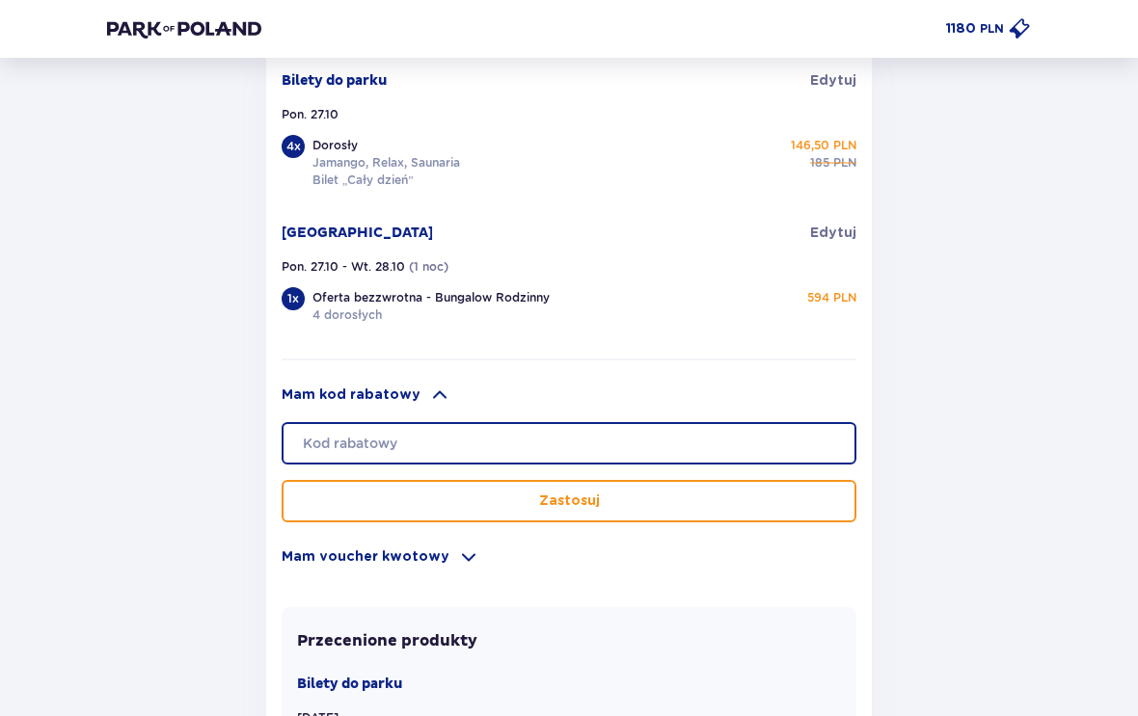
click at [559, 440] on input "text" at bounding box center [569, 443] width 575 height 42
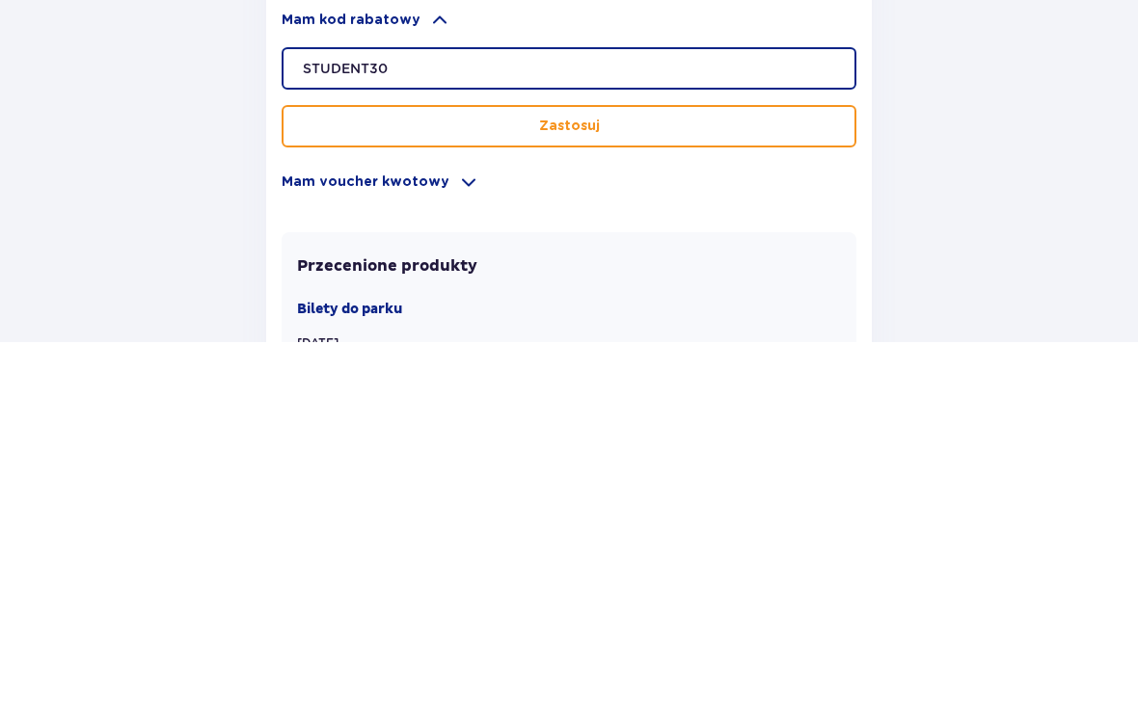
type input "STUDENT30"
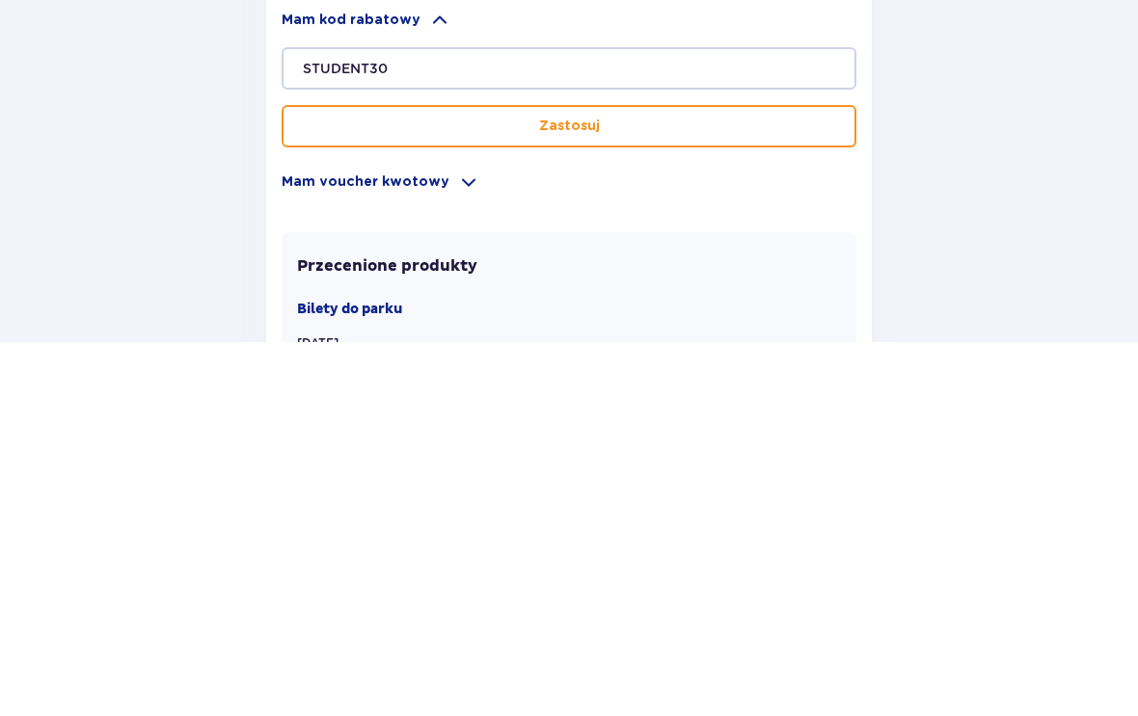
click at [697, 480] on button "Zastosuj" at bounding box center [569, 501] width 575 height 42
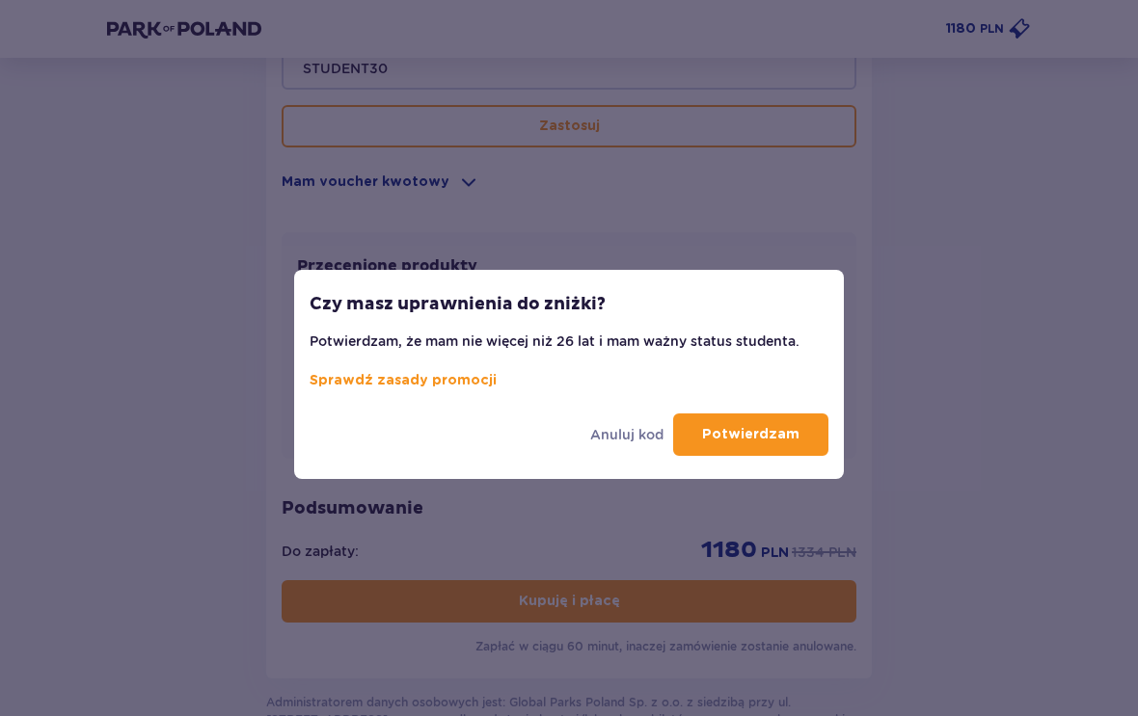
click at [774, 427] on p "Potwierdzam" at bounding box center [750, 434] width 97 height 19
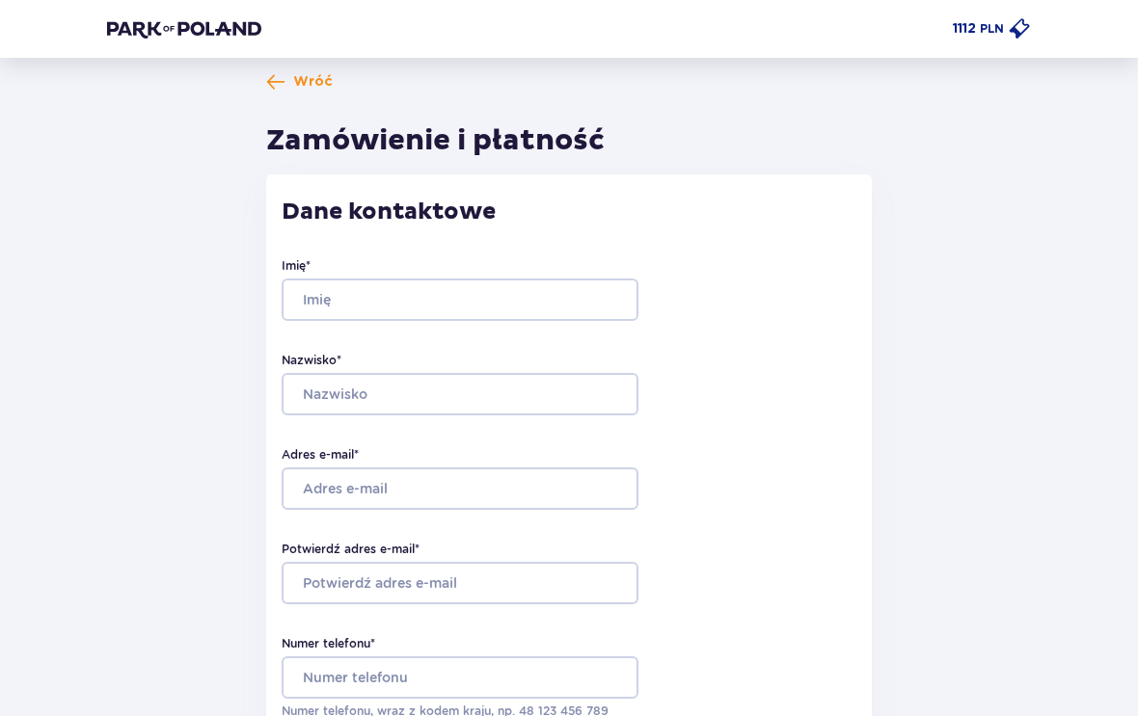
scroll to position [12, 0]
